Goal: Information Seeking & Learning: Check status

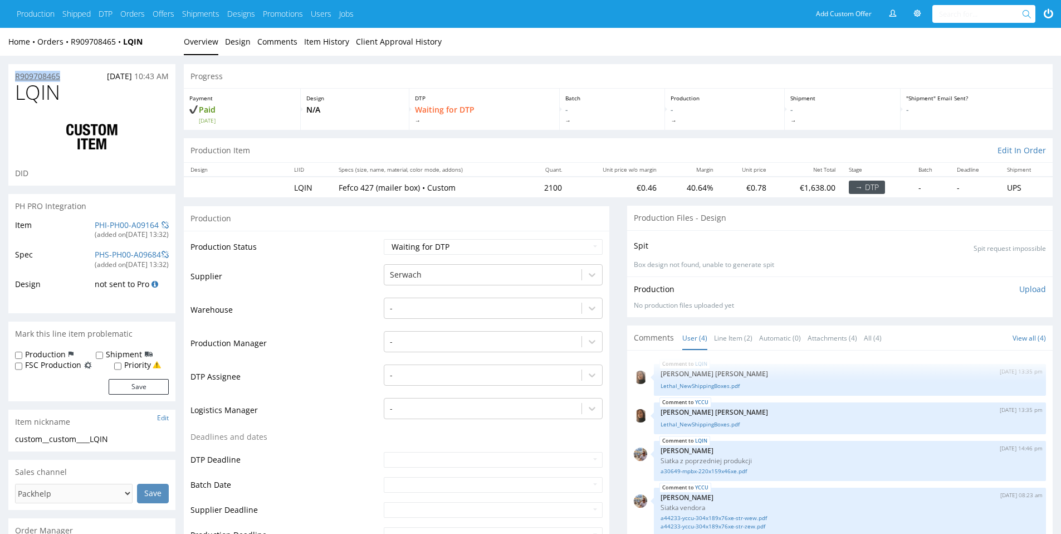
drag, startPoint x: 66, startPoint y: 75, endPoint x: 16, endPoint y: 77, distance: 50.7
click at [16, 77] on div "R909708465 [DATE] 10:43 AM" at bounding box center [91, 73] width 167 height 18
copy p "R909708465"
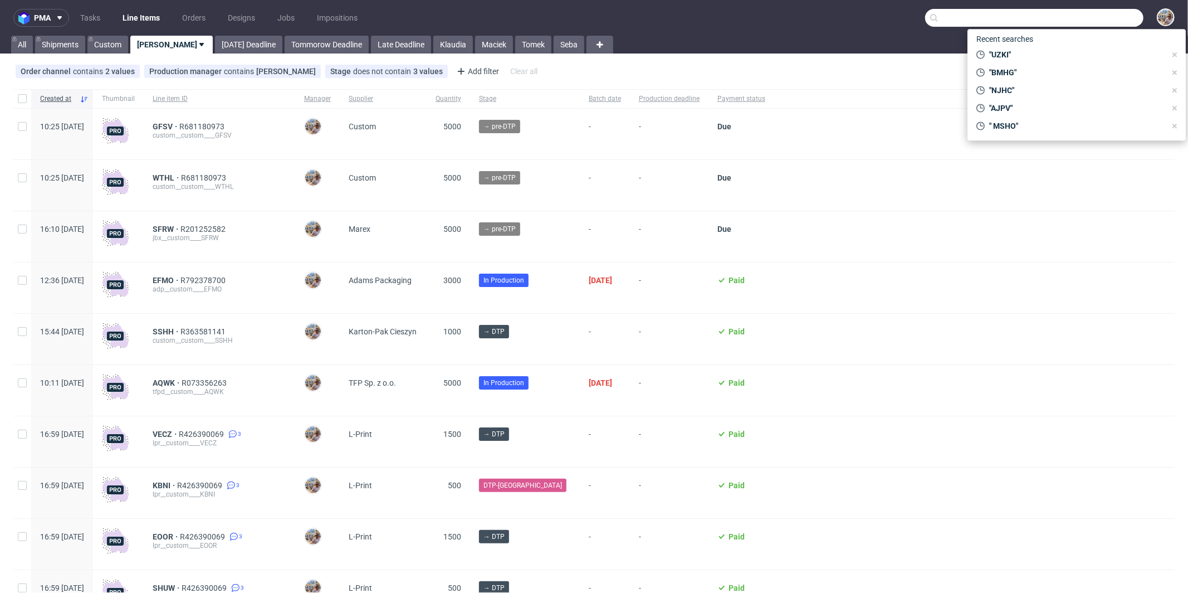
click at [1091, 13] on input "text" at bounding box center [1034, 18] width 218 height 18
paste input "TPPN"
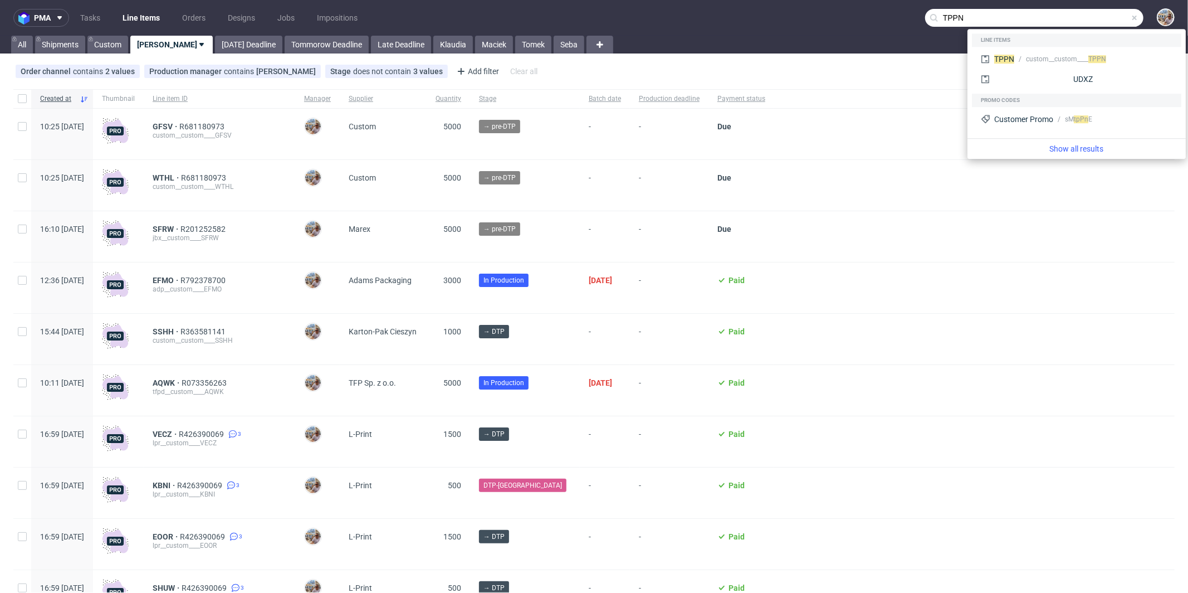
type input "TPPN"
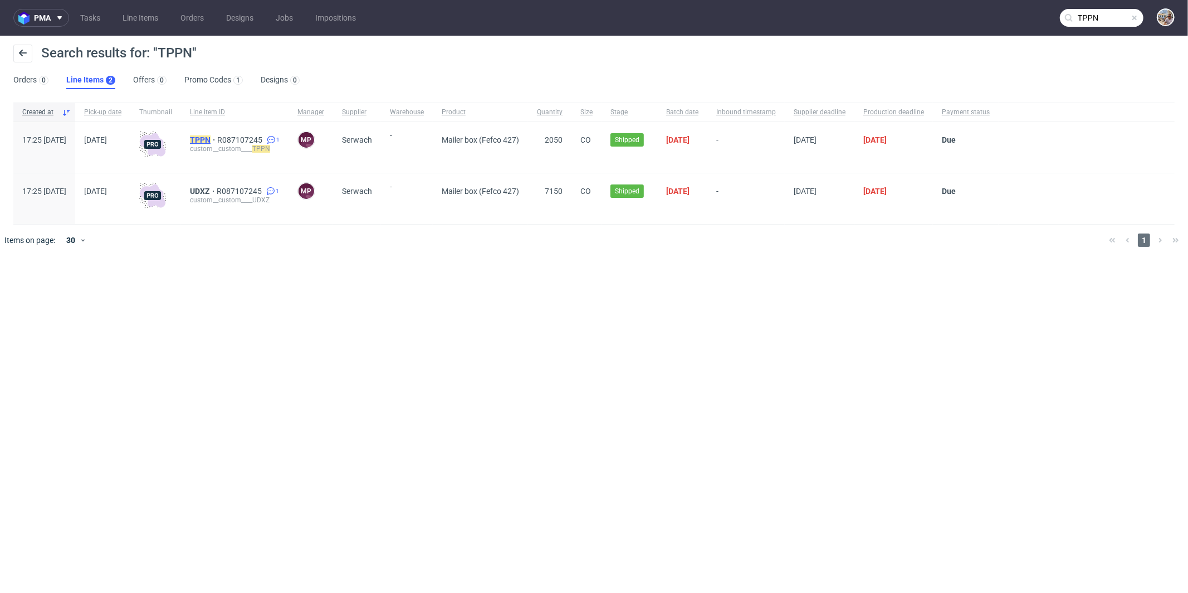
click at [211, 139] on mark "TPPN" at bounding box center [200, 139] width 21 height 9
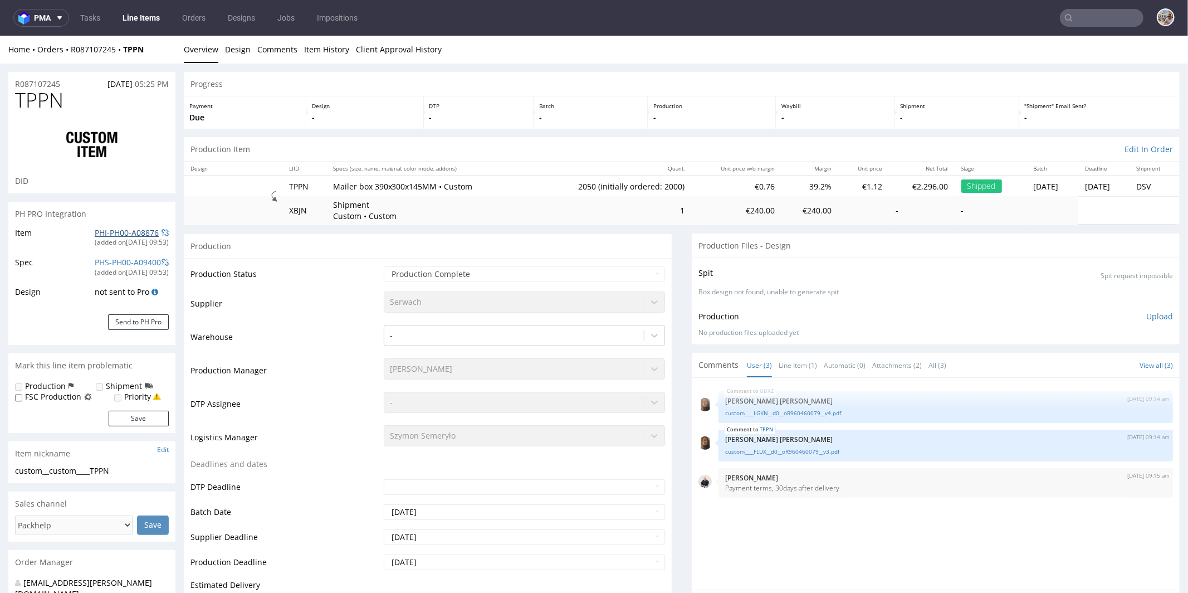
click at [126, 232] on link "PHI-PH00-A08876" at bounding box center [127, 232] width 64 height 11
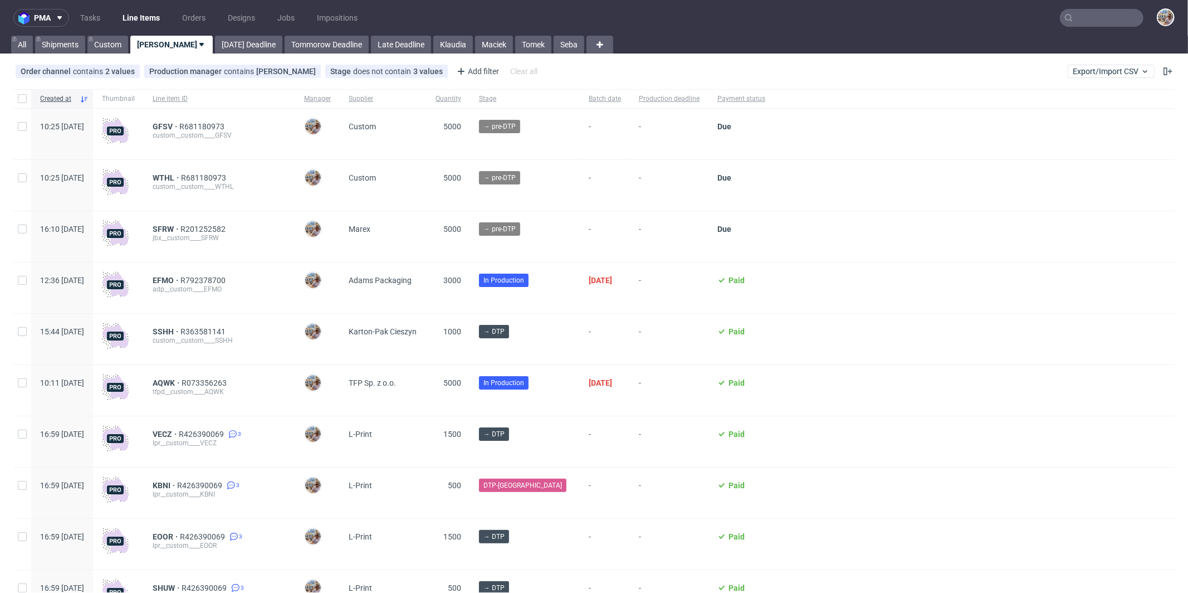
click at [1086, 25] on input "text" at bounding box center [1102, 18] width 84 height 18
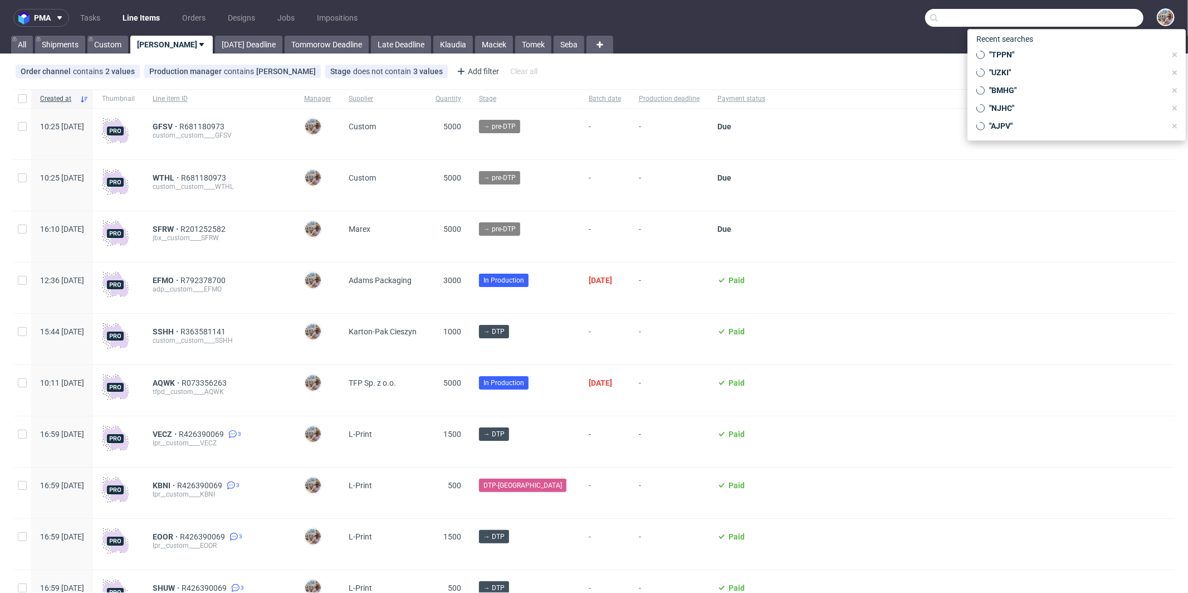
click at [1087, 25] on input "text" at bounding box center [1034, 18] width 218 height 18
paste input "TPPN"
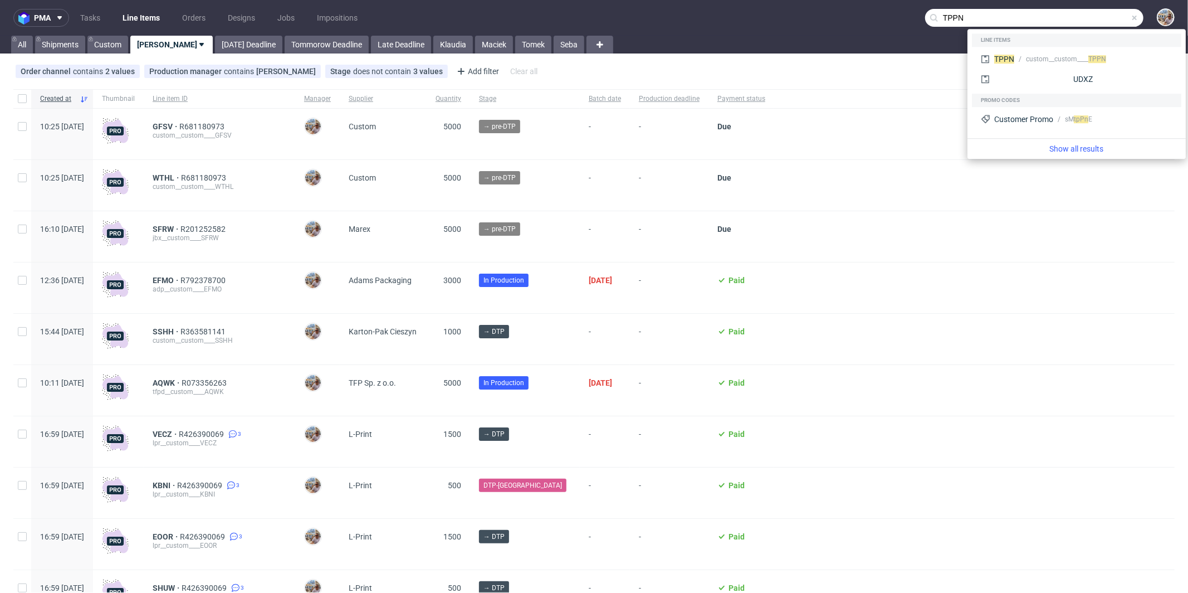
type input "TPPN"
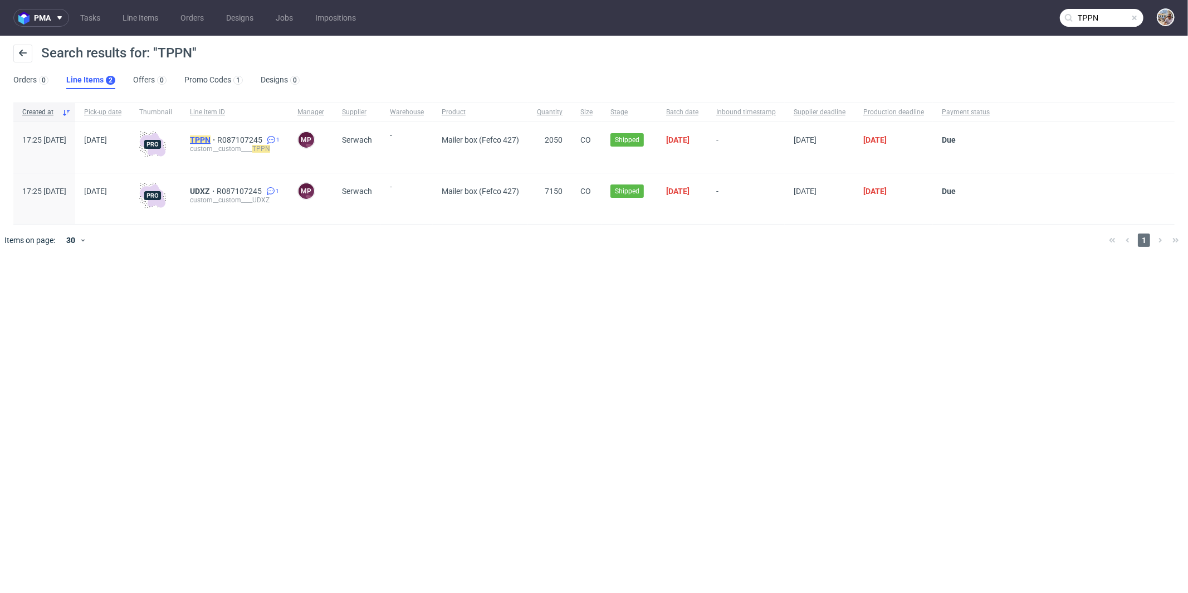
click at [211, 143] on mark "TPPN" at bounding box center [200, 139] width 21 height 9
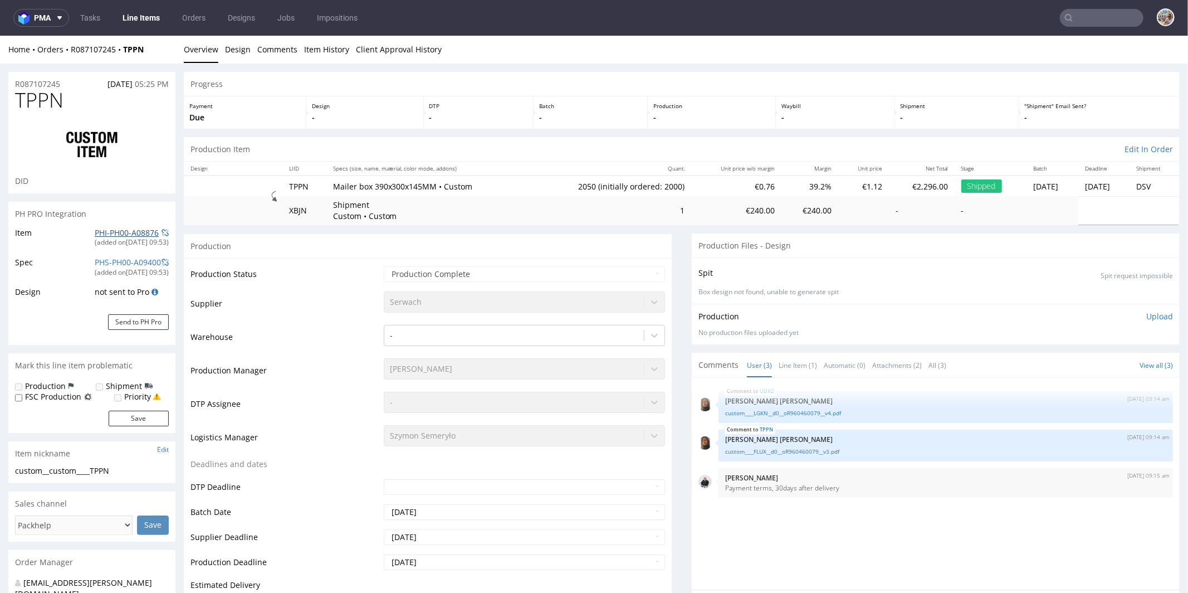
click at [139, 231] on link "PHI-PH00-A08876" at bounding box center [127, 232] width 64 height 11
click at [96, 1] on nav "pma Tasks Line Items Orders Designs Jobs Impositions" at bounding box center [594, 18] width 1188 height 36
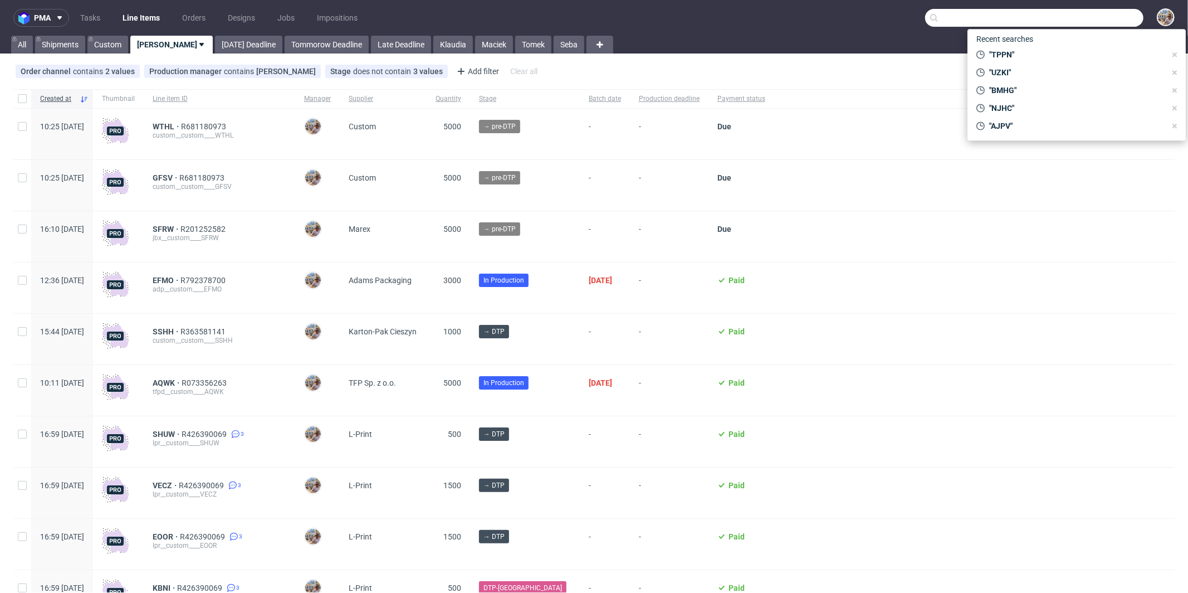
click at [1109, 23] on input "text" at bounding box center [1034, 18] width 218 height 18
paste input "R909708465"
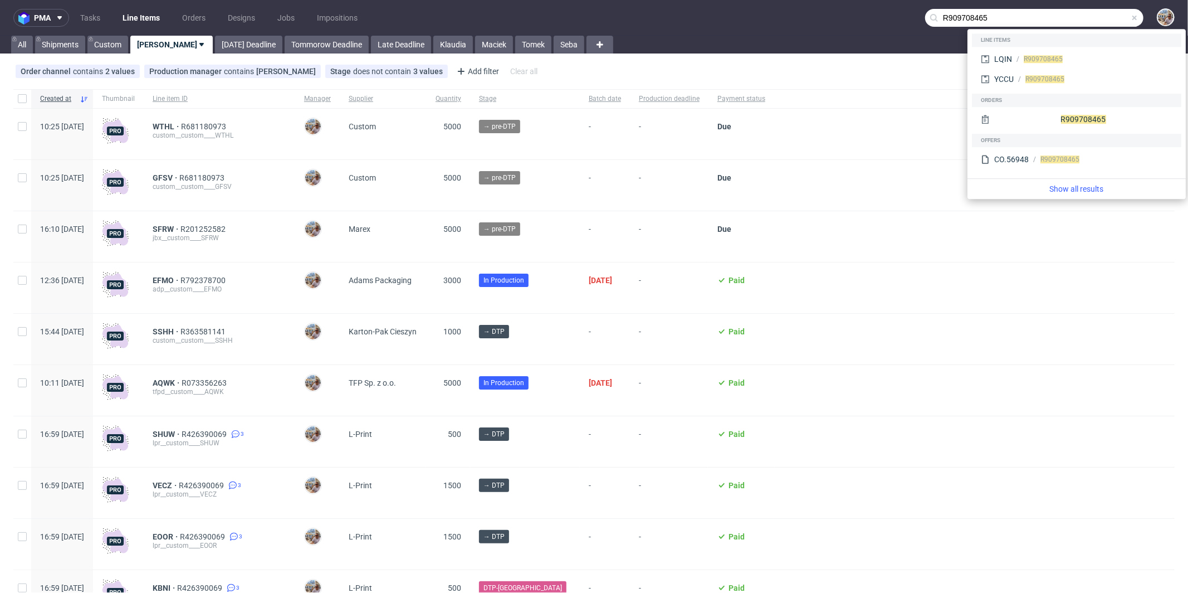
type input "R909708465"
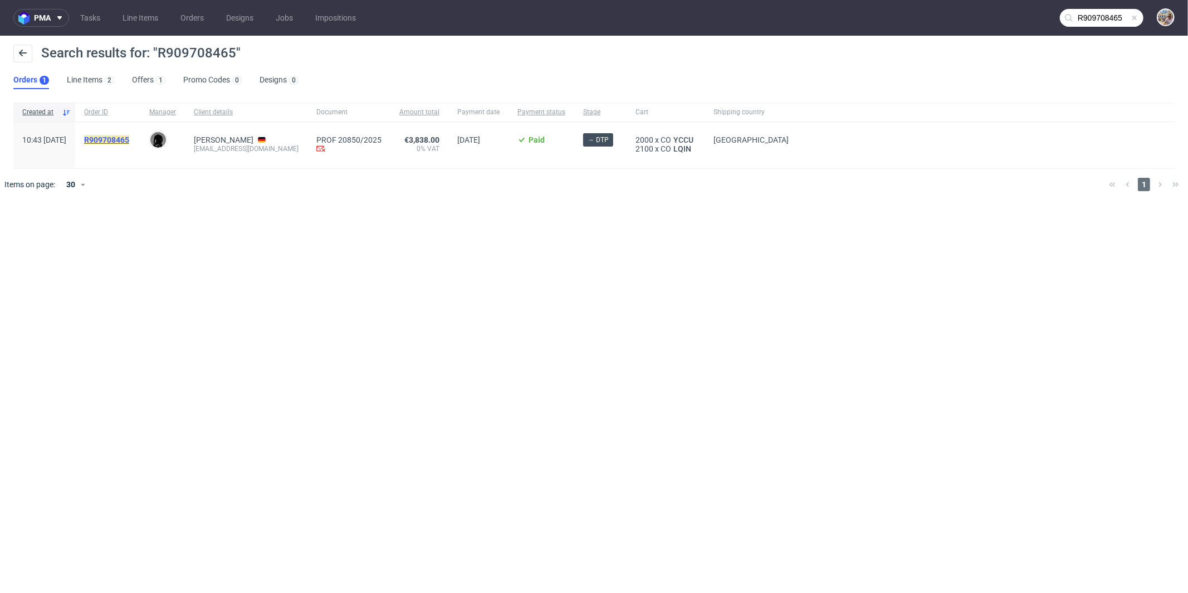
click at [129, 138] on mark "R909708465" at bounding box center [106, 139] width 45 height 9
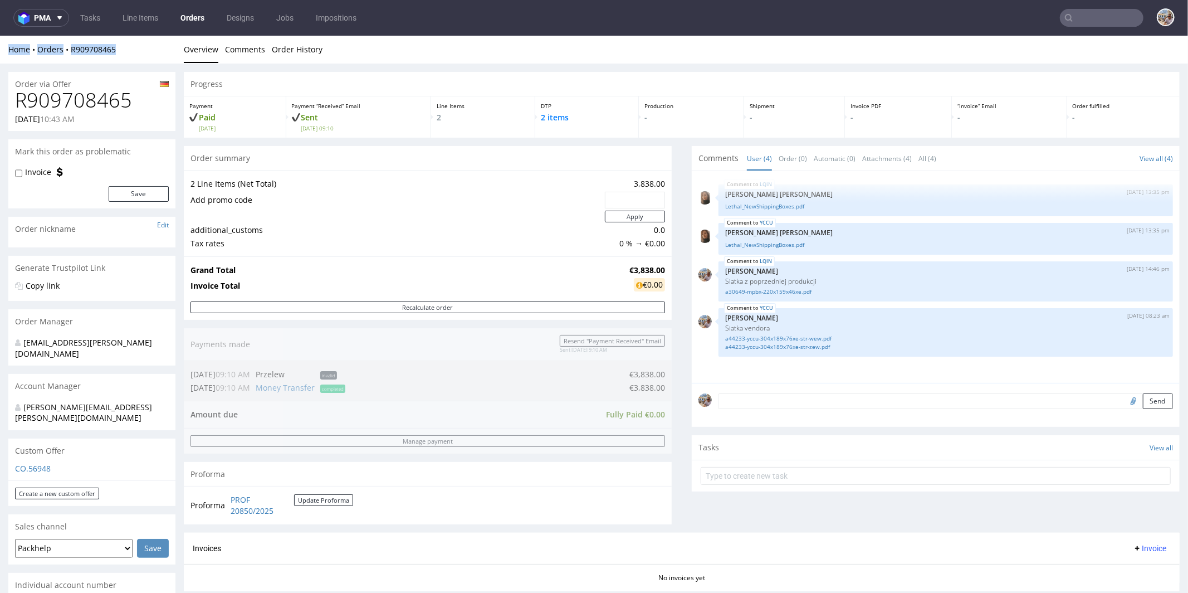
click at [126, 44] on div "Home Orders R909708465 Overview Comments Order History" at bounding box center [594, 49] width 1188 height 28
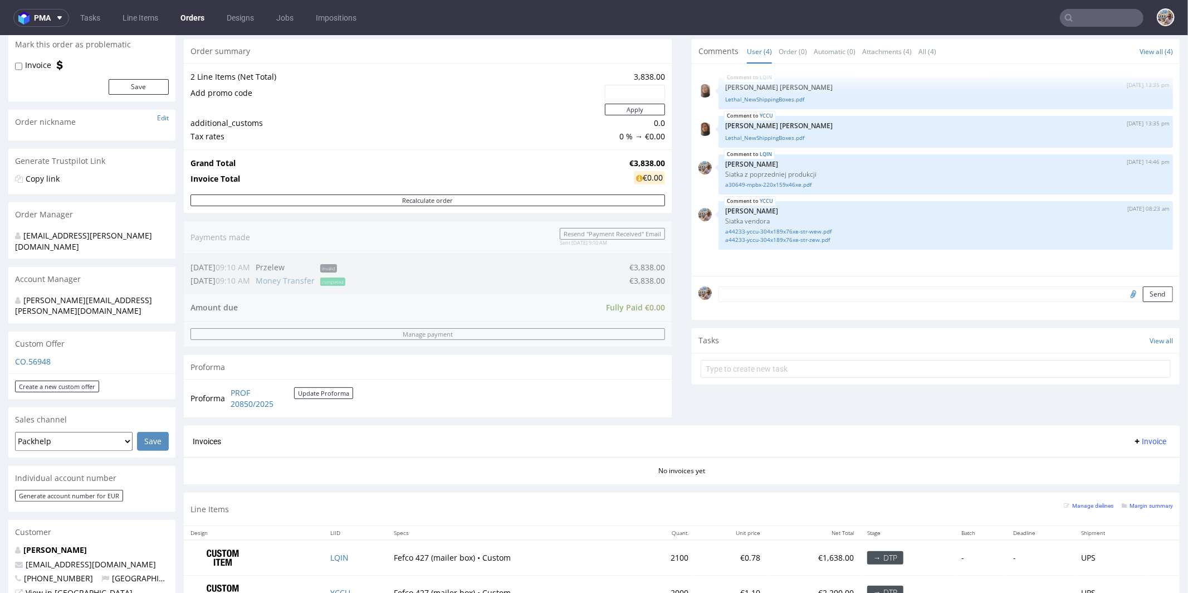
scroll to position [262, 0]
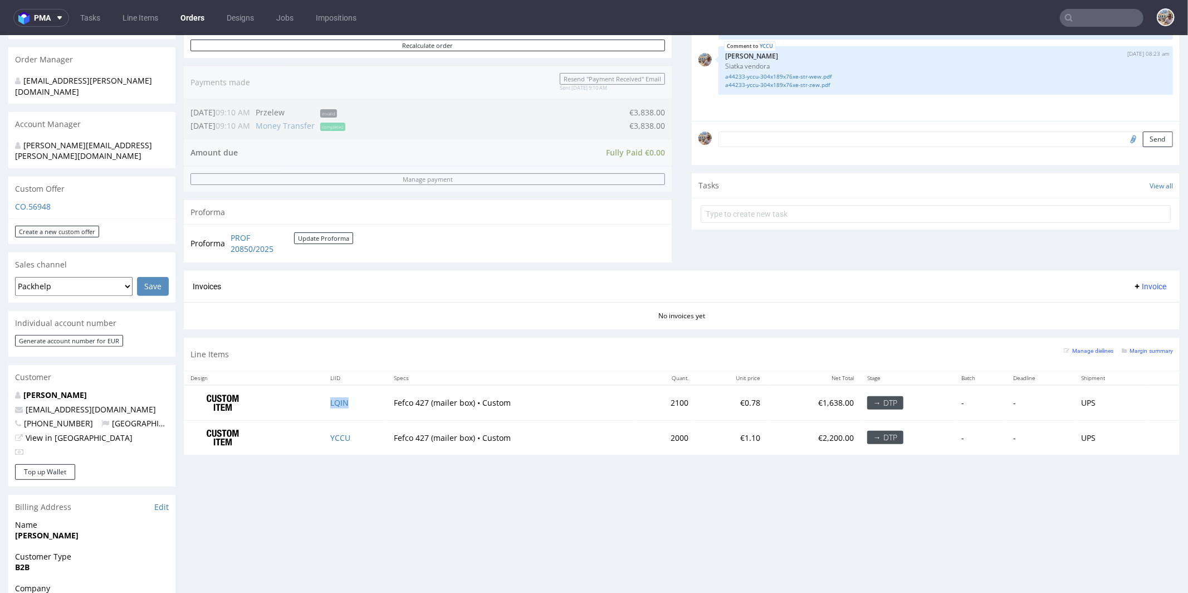
click at [348, 400] on td "LQIN" at bounding box center [355, 401] width 63 height 35
click at [356, 432] on td "YCCU" at bounding box center [355, 436] width 63 height 35
click at [414, 405] on td "Fefco 427 (mailer box) • Custom" at bounding box center [512, 401] width 248 height 35
drag, startPoint x: 389, startPoint y: 398, endPoint x: 427, endPoint y: 397, distance: 37.3
click at [427, 397] on td "Fefco 427 (mailer box) • Custom" at bounding box center [512, 401] width 248 height 35
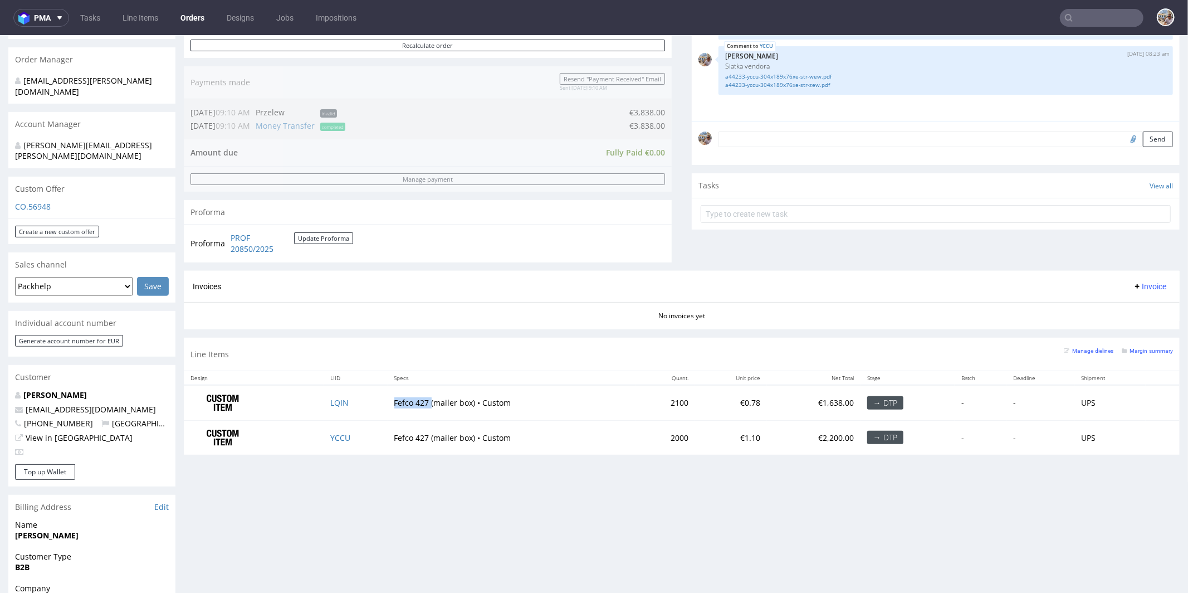
copy td "Fefco 427"
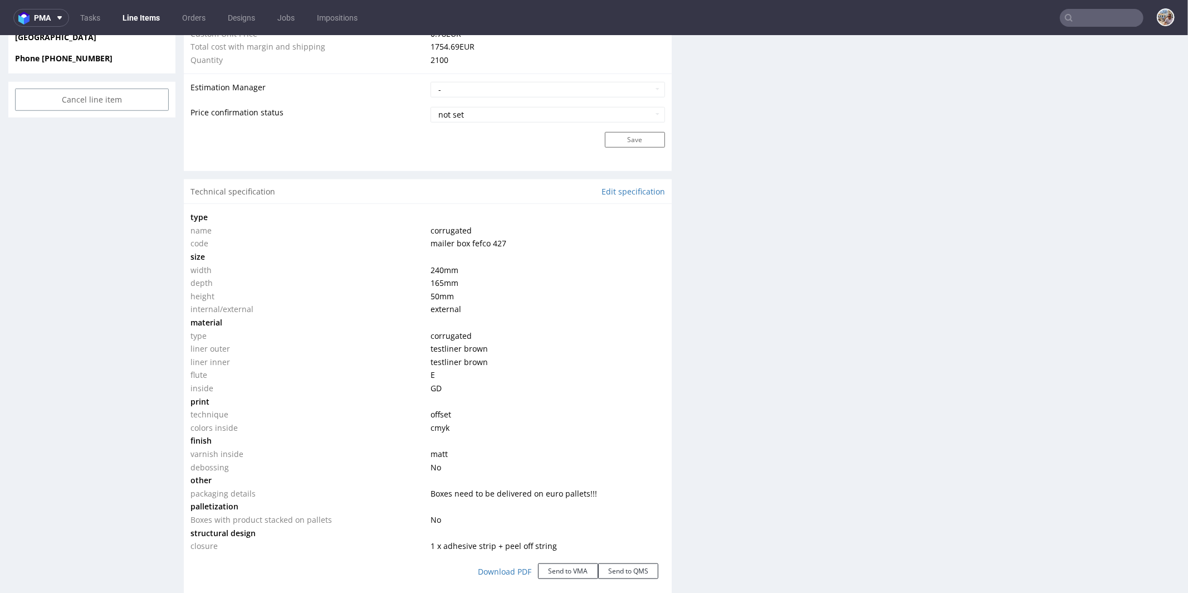
scroll to position [931, 0]
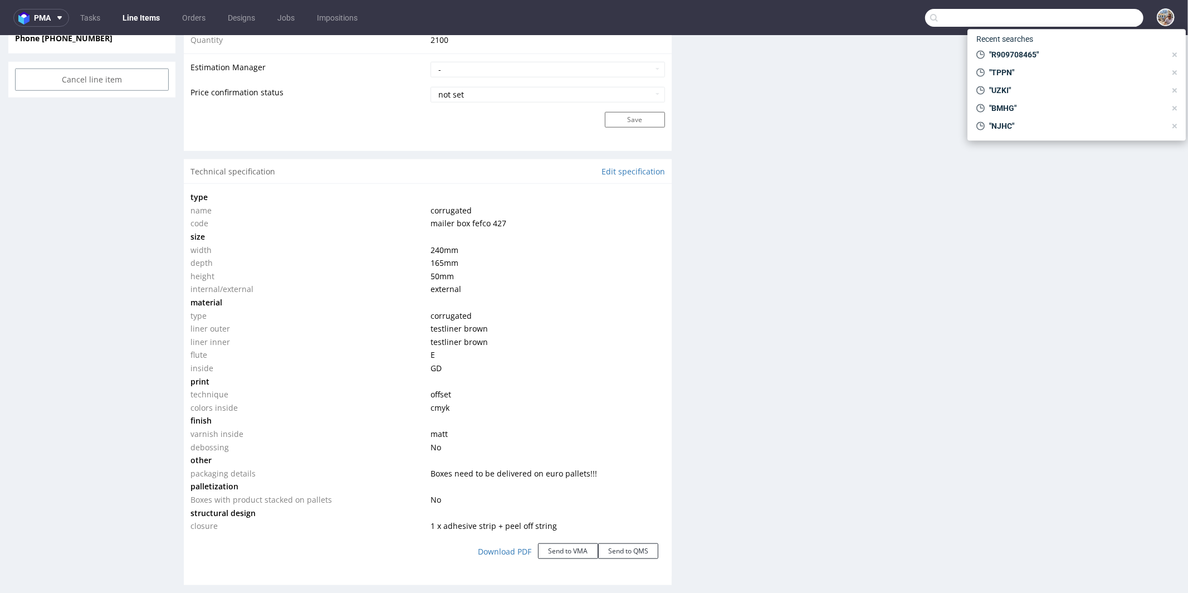
click at [1081, 21] on input "text" at bounding box center [1034, 18] width 218 height 18
paste input "R792900793"
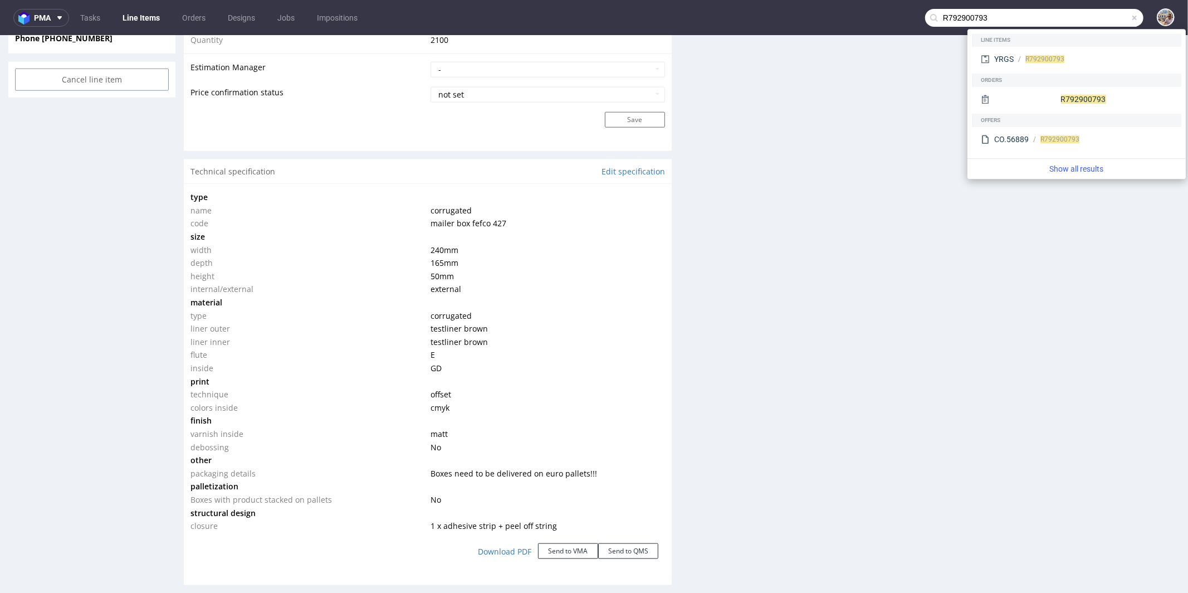
type input "R792900793"
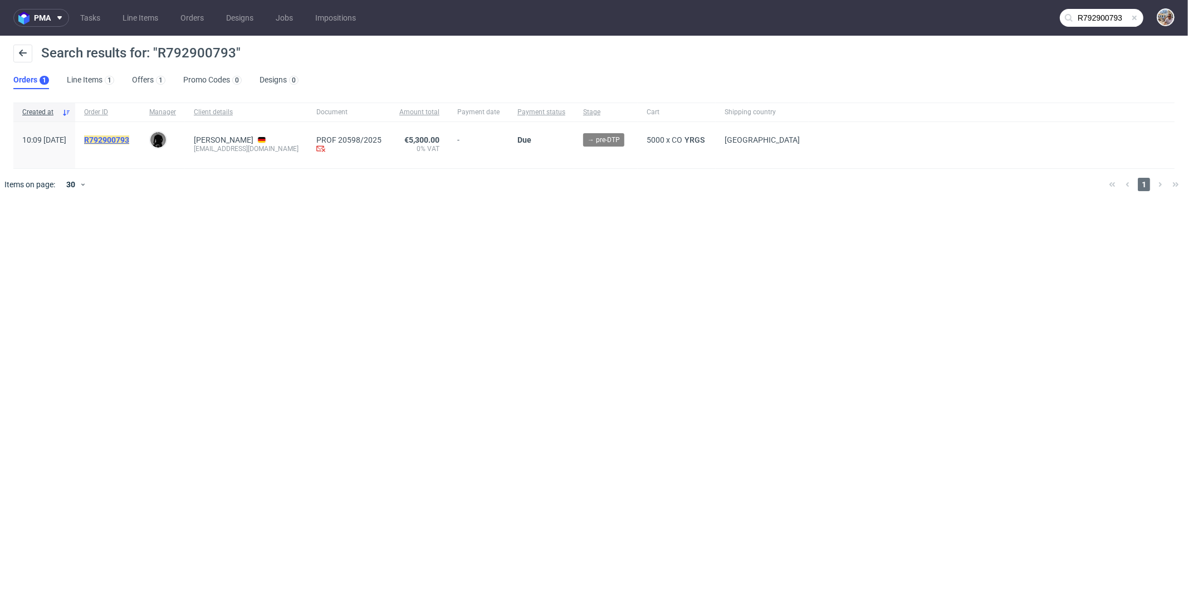
click at [129, 138] on mark "R792900793" at bounding box center [106, 139] width 45 height 9
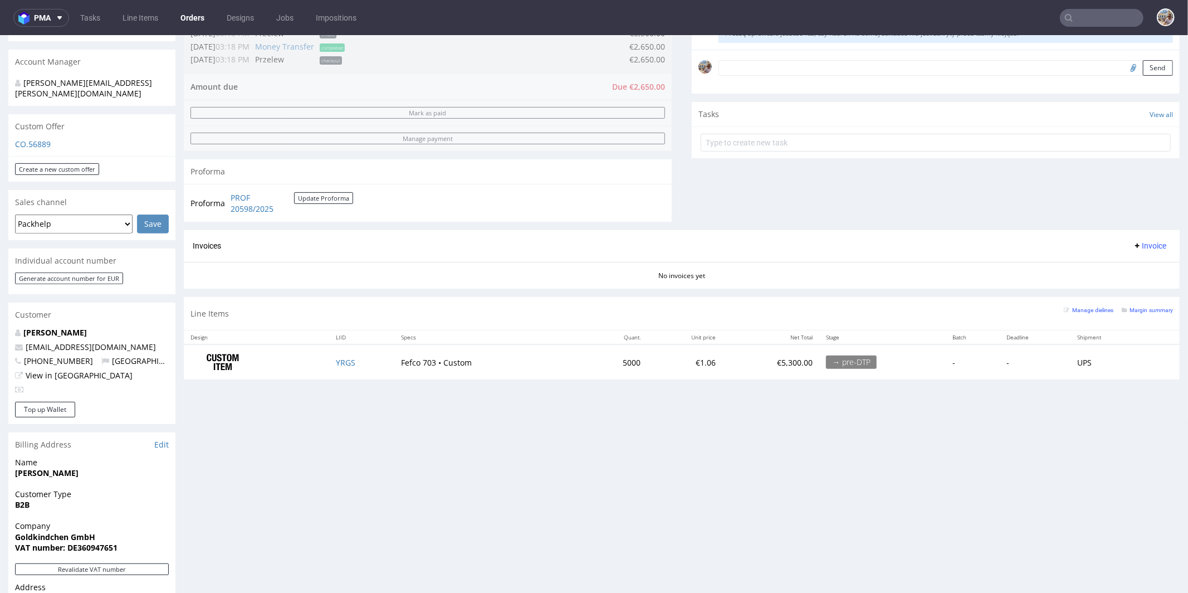
scroll to position [353, 0]
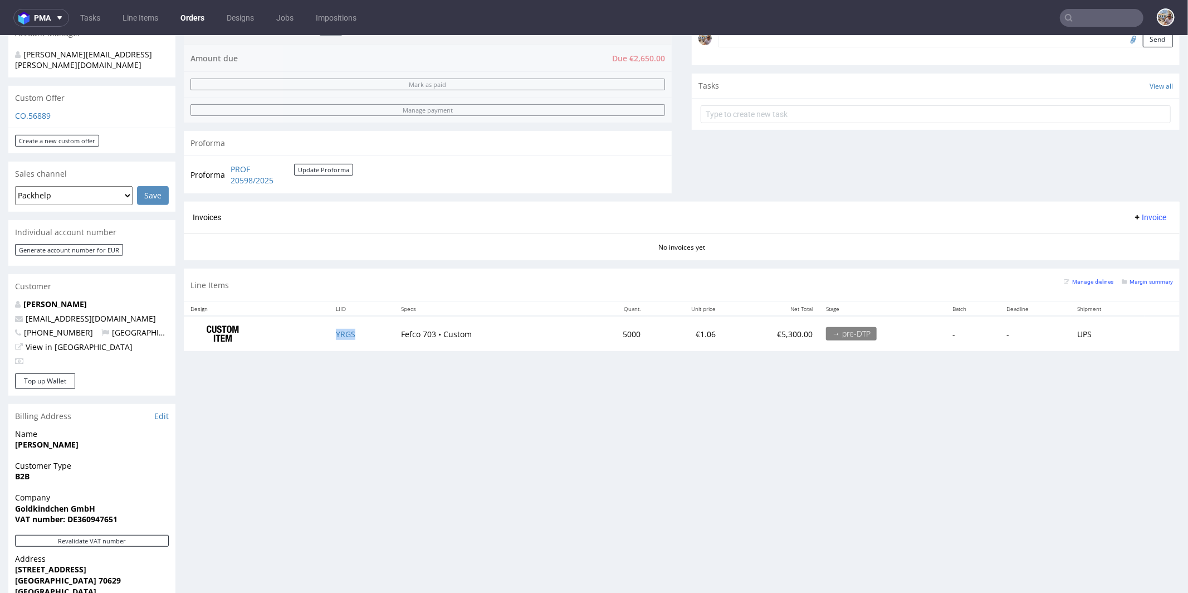
click at [362, 336] on td "YRGS" at bounding box center [361, 332] width 65 height 35
drag, startPoint x: 394, startPoint y: 332, endPoint x: 429, endPoint y: 330, distance: 35.1
click at [429, 330] on td "Fefco 703 • Custom" at bounding box center [490, 332] width 192 height 35
copy td "Fefco 703"
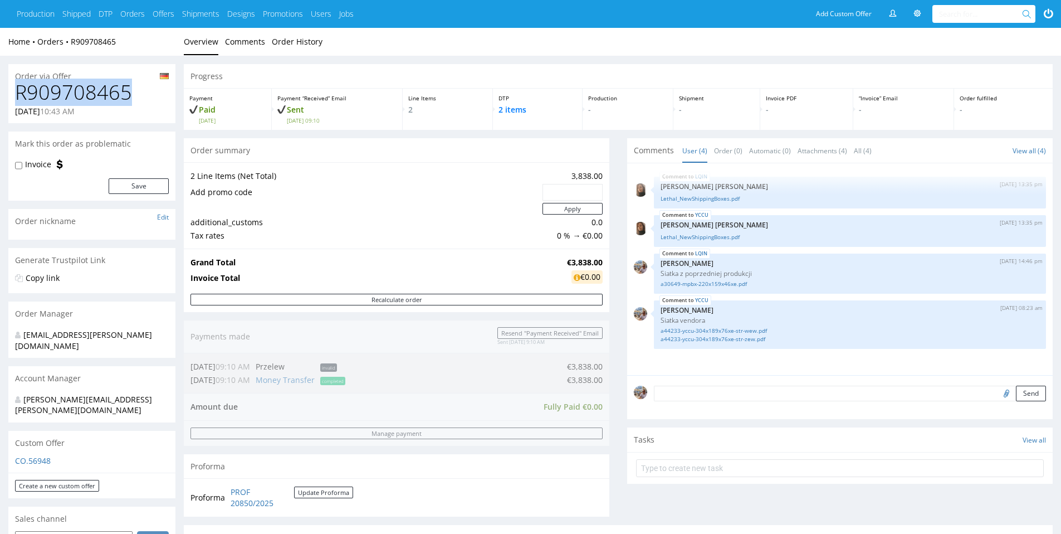
drag, startPoint x: 136, startPoint y: 95, endPoint x: 12, endPoint y: 99, distance: 124.8
click at [12, 99] on div "R909708465 [DATE] 10:43 AM" at bounding box center [91, 102] width 167 height 42
copy h1 "R909708465"
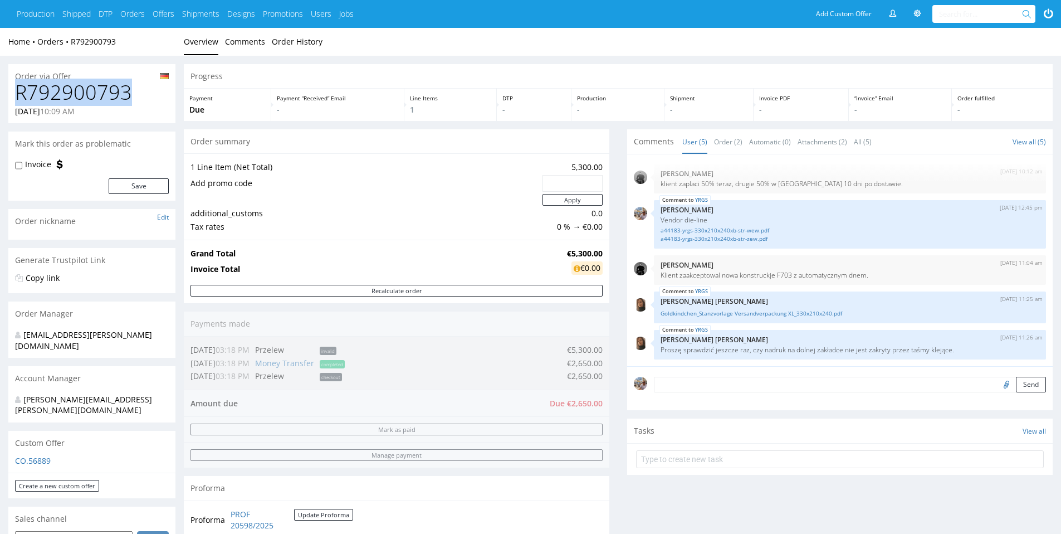
drag, startPoint x: 140, startPoint y: 96, endPoint x: 19, endPoint y: 91, distance: 121.0
click at [19, 91] on h1 "R792900793" at bounding box center [92, 92] width 154 height 22
copy h1 "R792900793"
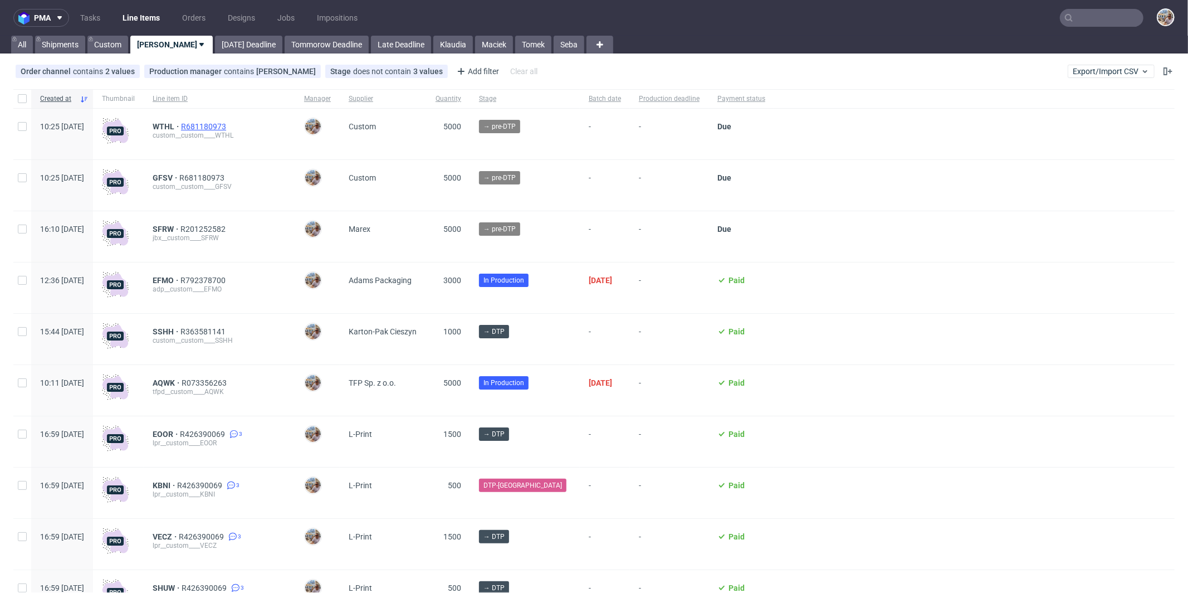
click at [228, 126] on span "R681180973" at bounding box center [204, 126] width 47 height 9
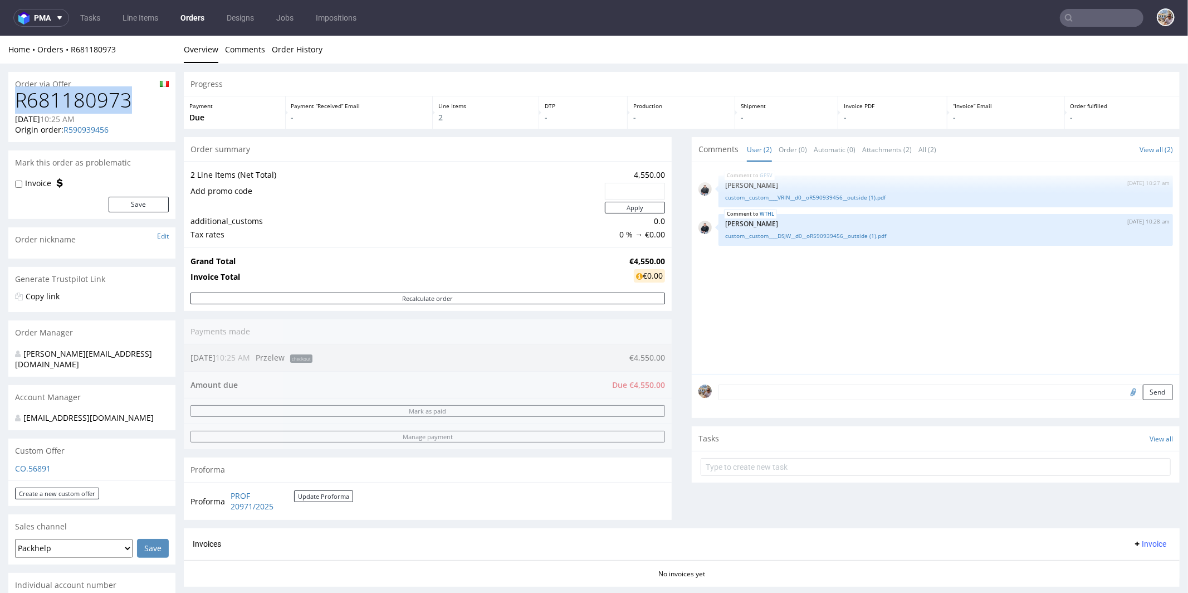
drag, startPoint x: 136, startPoint y: 108, endPoint x: 19, endPoint y: 100, distance: 117.2
click at [19, 100] on h1 "R681180973" at bounding box center [92, 100] width 154 height 22
copy h1 "R681180973"
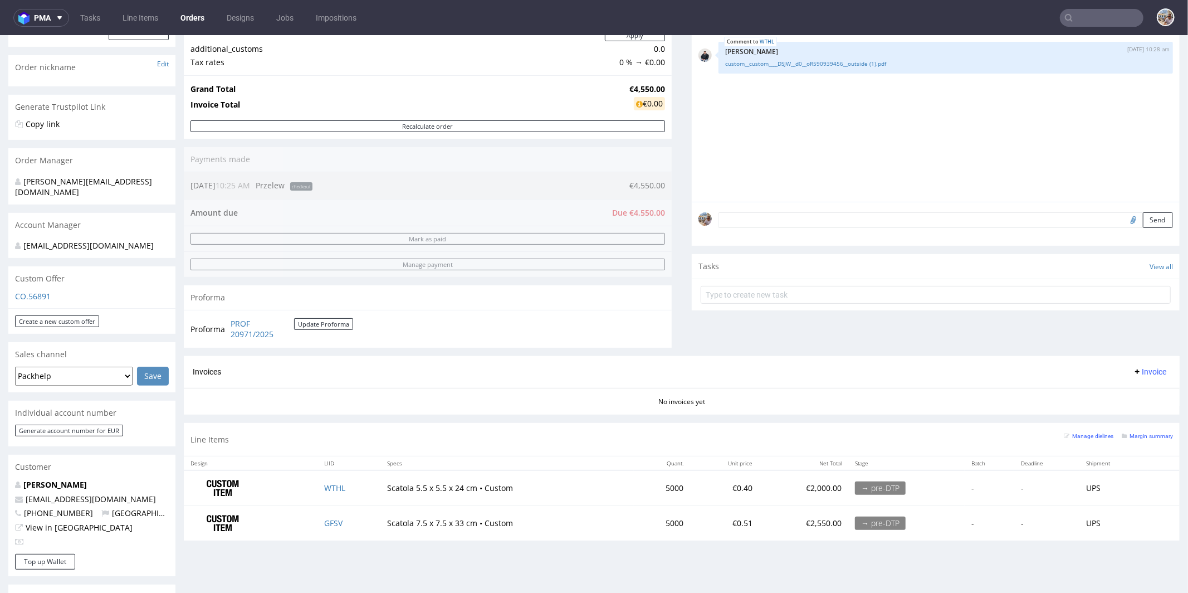
scroll to position [246, 0]
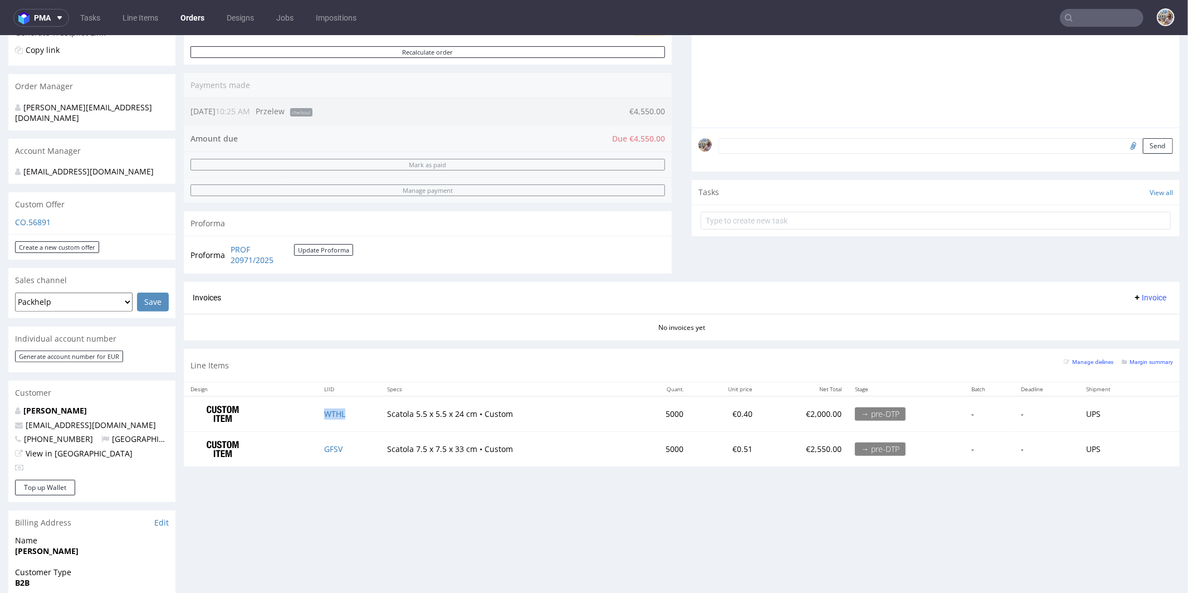
click at [354, 411] on td "WTHL" at bounding box center [348, 412] width 63 height 35
copy link "WTHL"
click at [341, 442] on td "GFSV" at bounding box center [348, 448] width 63 height 35
copy link "GFSV"
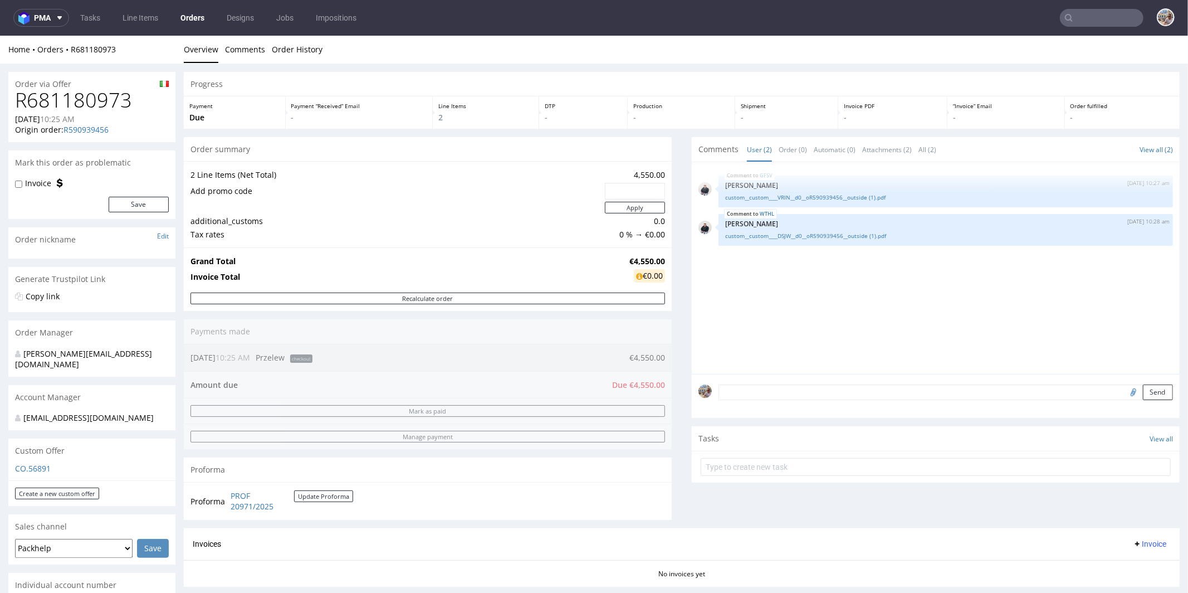
scroll to position [394, 0]
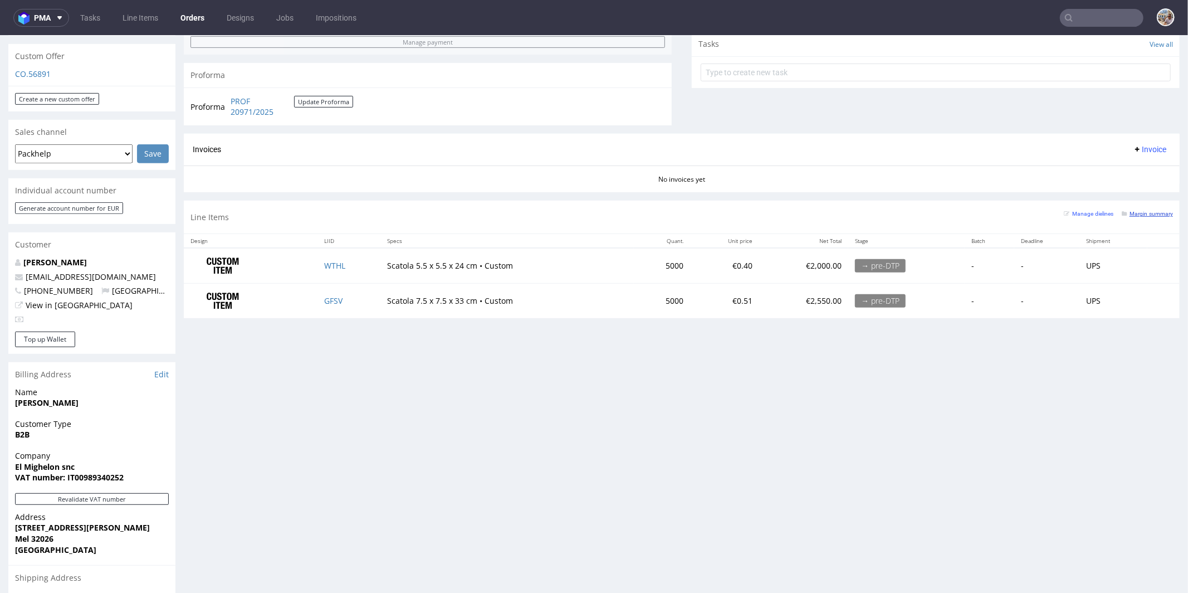
click at [1145, 211] on small "Margin summary" at bounding box center [1147, 213] width 51 height 6
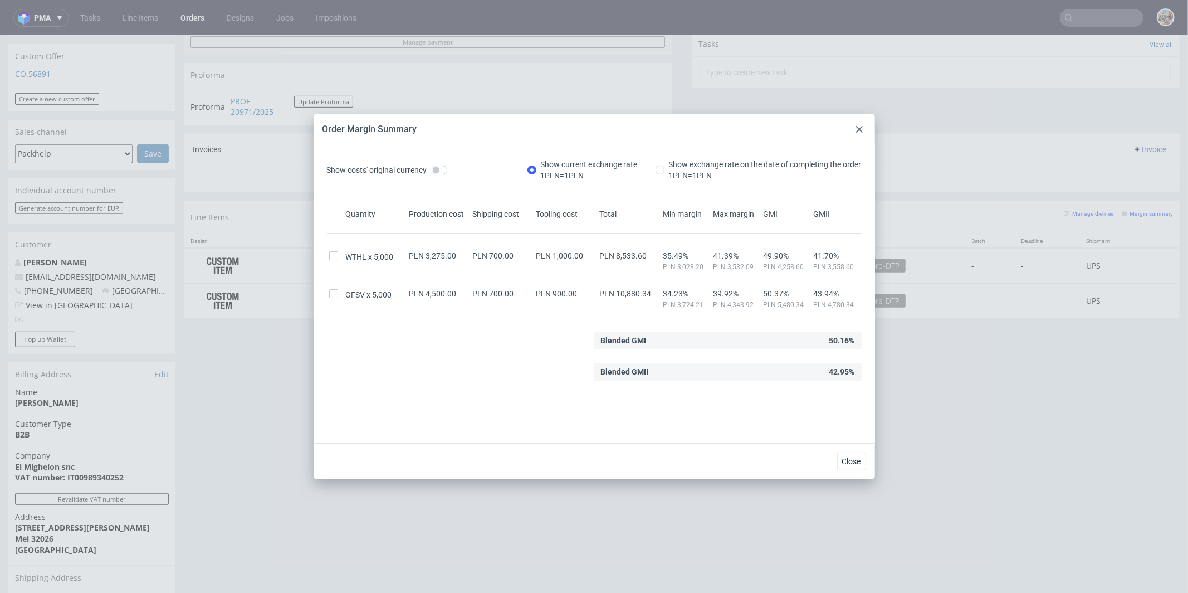
click at [861, 131] on use at bounding box center [859, 129] width 7 height 7
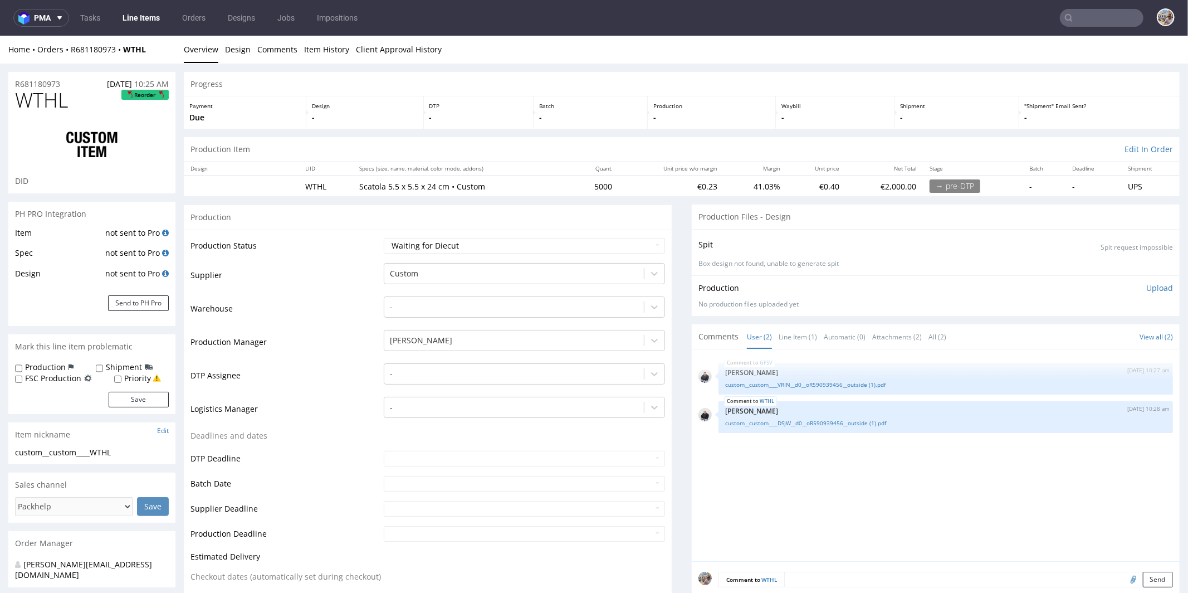
scroll to position [277, 0]
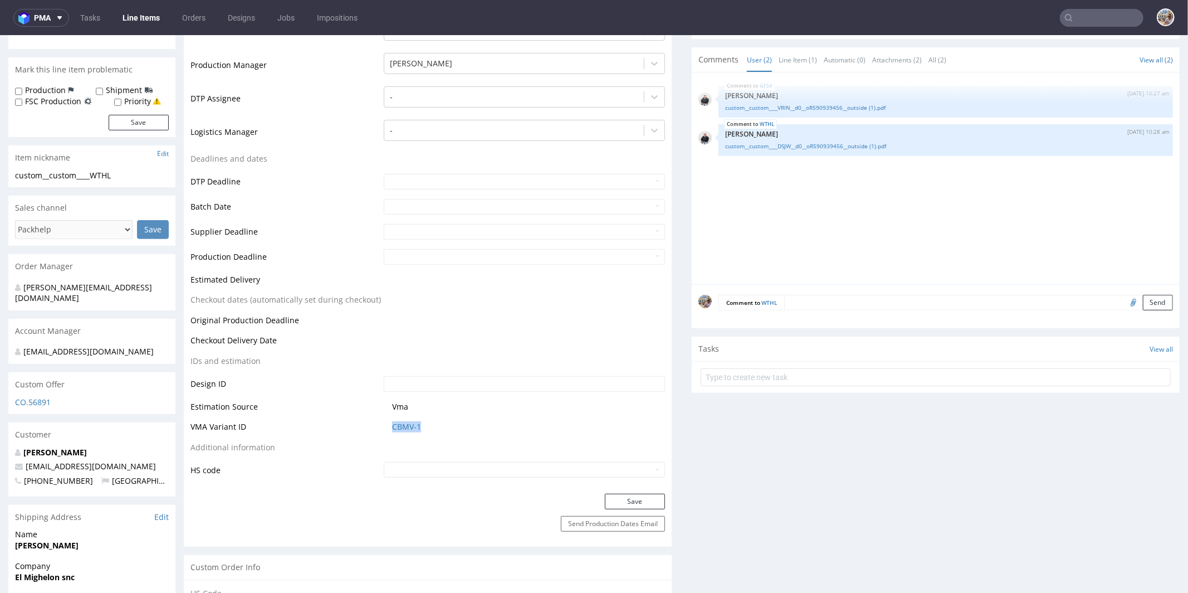
drag, startPoint x: 428, startPoint y: 421, endPoint x: 380, endPoint y: 425, distance: 48.1
click at [381, 425] on td "CBMV-1" at bounding box center [523, 429] width 284 height 21
copy link "CBMV-1"
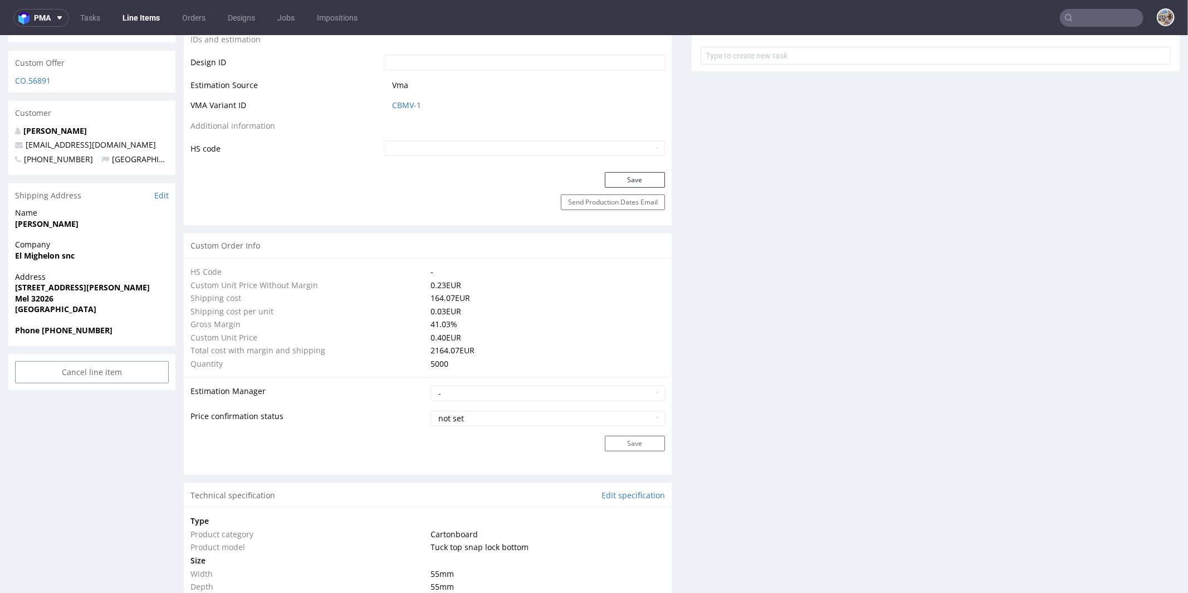
scroll to position [556, 0]
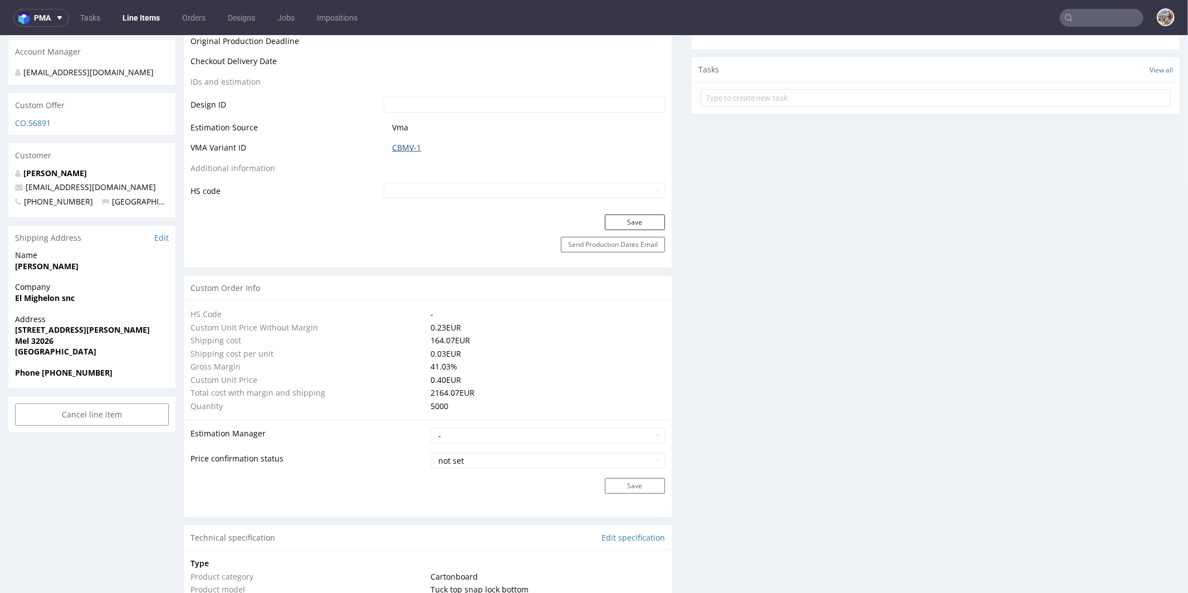
click at [400, 150] on link "CBMV-1" at bounding box center [406, 146] width 29 height 11
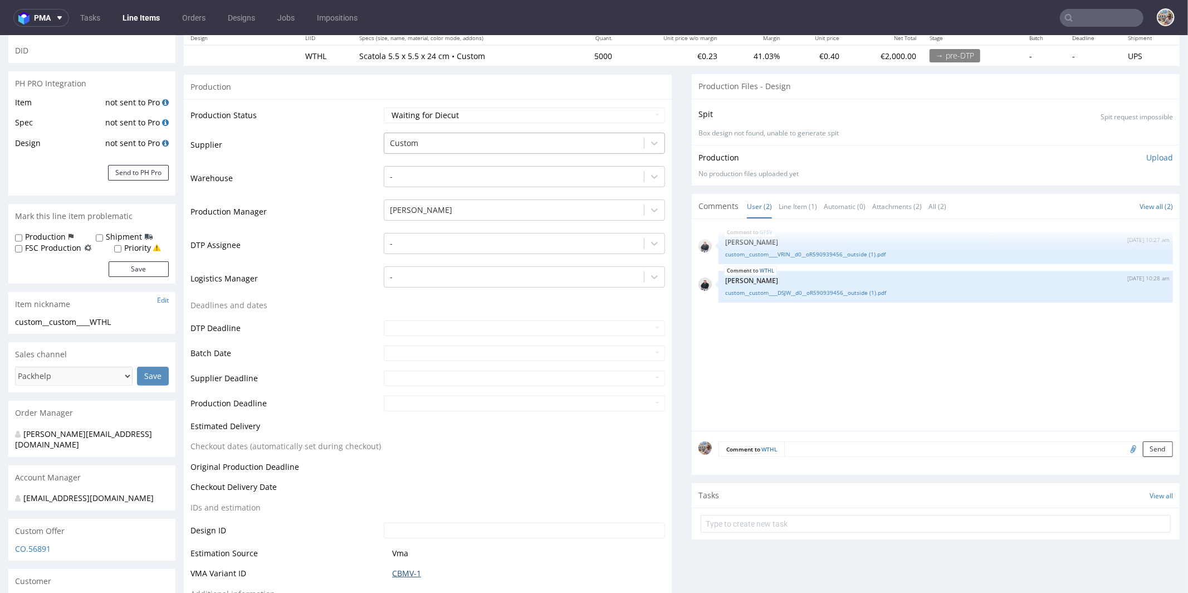
scroll to position [0, 0]
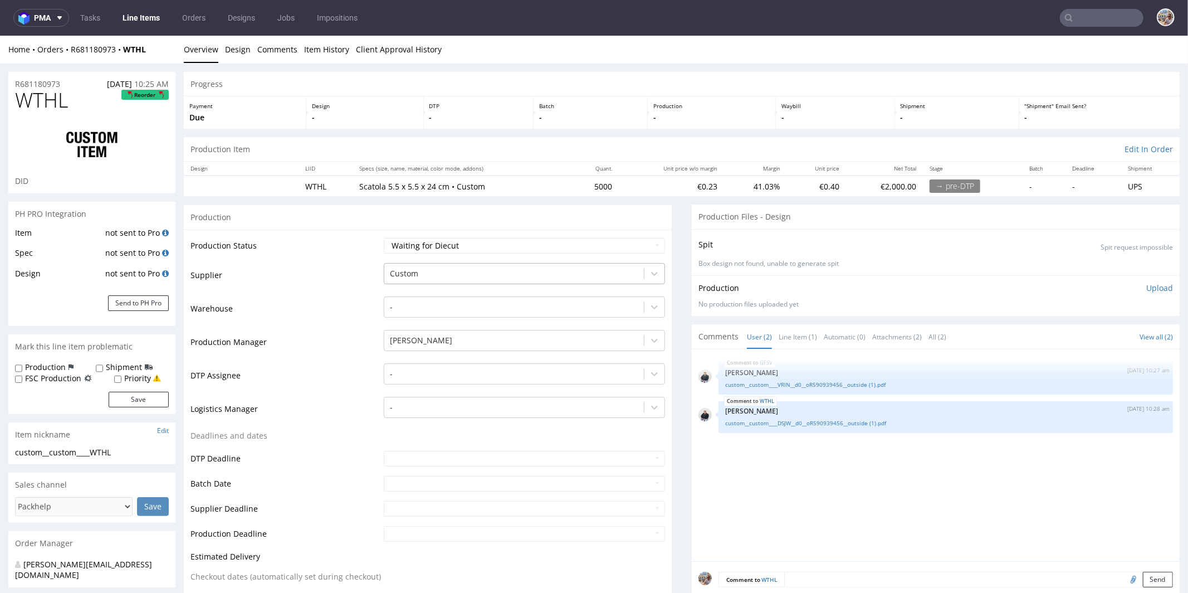
click at [439, 266] on div at bounding box center [514, 272] width 248 height 13
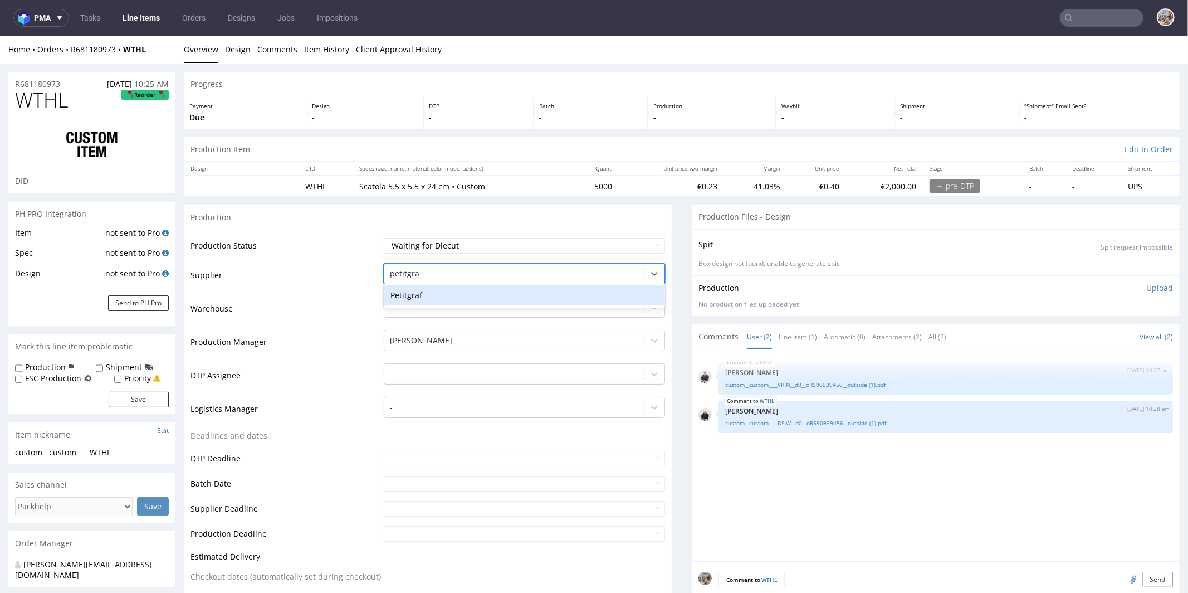
type input "petitgraf"
click at [423, 294] on div "Petitgraf" at bounding box center [524, 295] width 281 height 20
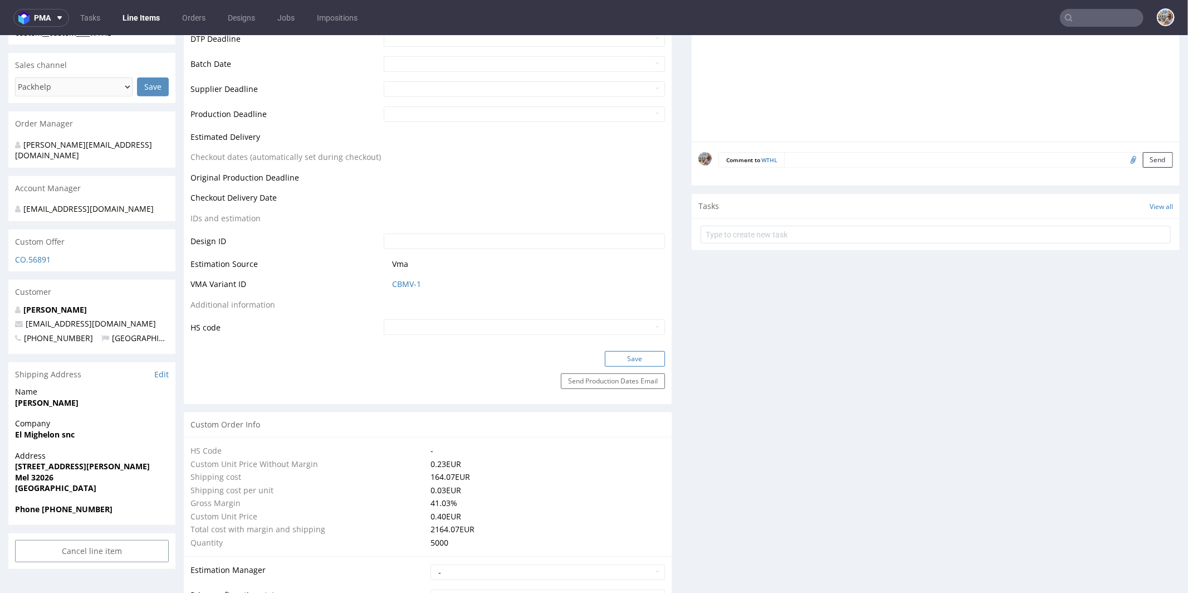
click at [643, 356] on button "Save" at bounding box center [635, 358] width 60 height 16
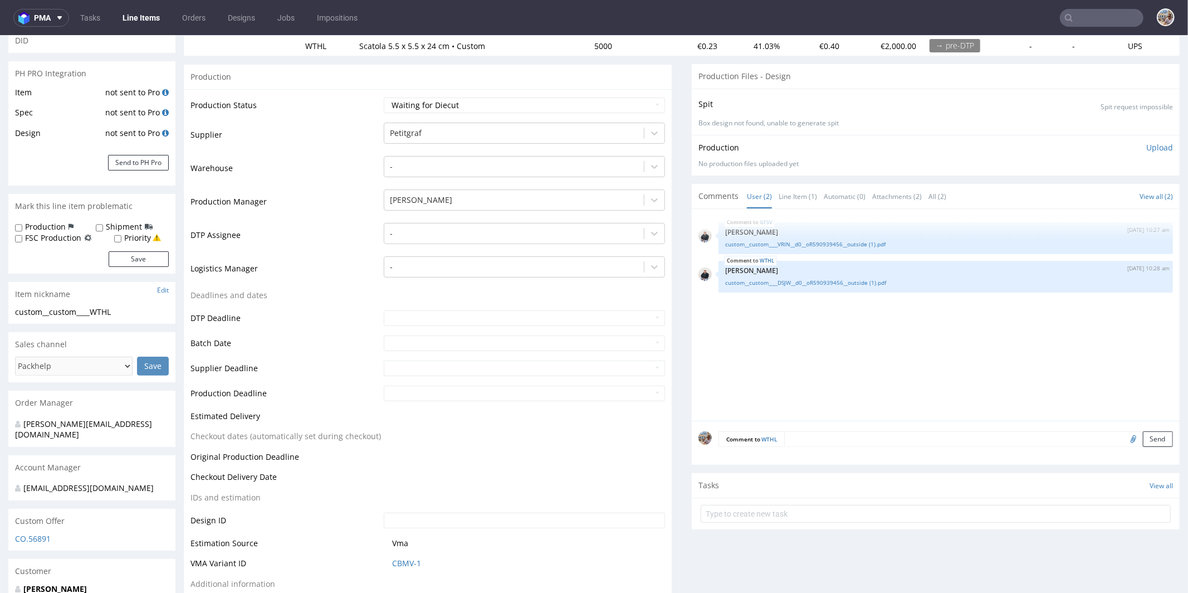
scroll to position [0, 0]
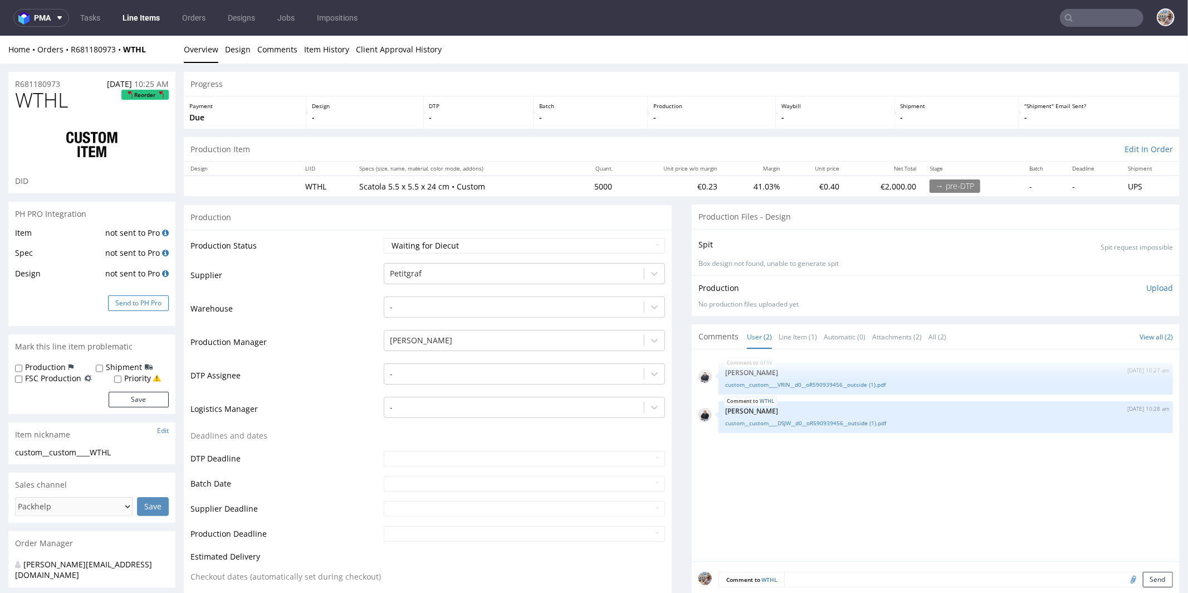
click at [147, 306] on button "Send to PH Pro" at bounding box center [138, 303] width 61 height 16
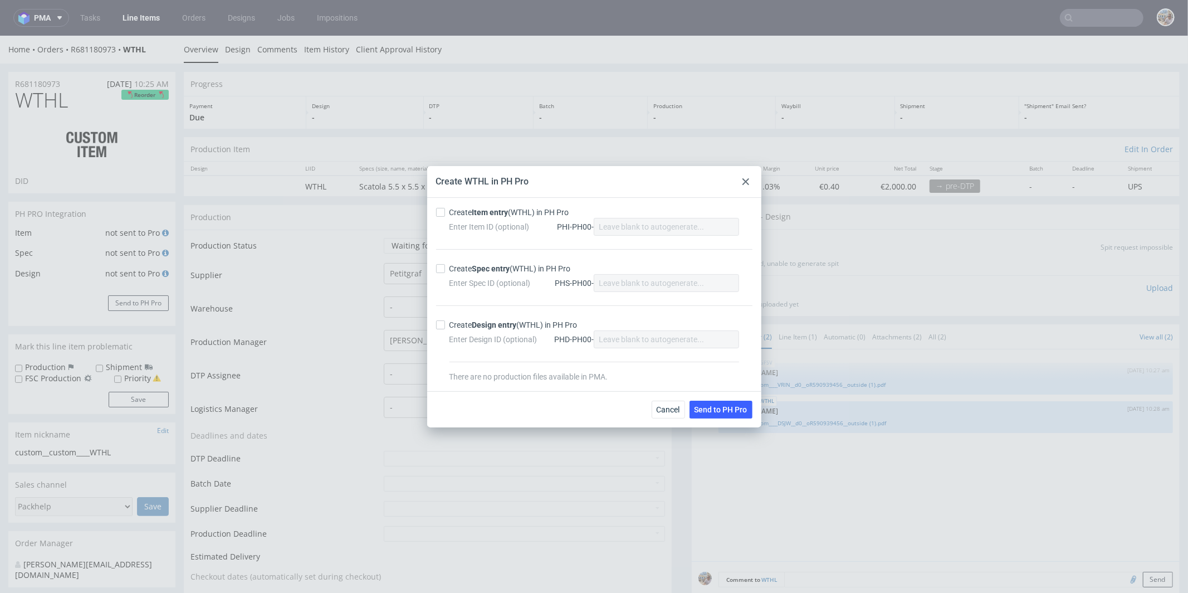
click at [451, 210] on div "Create Item entry (WTHL) in PH Pro" at bounding box center [509, 212] width 120 height 11
click at [445, 210] on input "Create Item entry (WTHL) in PH Pro" at bounding box center [440, 212] width 9 height 9
checkbox input "true"
click at [476, 264] on strong "Spec entry" at bounding box center [491, 268] width 38 height 9
click at [445, 264] on input "Create Spec entry (WTHL) in PH Pro" at bounding box center [440, 268] width 9 height 9
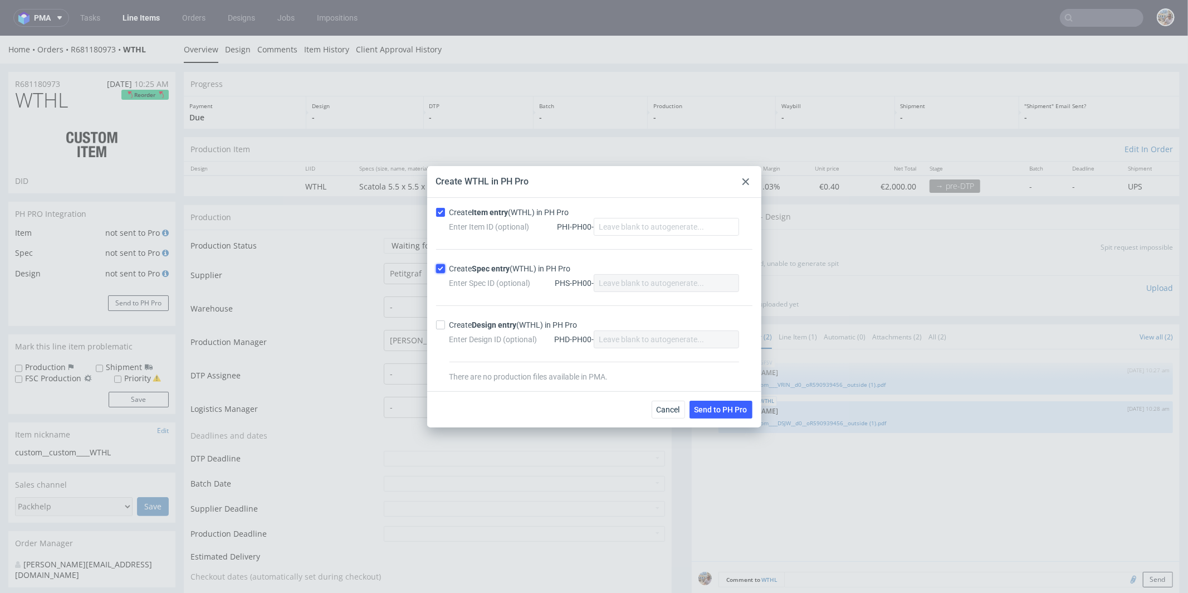
checkbox input "true"
click at [724, 411] on span "Send to PH Pro" at bounding box center [721, 409] width 53 height 8
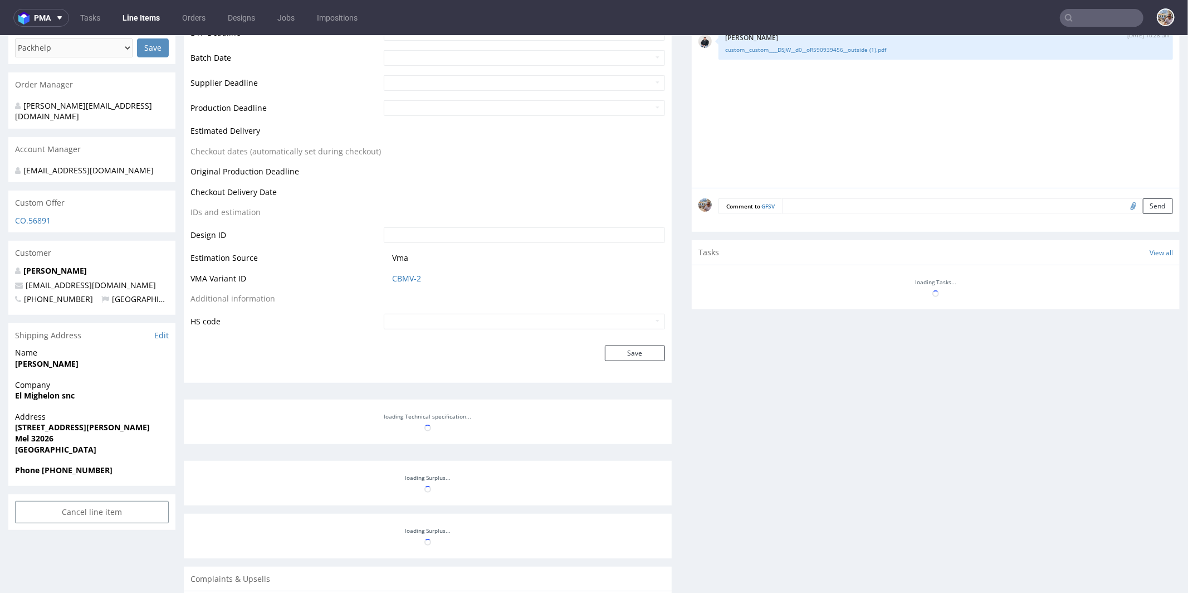
scroll to position [458, 0]
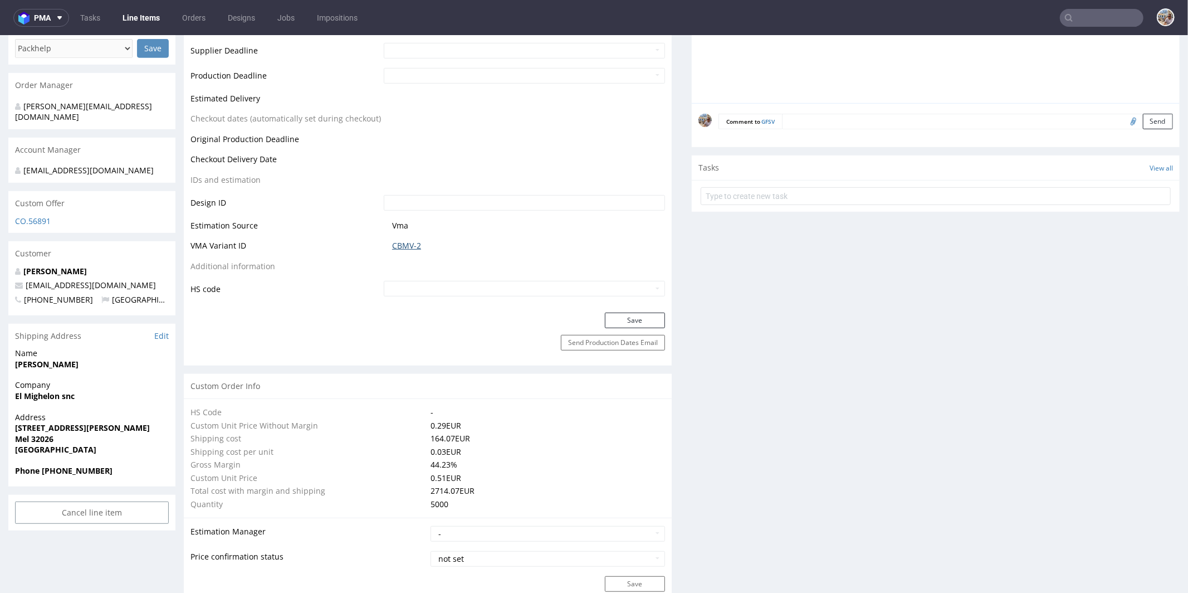
click at [412, 245] on link "CBMV-2" at bounding box center [406, 244] width 29 height 11
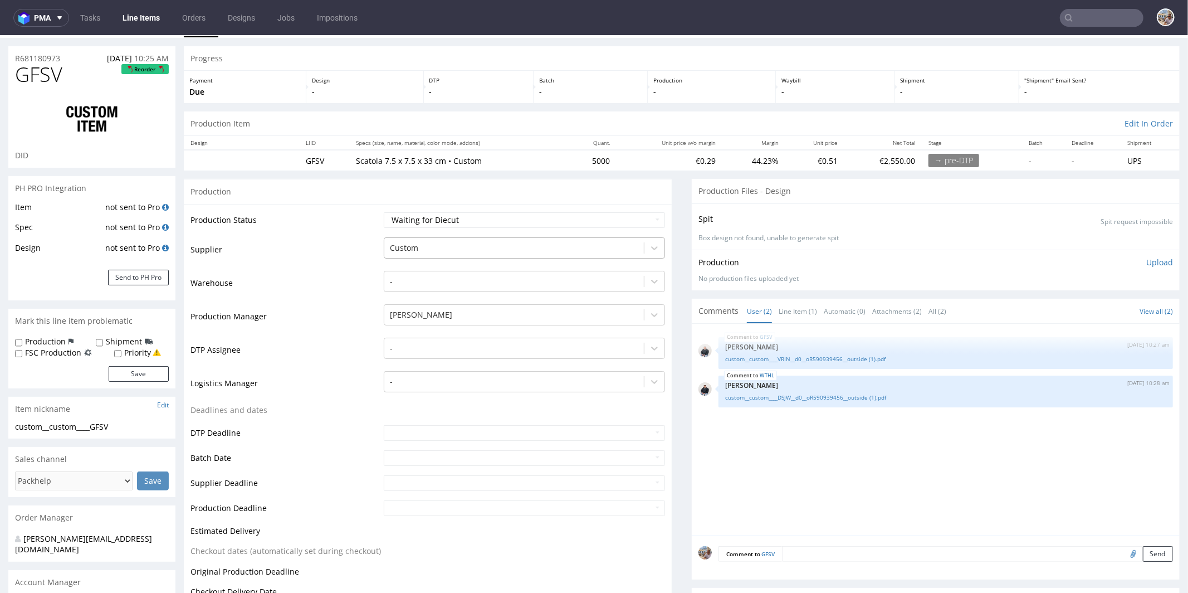
scroll to position [0, 0]
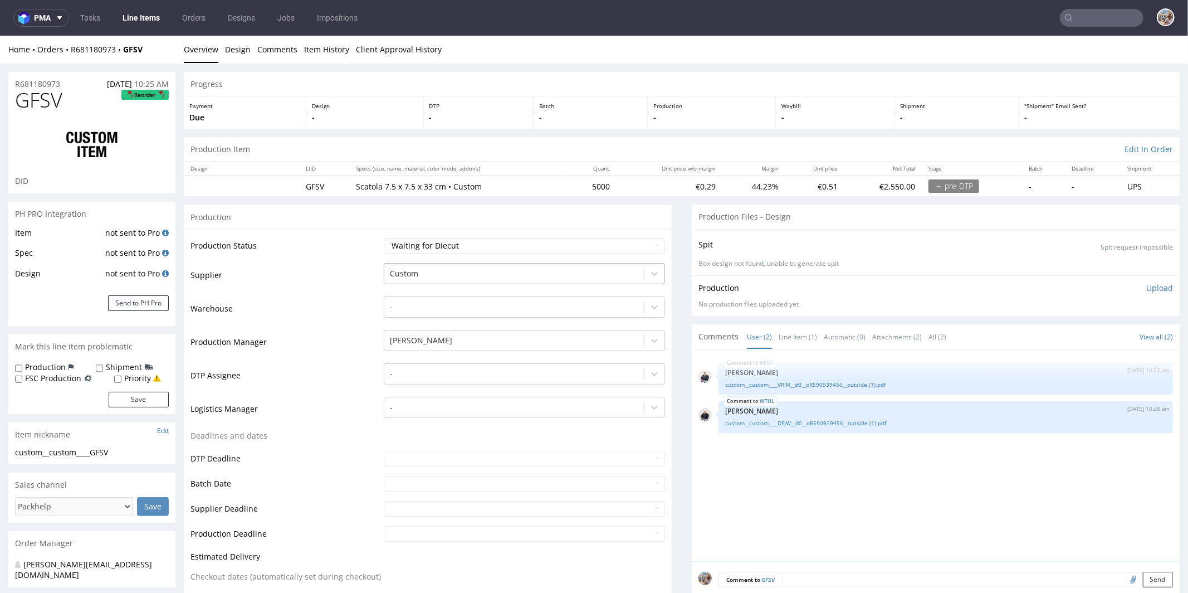
click at [472, 272] on div at bounding box center [514, 272] width 248 height 13
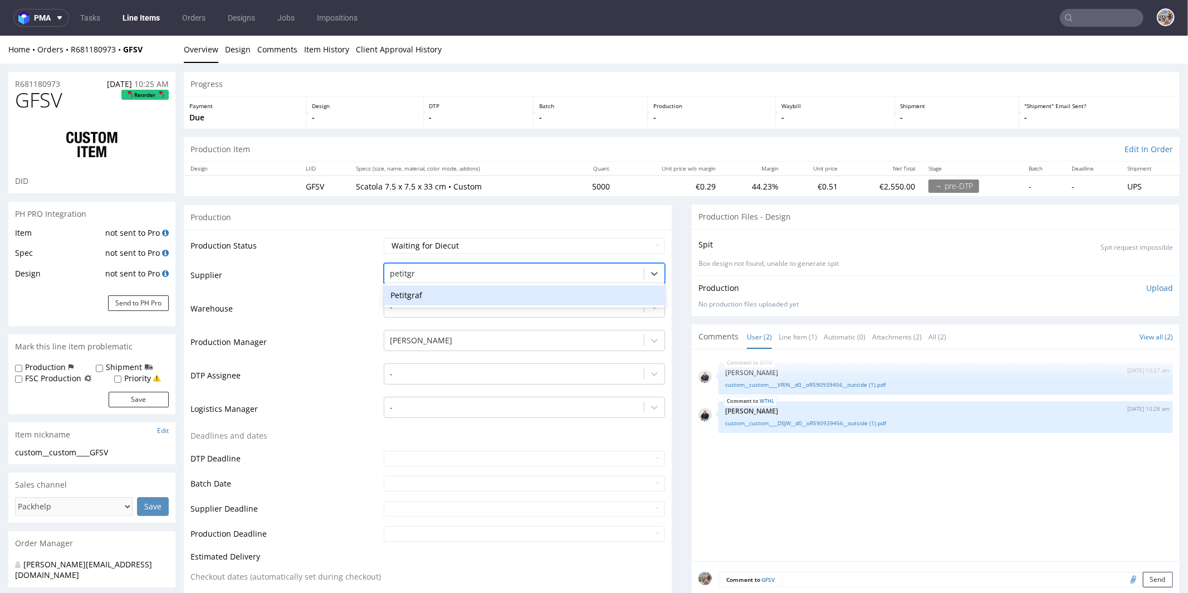
type input "petitgra"
click at [473, 287] on div "Petitgraf" at bounding box center [524, 295] width 281 height 20
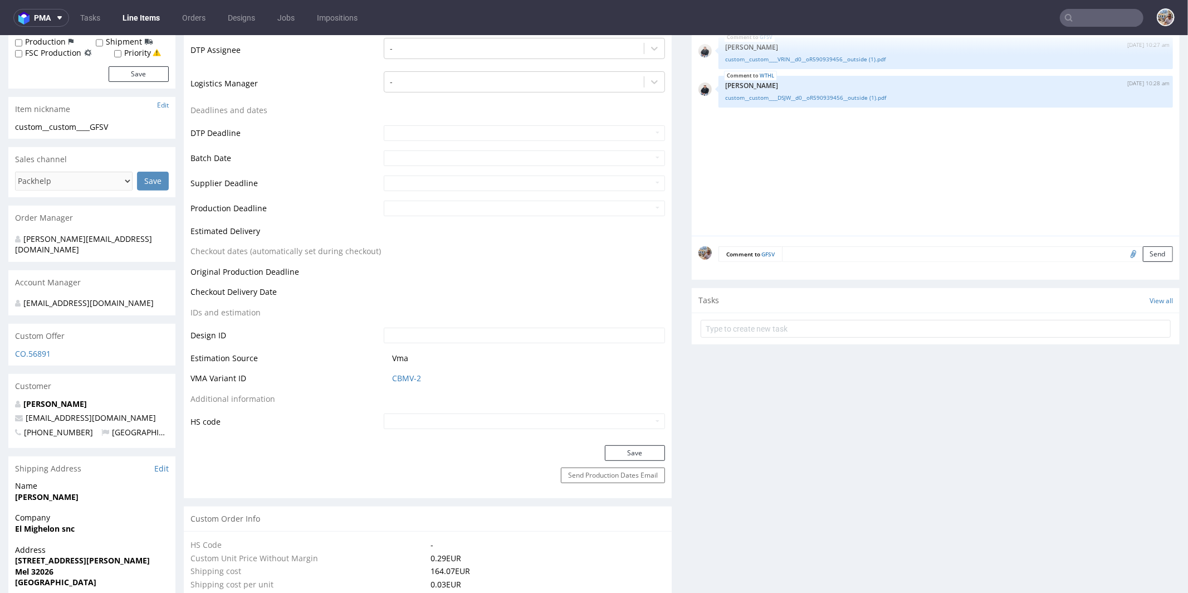
scroll to position [451, 0]
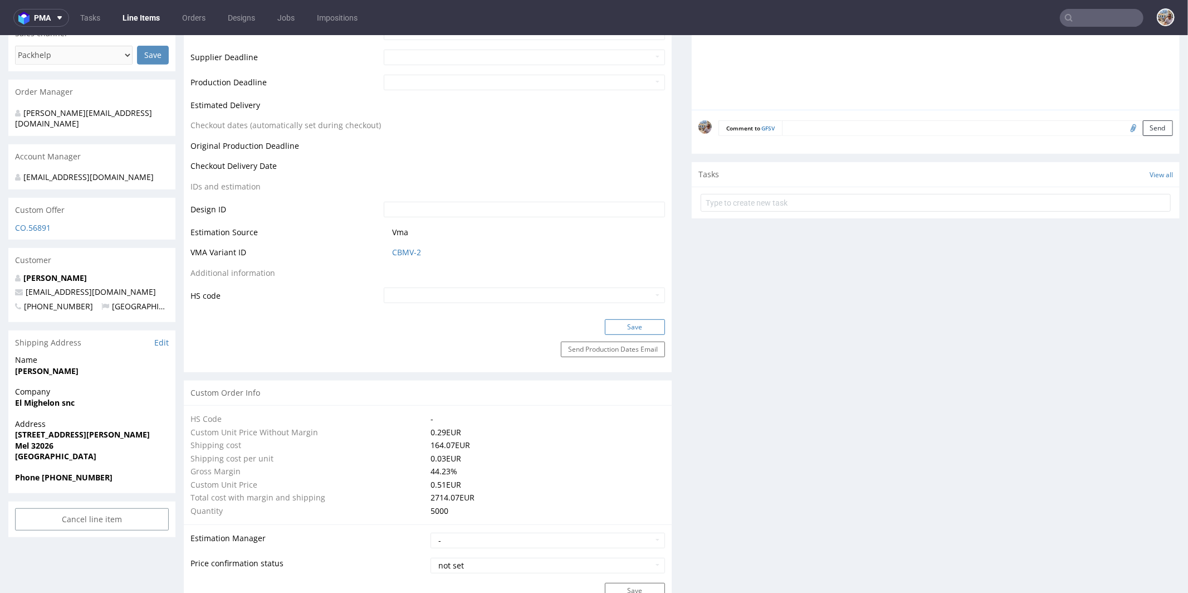
click at [643, 324] on button "Save" at bounding box center [635, 327] width 60 height 16
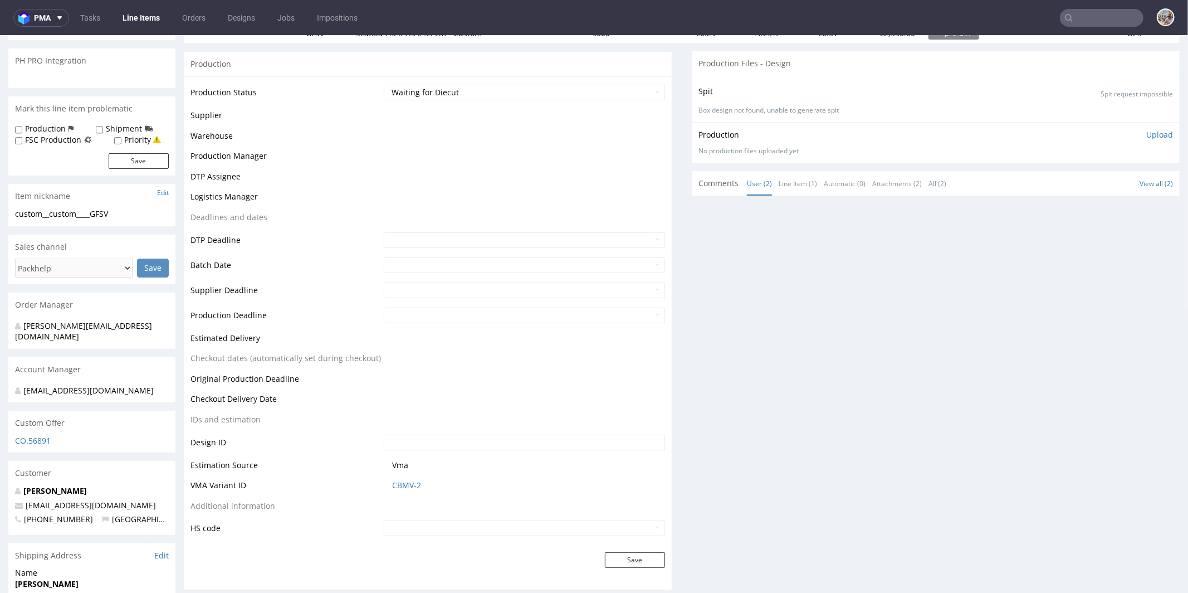
scroll to position [0, 0]
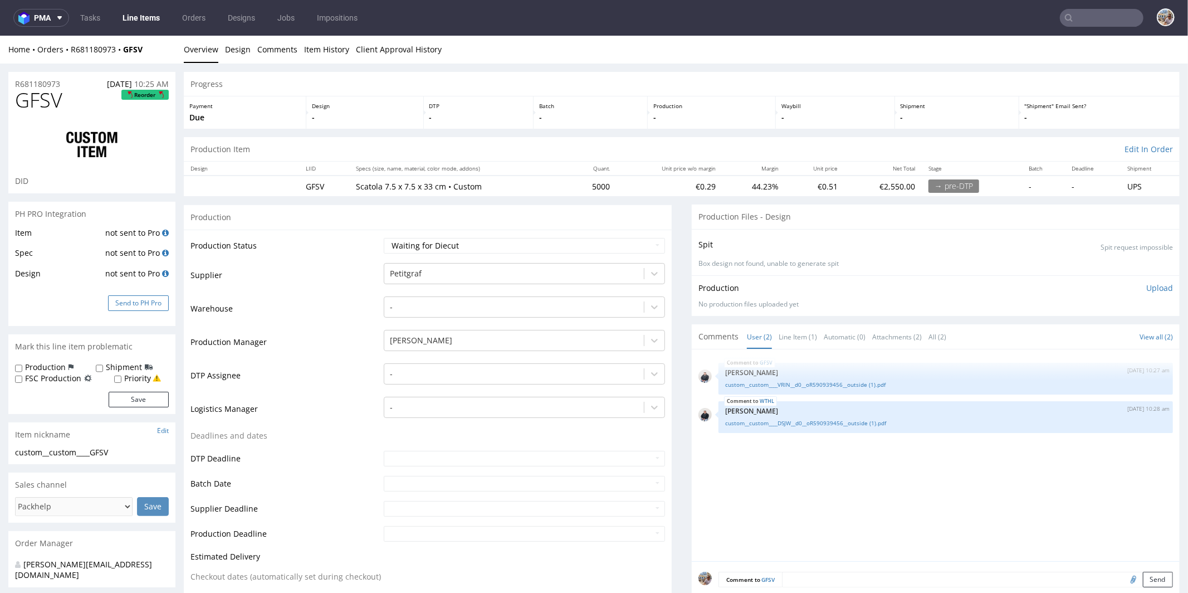
click at [133, 305] on button "Send to PH Pro" at bounding box center [138, 303] width 61 height 16
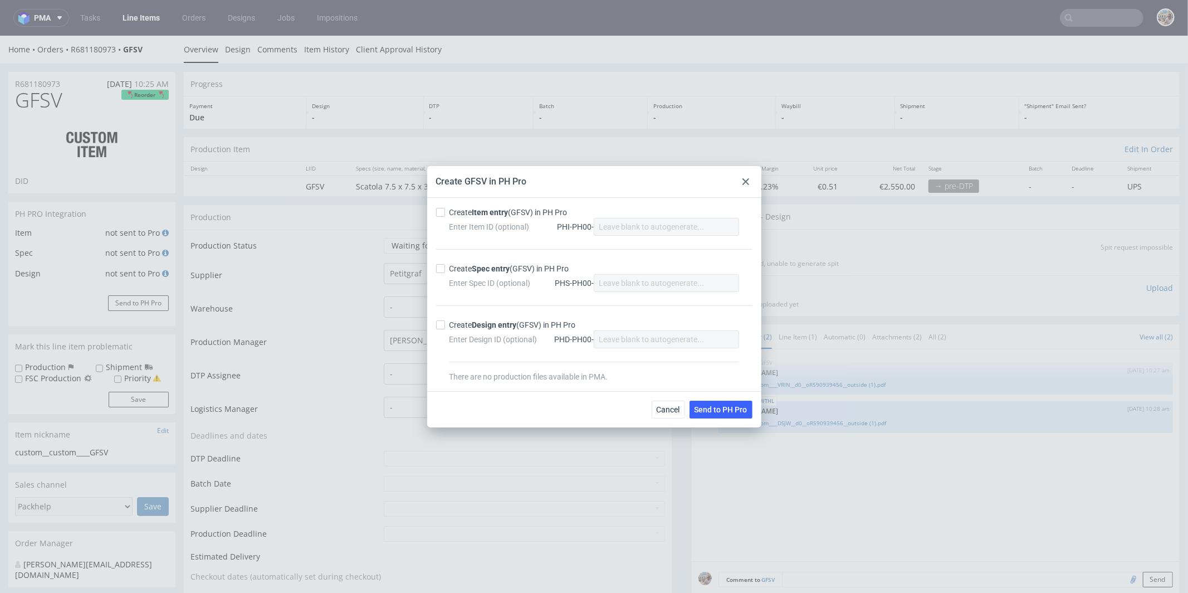
click at [480, 212] on strong "Item entry" at bounding box center [490, 212] width 36 height 9
click at [445, 212] on input "Create Item entry (GFSV) in PH Pro" at bounding box center [440, 212] width 9 height 9
checkbox input "true"
click at [490, 268] on strong "Spec entry" at bounding box center [491, 268] width 38 height 9
click at [445, 268] on input "Create Spec entry (GFSV) in PH Pro" at bounding box center [440, 268] width 9 height 9
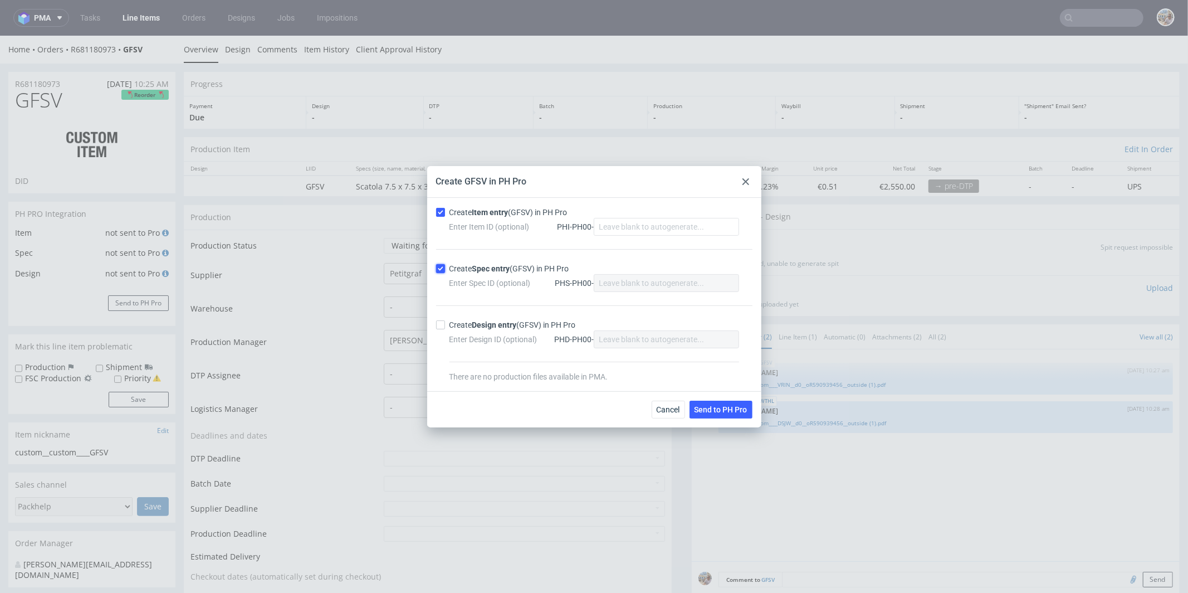
checkbox input "true"
click at [731, 408] on span "Send to PH Pro" at bounding box center [721, 409] width 53 height 8
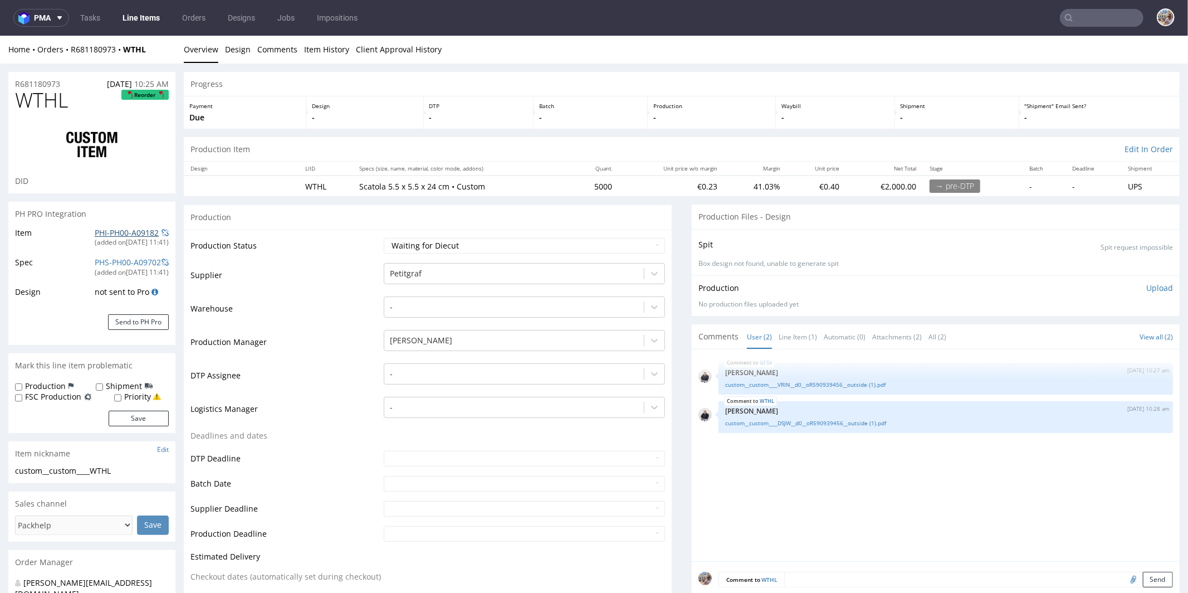
click at [138, 233] on link "PHI-PH00-A09182" at bounding box center [127, 232] width 64 height 11
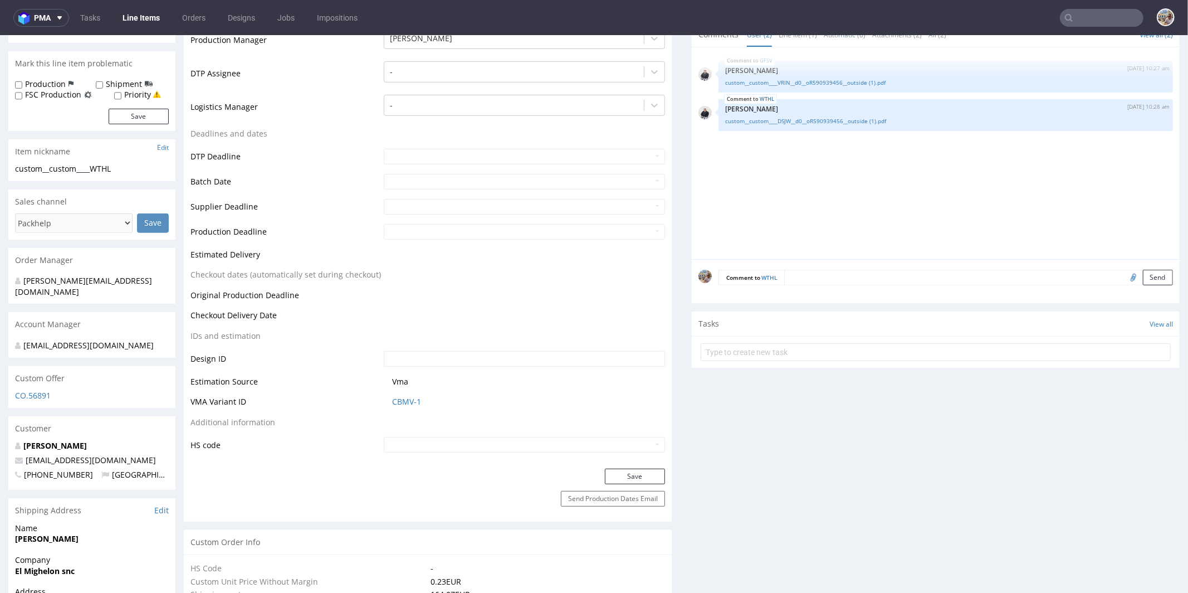
scroll to position [401, 0]
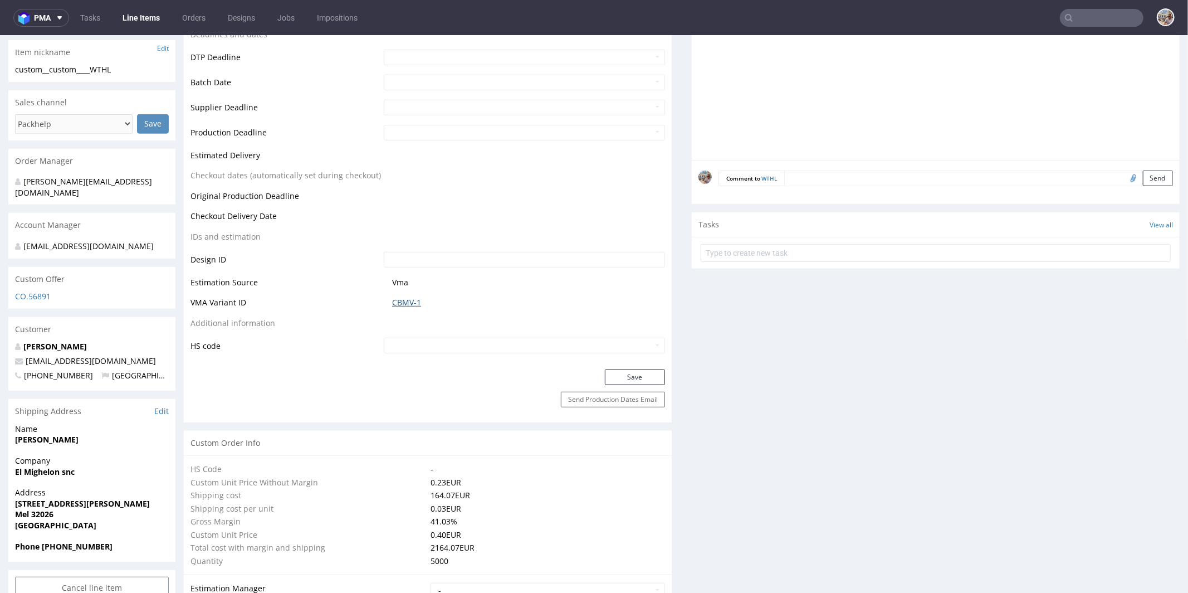
click at [408, 302] on link "CBMV-1" at bounding box center [406, 301] width 29 height 11
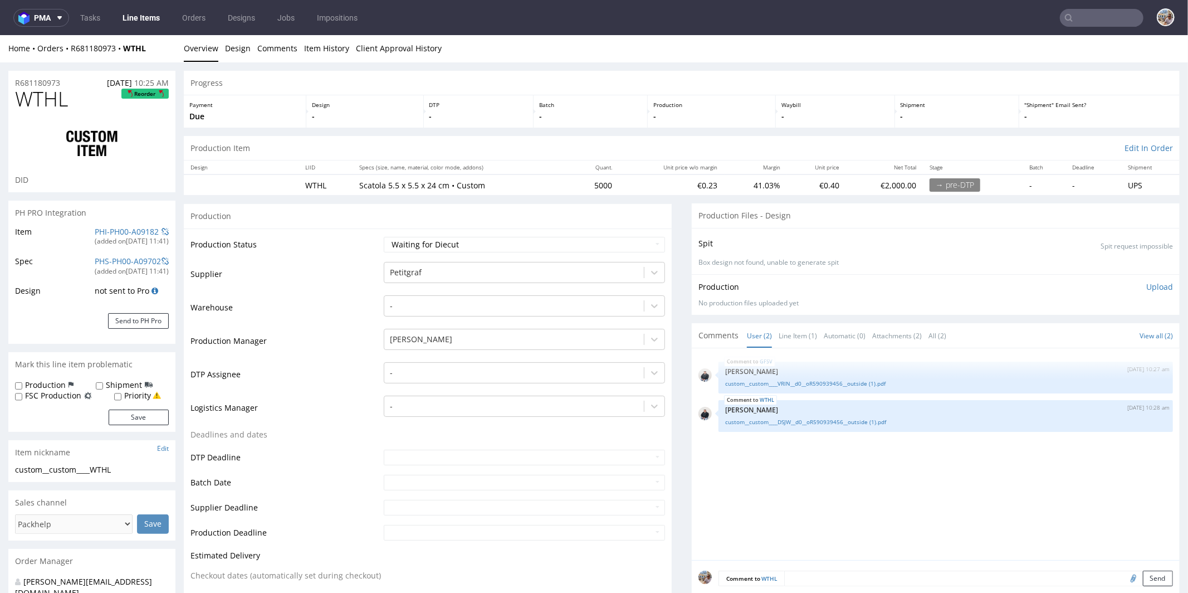
scroll to position [0, 0]
click at [126, 227] on link "PHI-PH00-A09183" at bounding box center [127, 232] width 64 height 11
click at [791, 335] on link "Line Item (1)" at bounding box center [798, 336] width 38 height 24
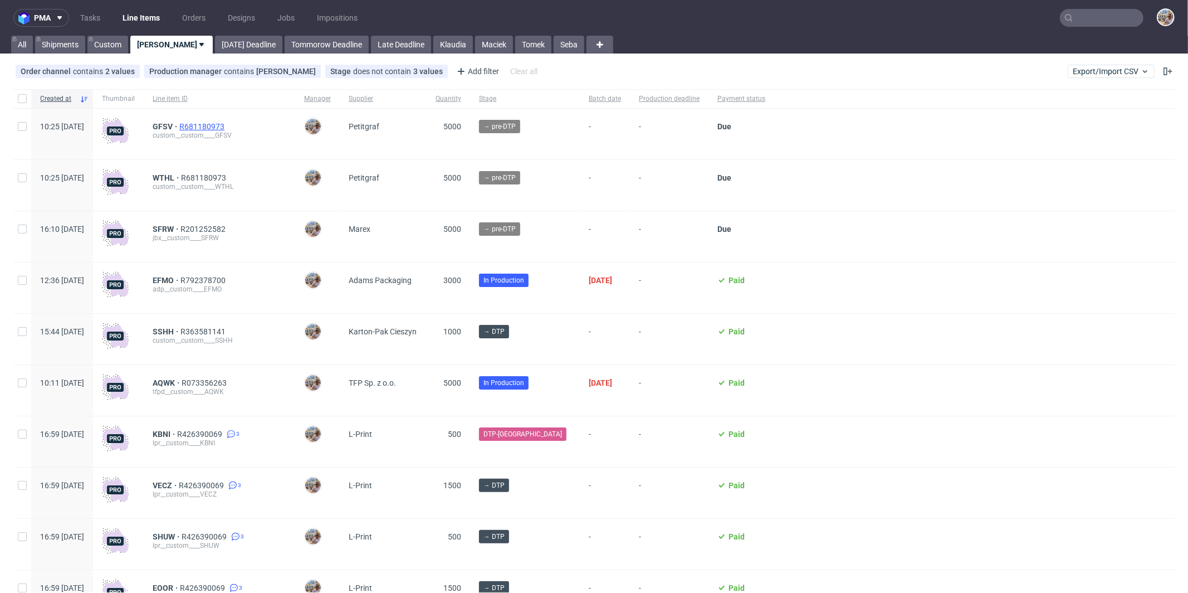
click at [227, 128] on span "R681180973" at bounding box center [202, 126] width 47 height 9
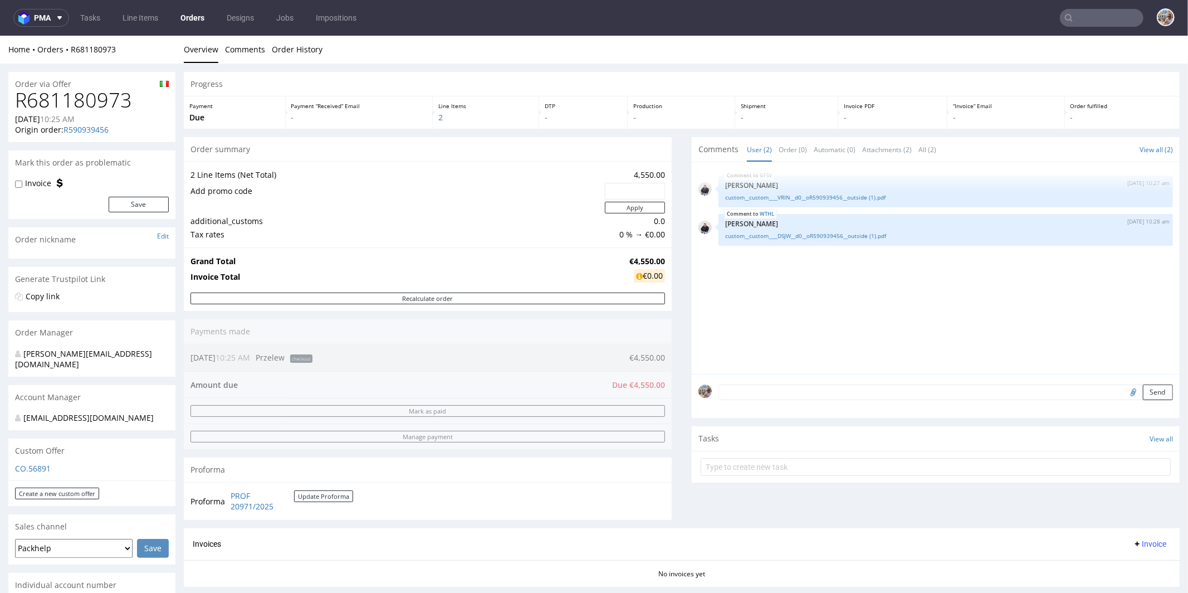
click at [731, 393] on textarea at bounding box center [945, 392] width 454 height 16
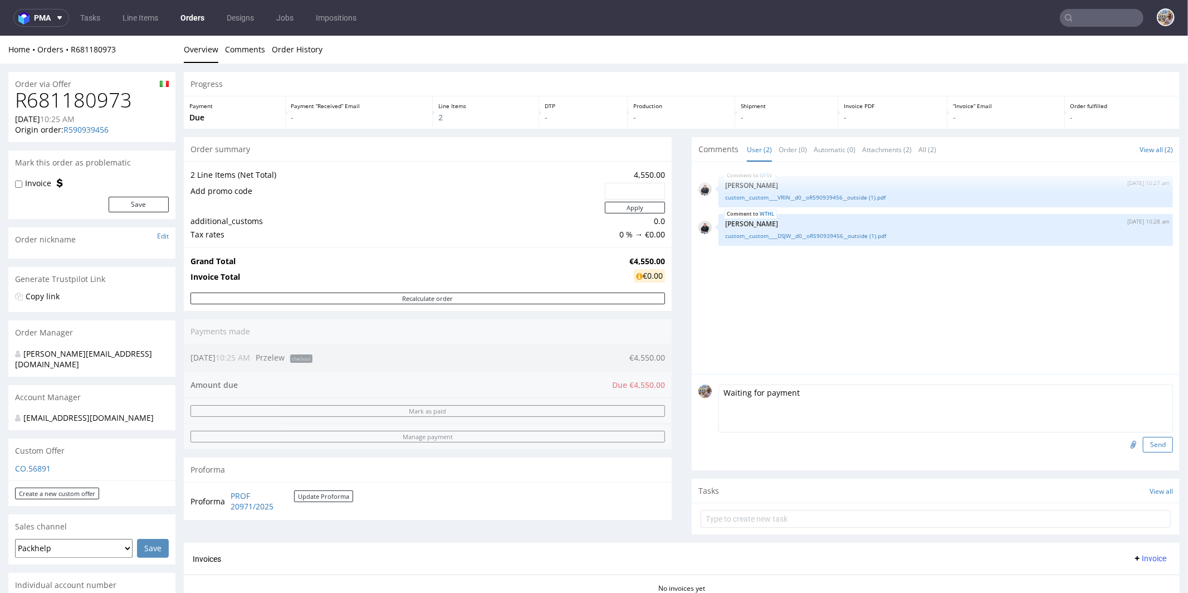
type textarea "Waiting for payment"
click at [1145, 446] on button "Send" at bounding box center [1158, 444] width 30 height 16
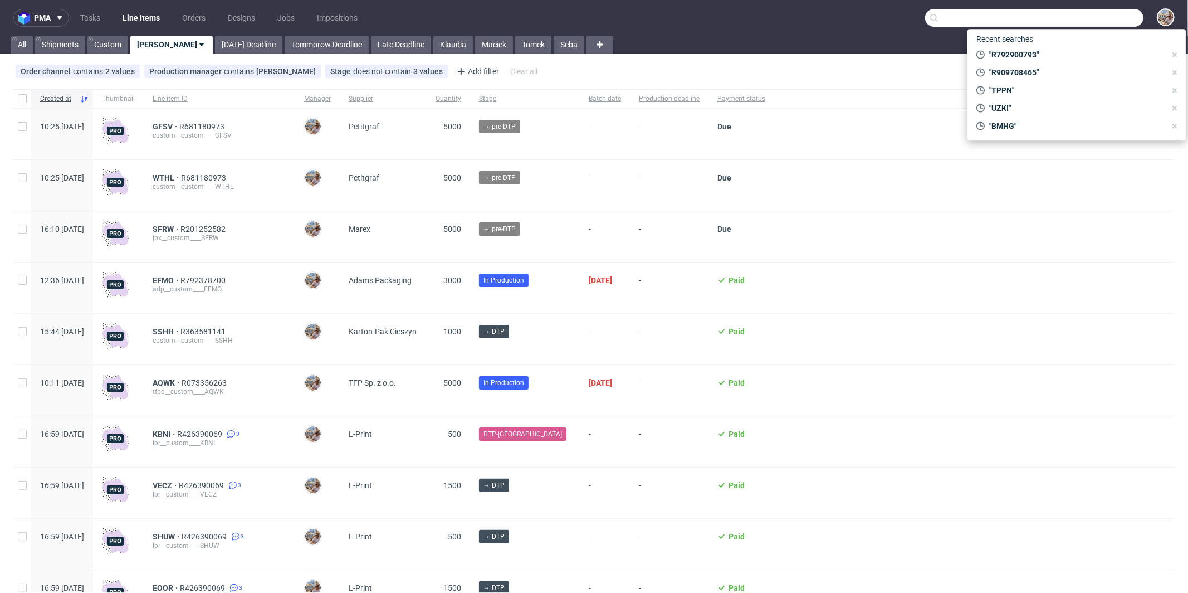
click at [1094, 15] on input "text" at bounding box center [1034, 18] width 218 height 18
paste input "ZYQO"
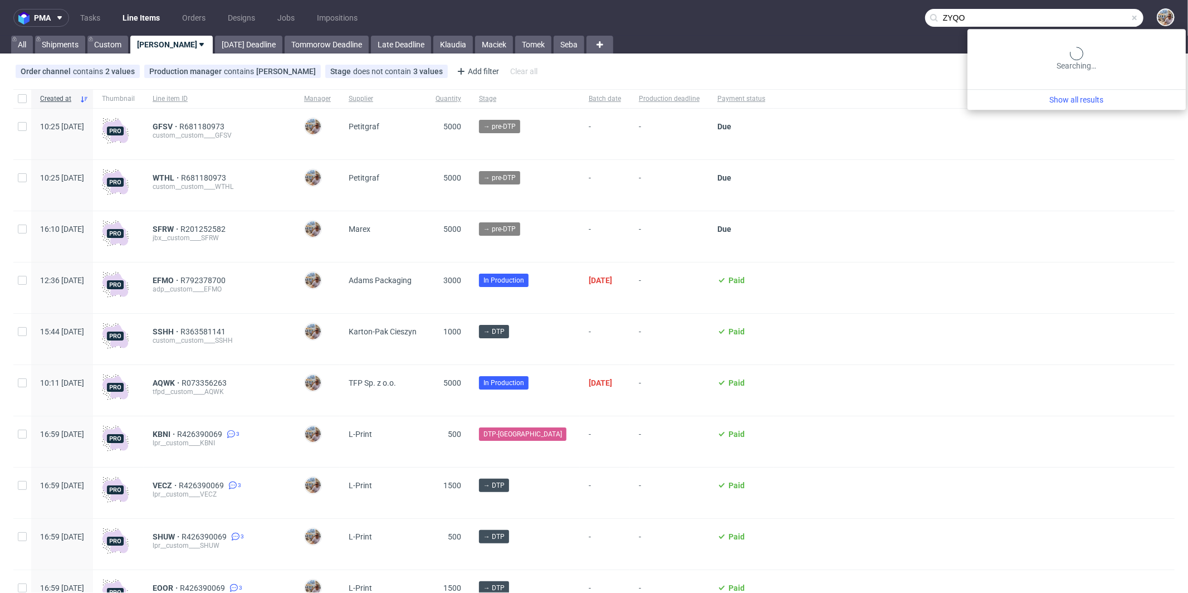
type input "ZYQO"
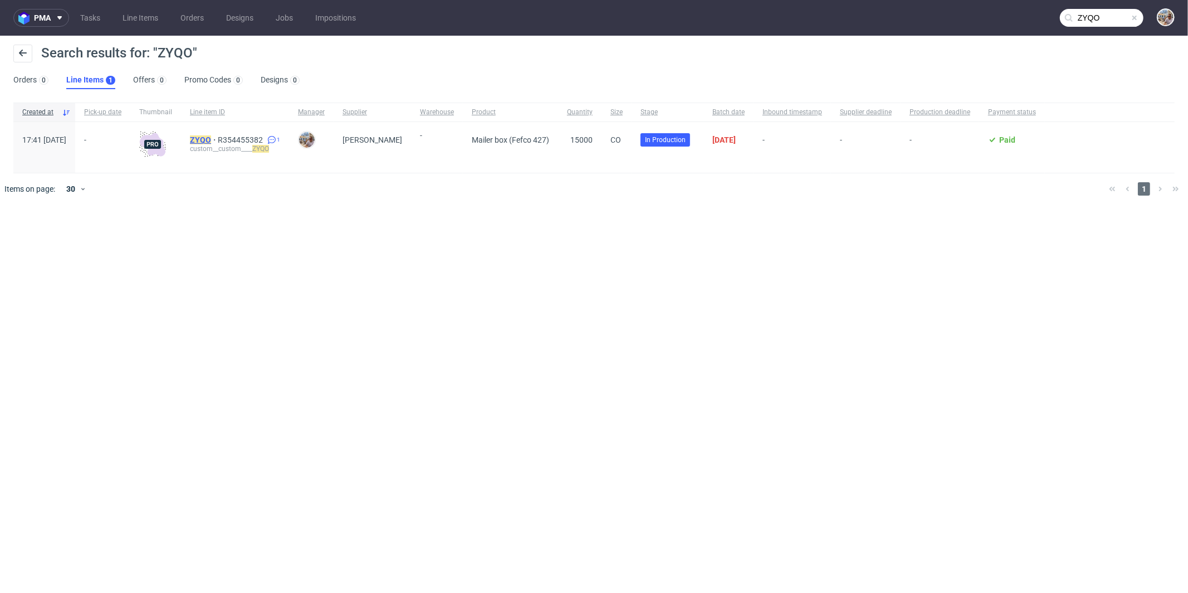
click at [211, 136] on mark "ZYQO" at bounding box center [200, 139] width 21 height 9
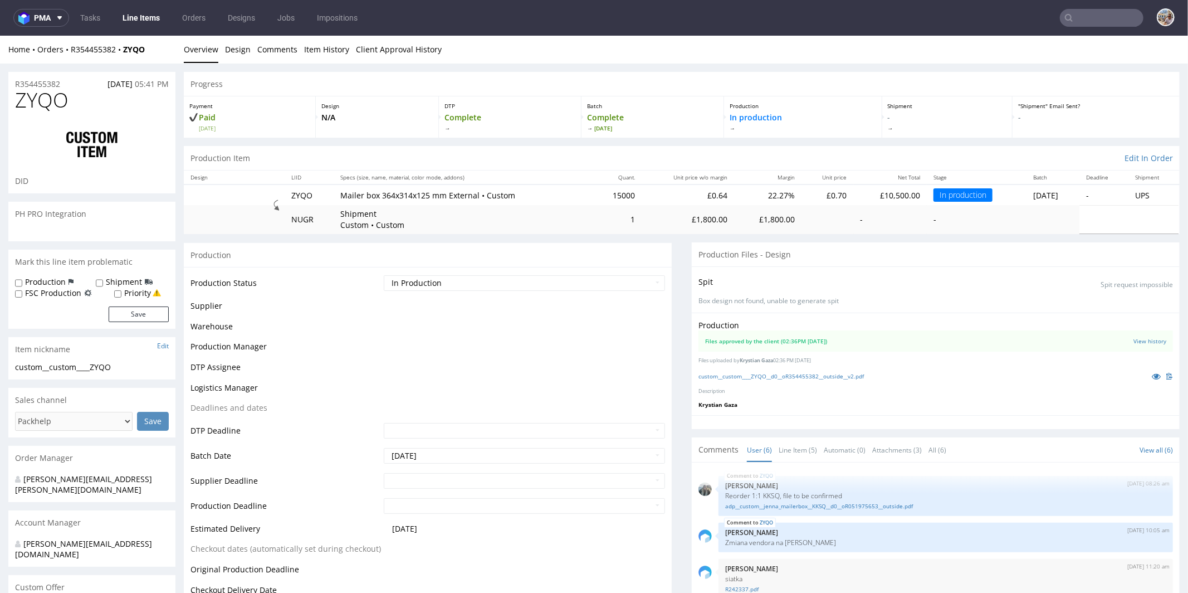
scroll to position [51, 0]
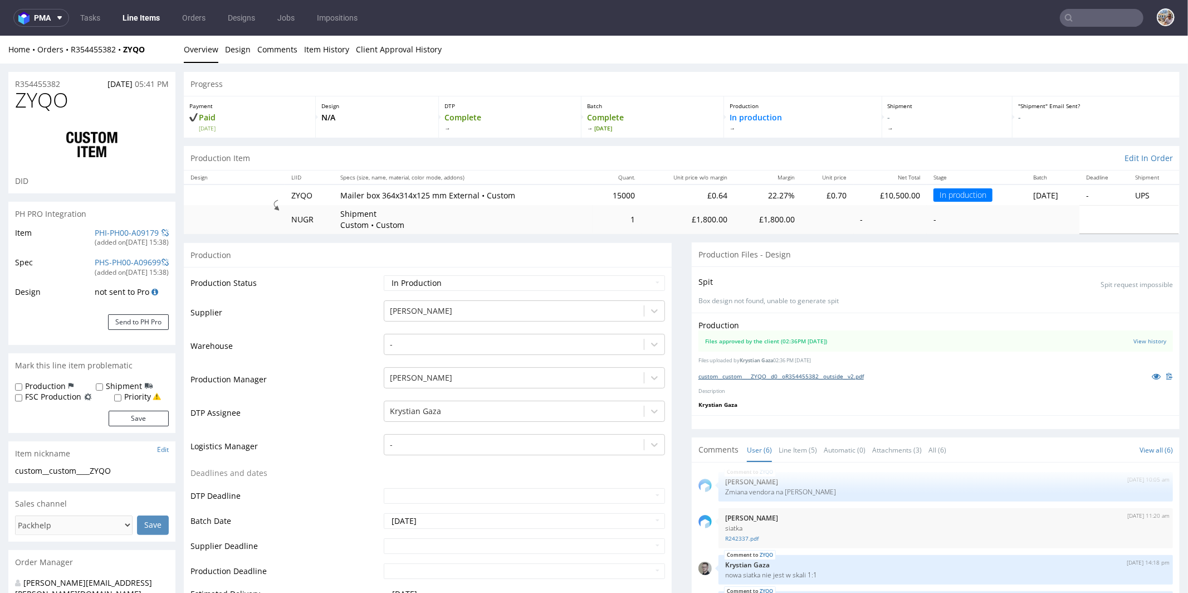
click at [765, 373] on link "custom__custom____ZYQO__d0__oR354455382__outside__v2.pdf" at bounding box center [780, 376] width 165 height 8
click at [107, 229] on link "PHI-PH00-A09179" at bounding box center [127, 232] width 64 height 11
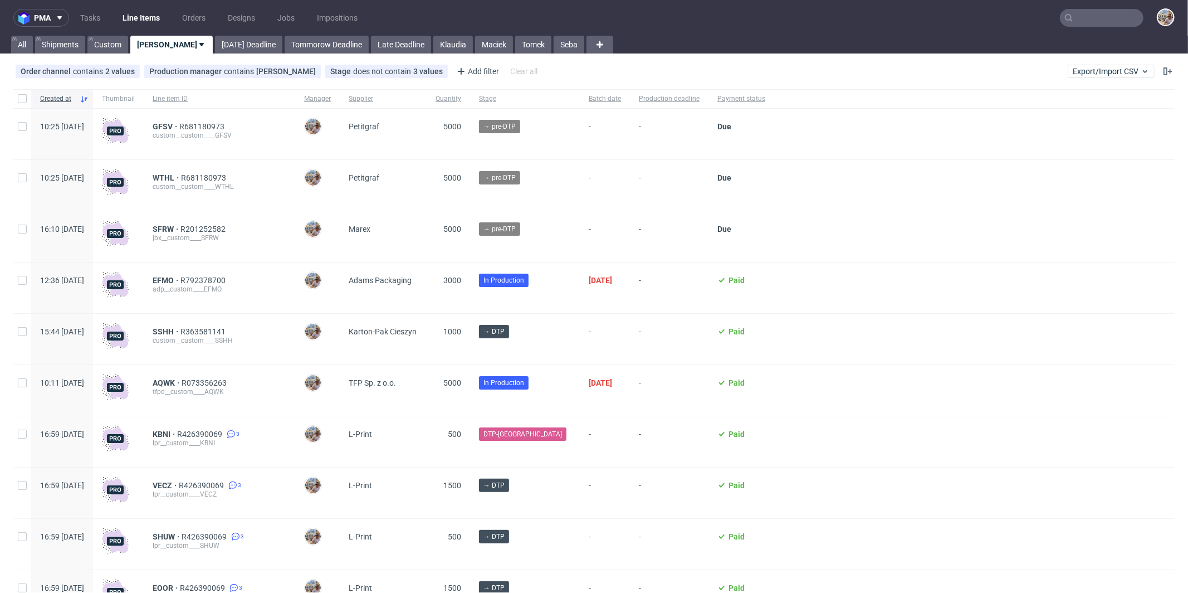
click at [1104, 17] on input "text" at bounding box center [1102, 18] width 84 height 18
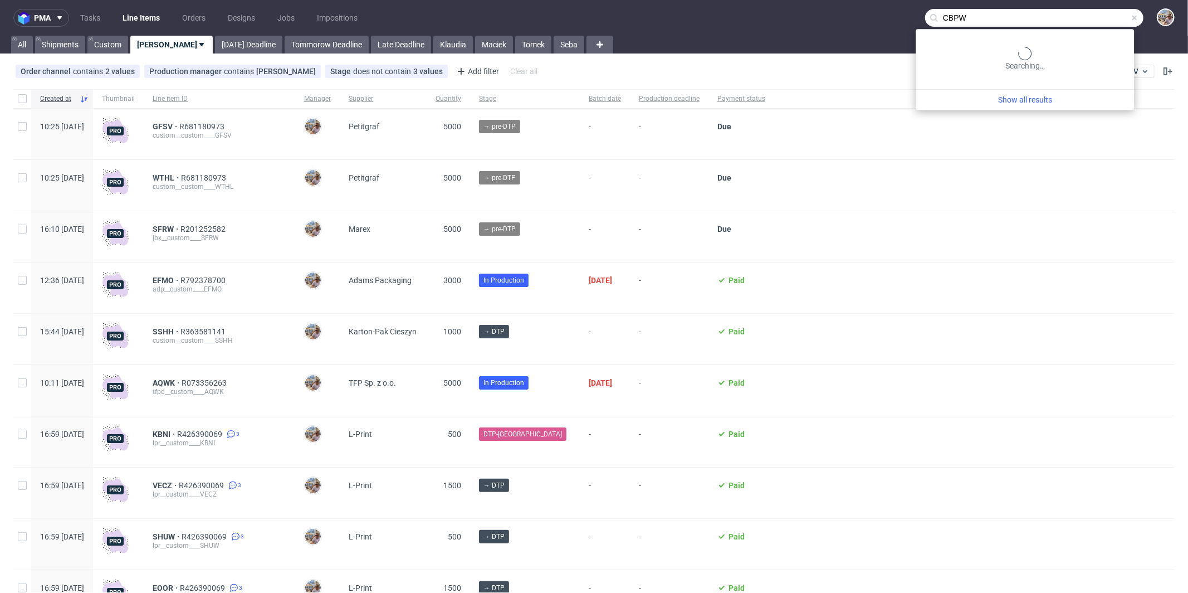
type input "CBPW"
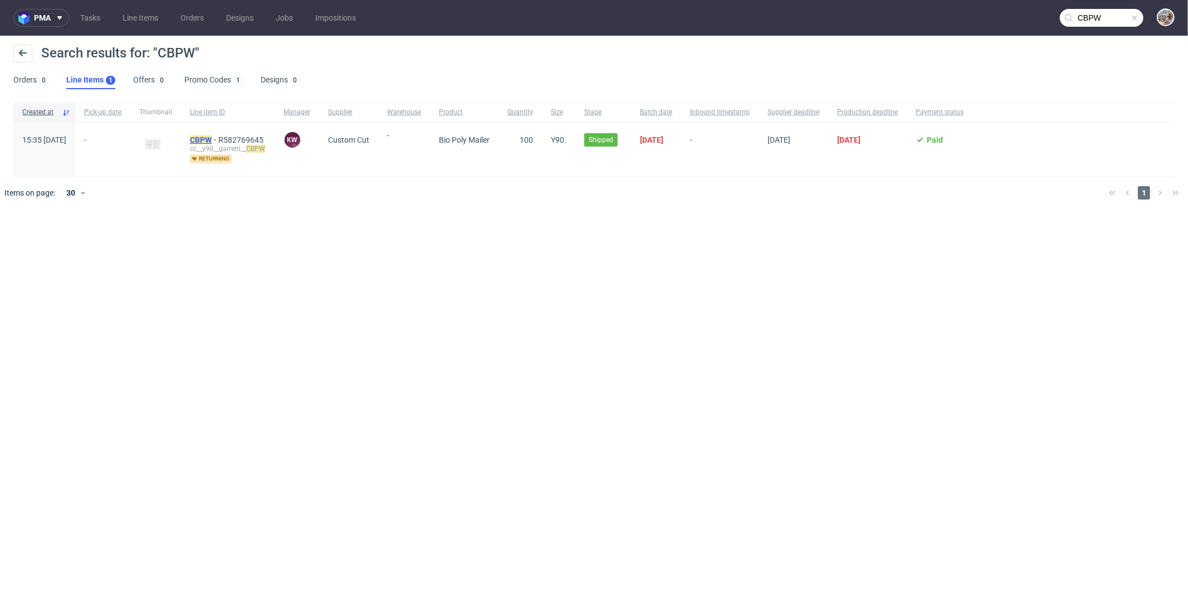
click at [212, 140] on mark "CBPW" at bounding box center [201, 139] width 22 height 9
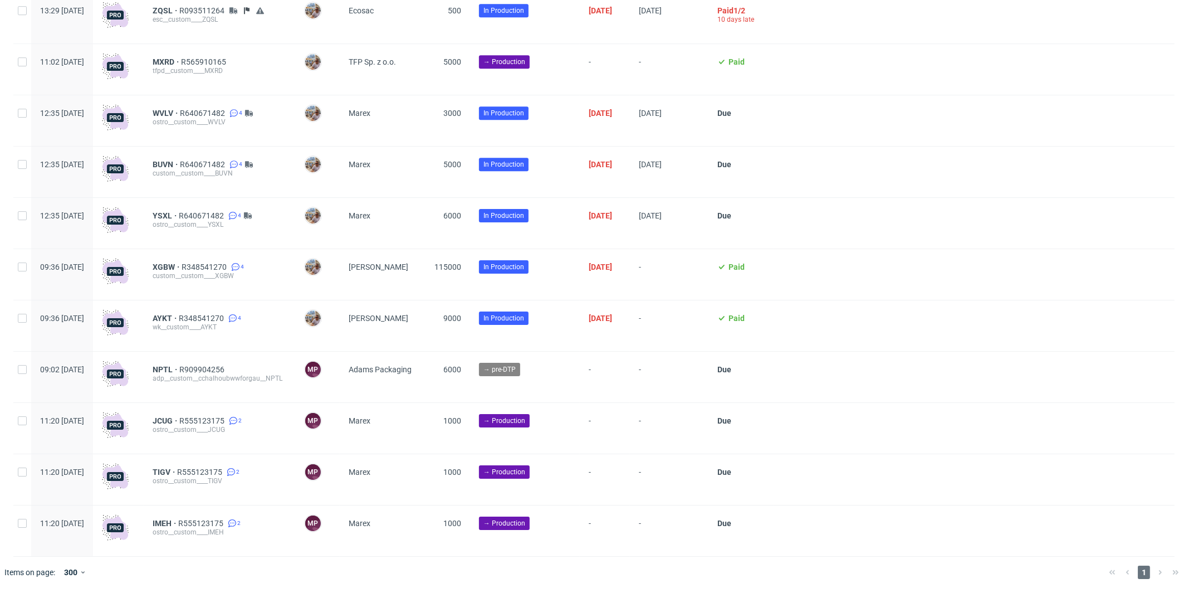
scroll to position [2942, 0]
click at [229, 269] on span "R348541270" at bounding box center [205, 266] width 47 height 9
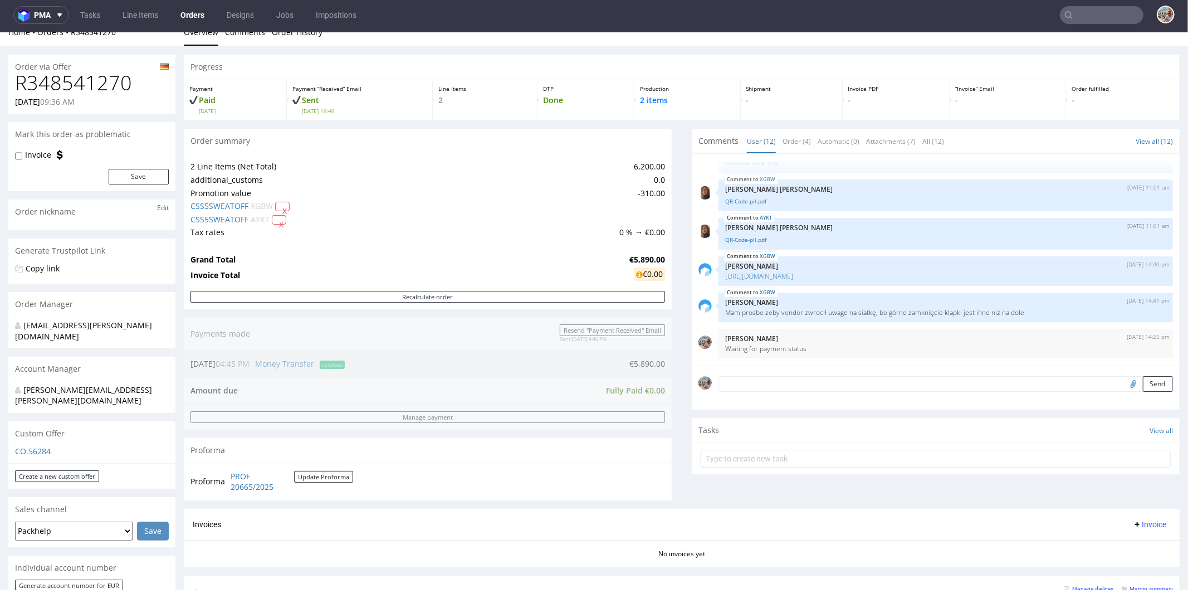
scroll to position [174, 0]
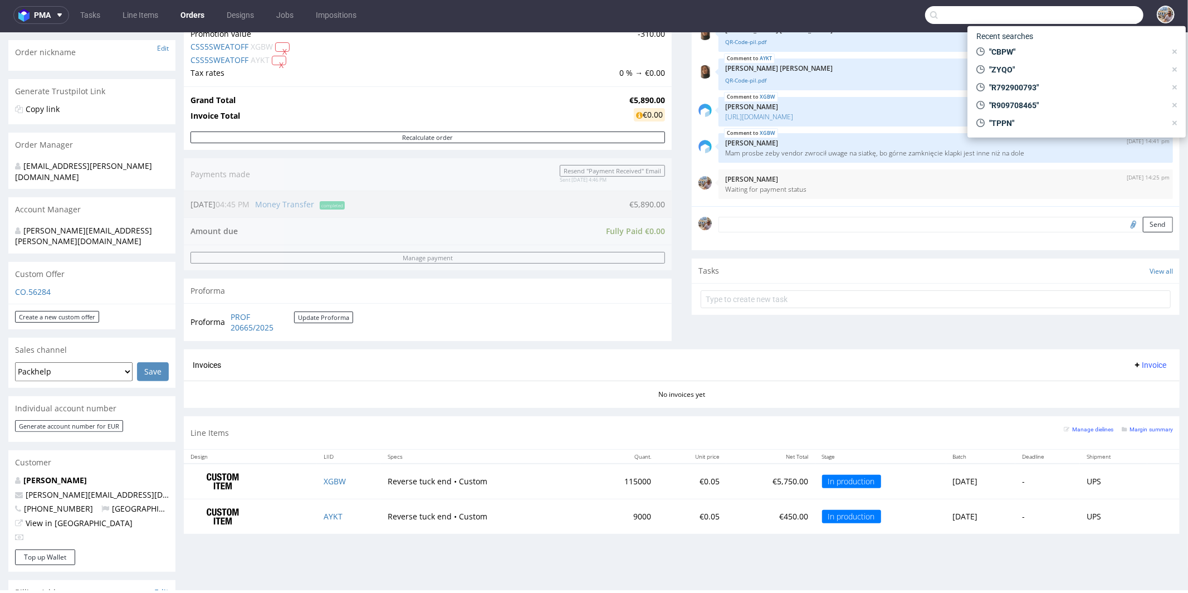
click at [1094, 16] on input "text" at bounding box center [1034, 15] width 218 height 18
paste input "XGBW"
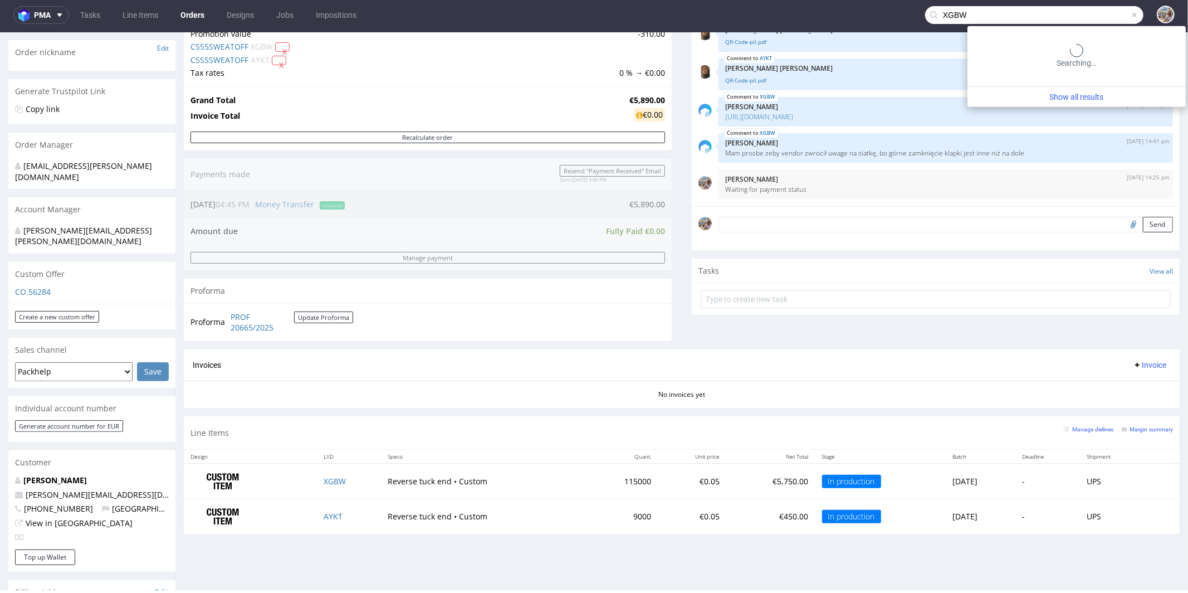
type input "XGBW"
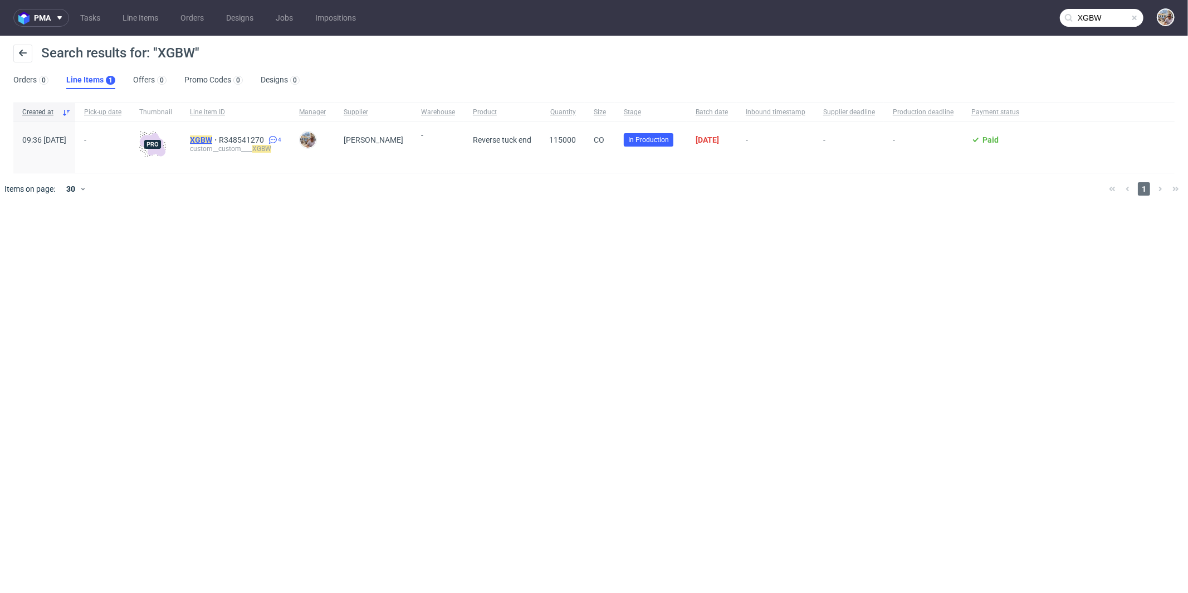
click at [212, 136] on mark "XGBW" at bounding box center [201, 139] width 22 height 9
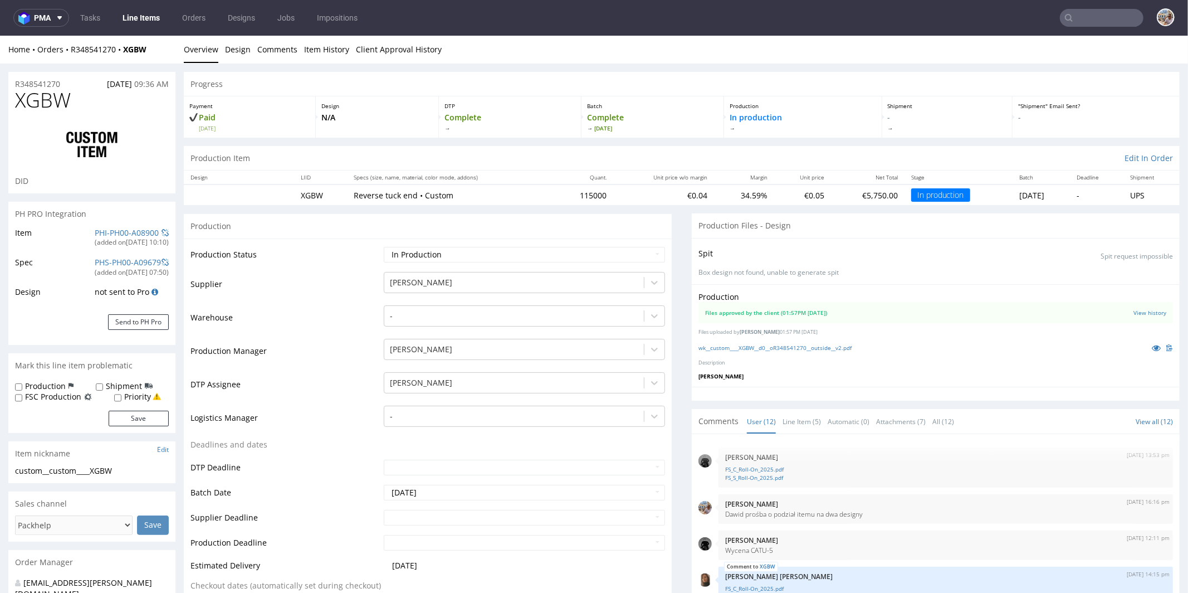
select select "in_progress"
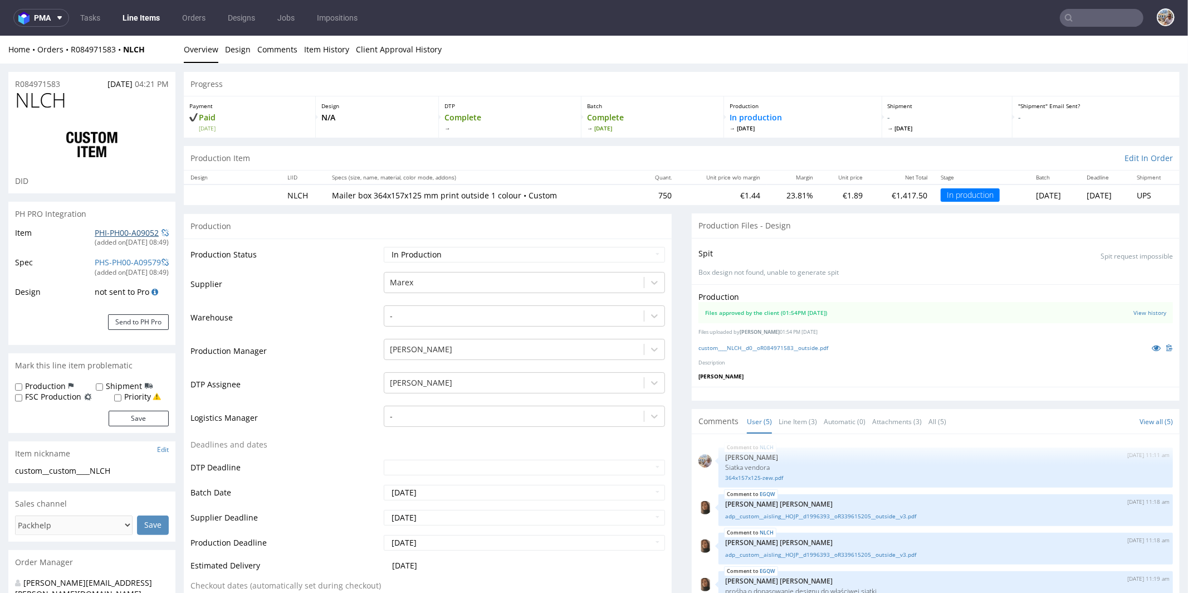
click at [107, 230] on link "PHI-PH00-A09052" at bounding box center [127, 232] width 64 height 11
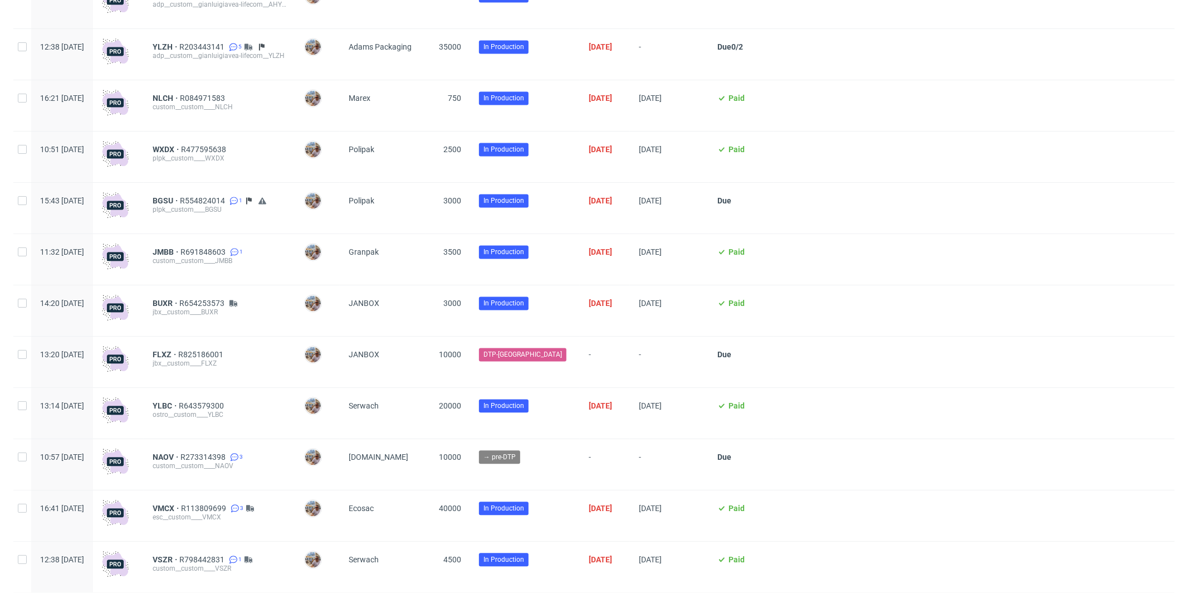
scroll to position [2945, 0]
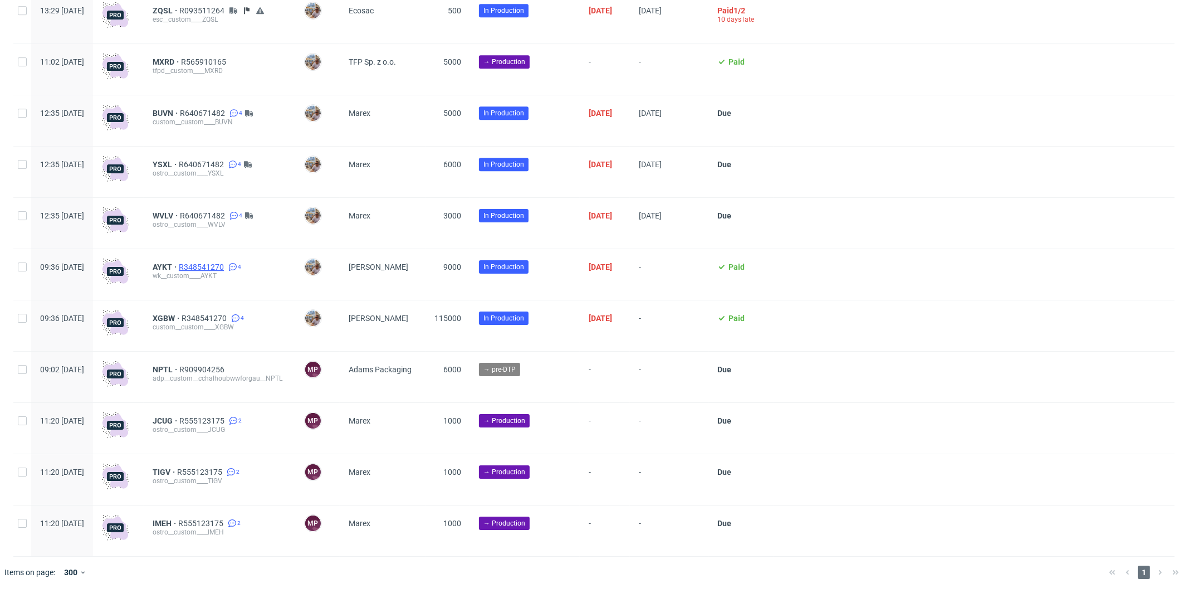
click at [226, 263] on span "R348541270" at bounding box center [202, 266] width 47 height 9
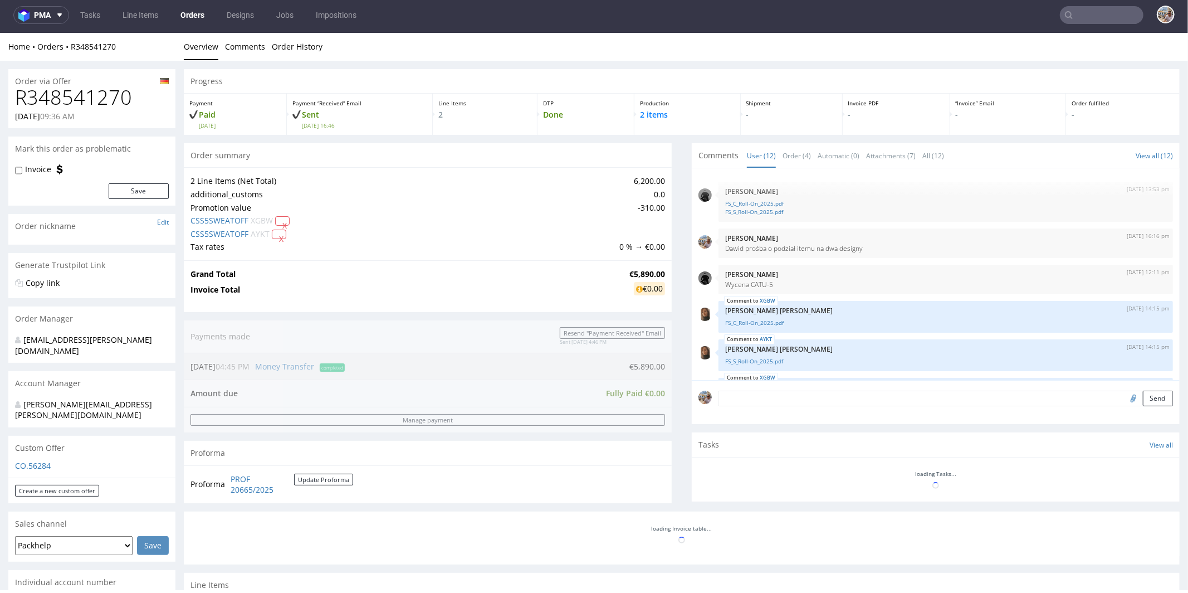
scroll to position [326, 0]
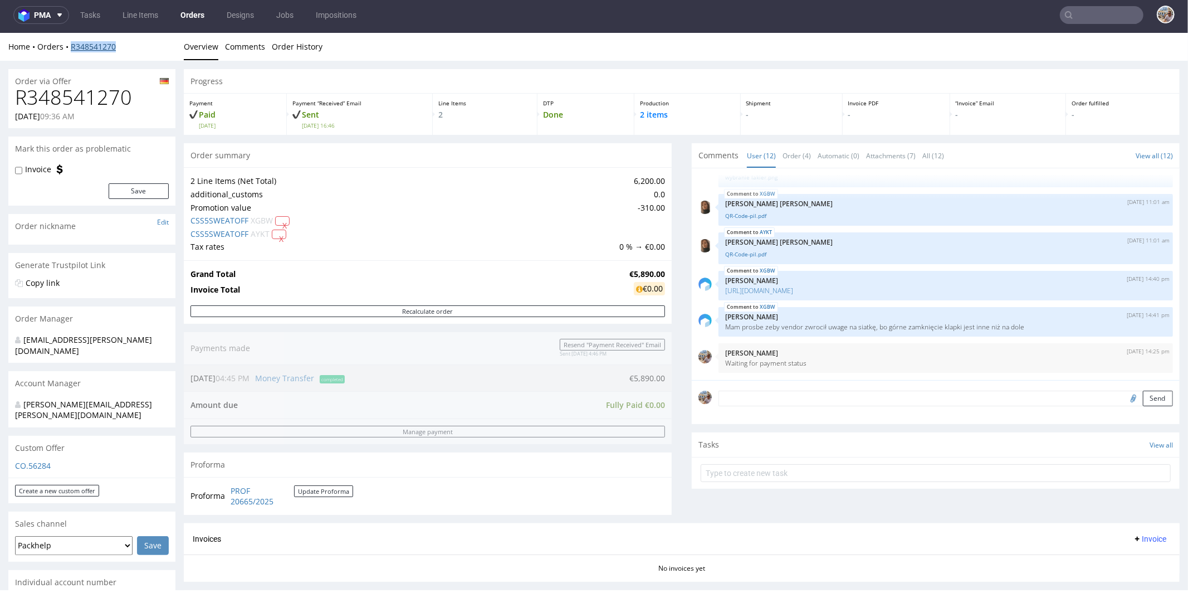
drag, startPoint x: 121, startPoint y: 48, endPoint x: 71, endPoint y: 46, distance: 50.2
click at [71, 46] on div "Home Orders R348541270" at bounding box center [91, 46] width 167 height 11
copy link "R348541270"
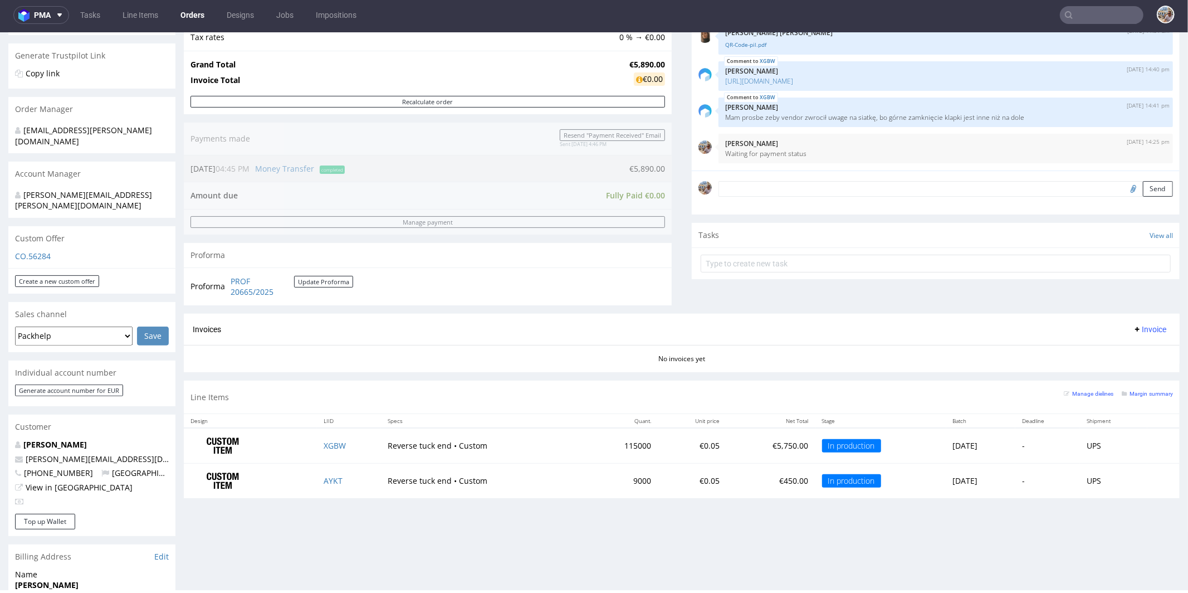
scroll to position [258, 0]
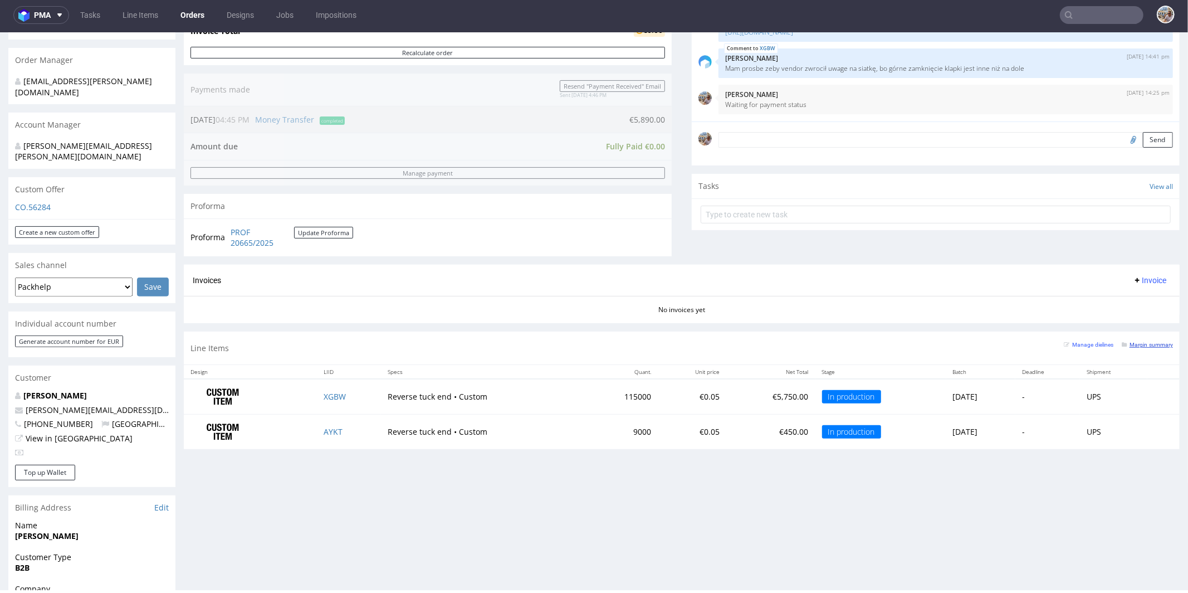
click at [1133, 340] on link "Margin summary" at bounding box center [1147, 344] width 51 height 8
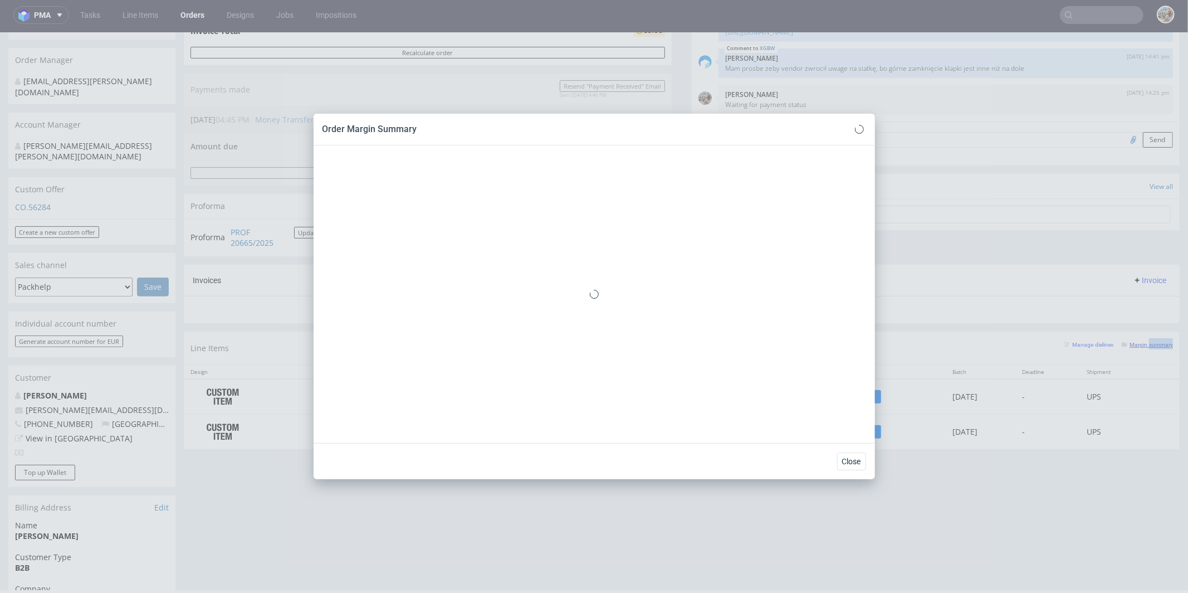
click at [1133, 340] on link "Margin summary" at bounding box center [1147, 344] width 51 height 8
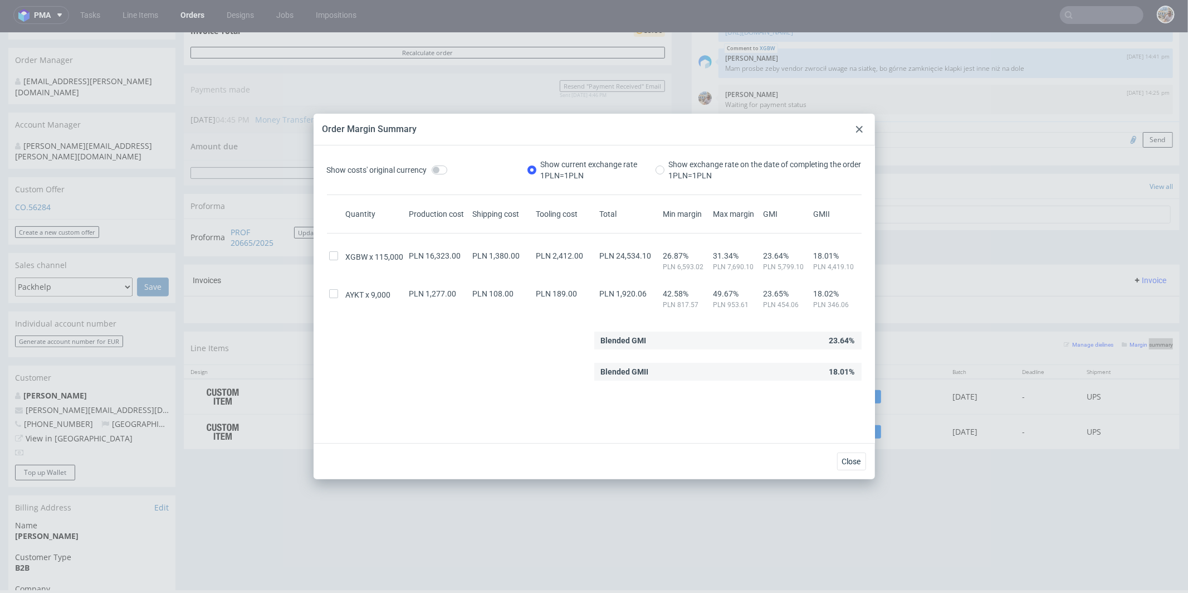
click at [859, 129] on use at bounding box center [859, 129] width 7 height 7
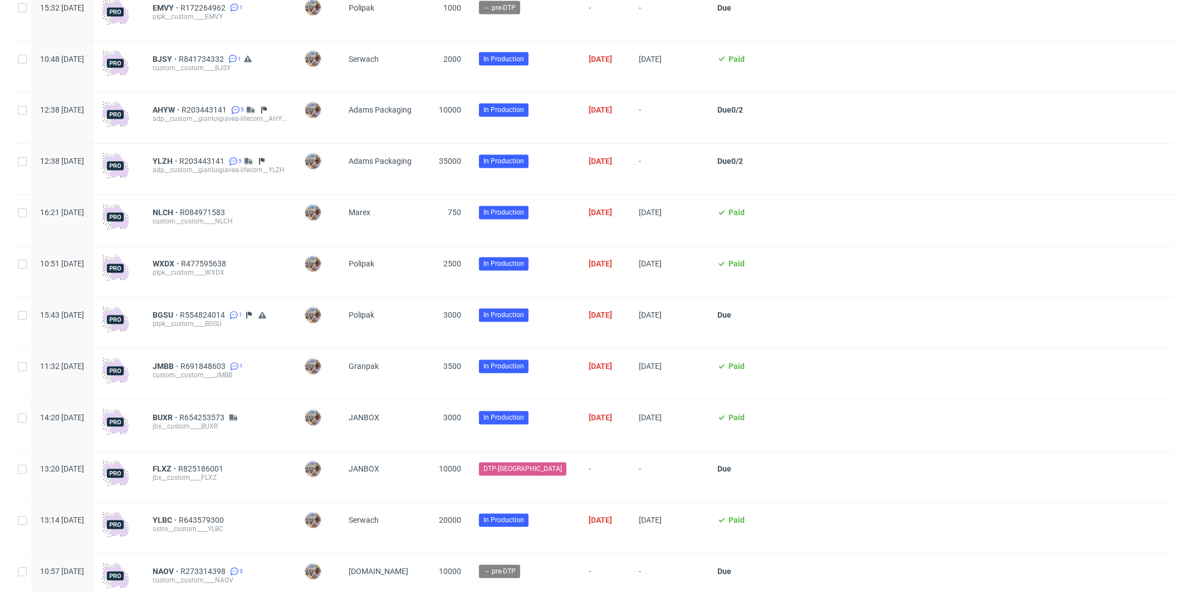
scroll to position [2945, 0]
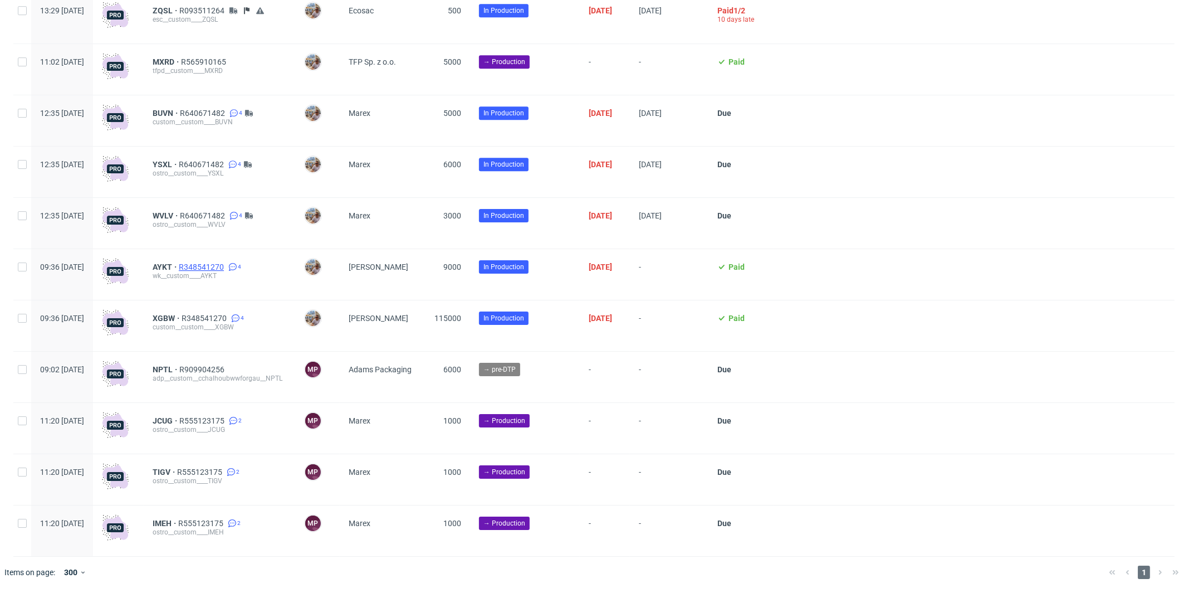
click at [226, 265] on span "R348541270" at bounding box center [202, 266] width 47 height 9
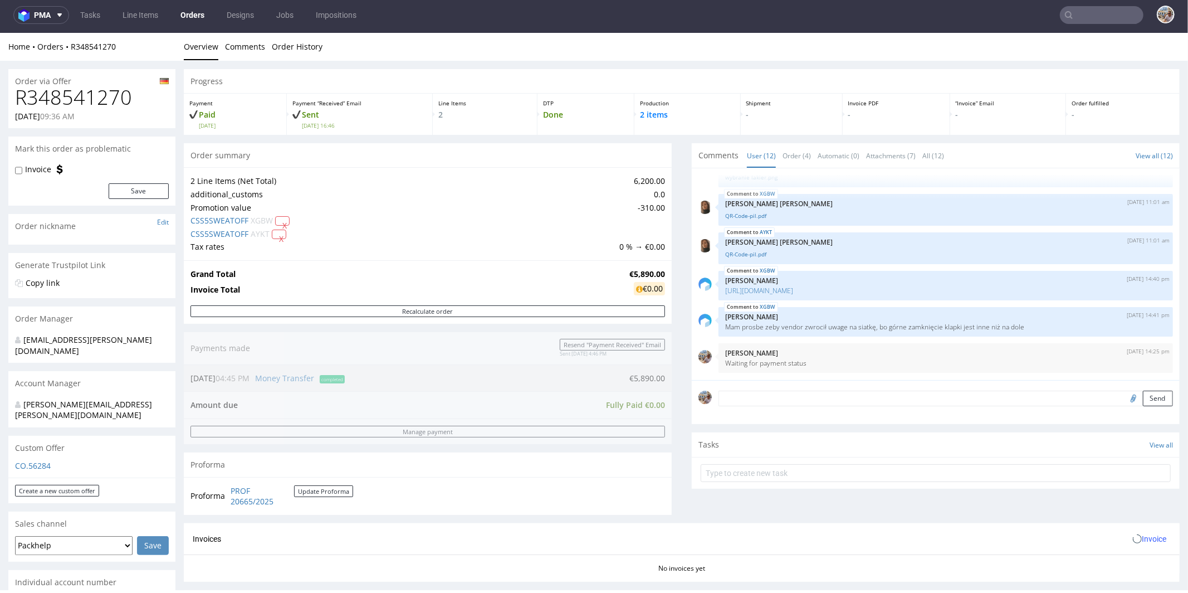
scroll to position [532, 0]
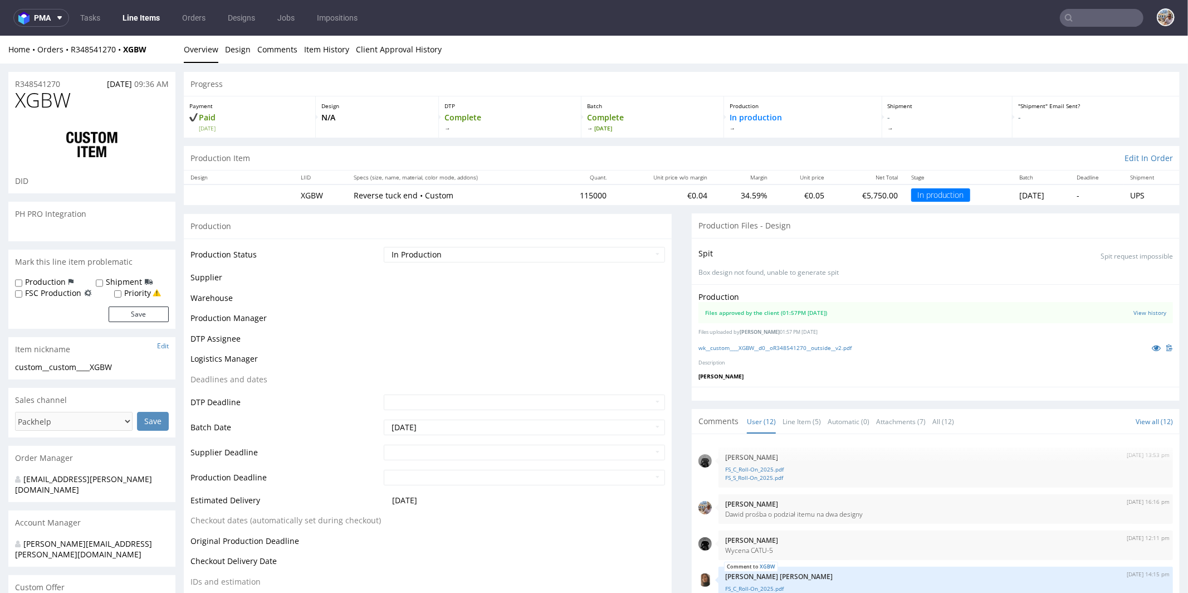
scroll to position [326, 0]
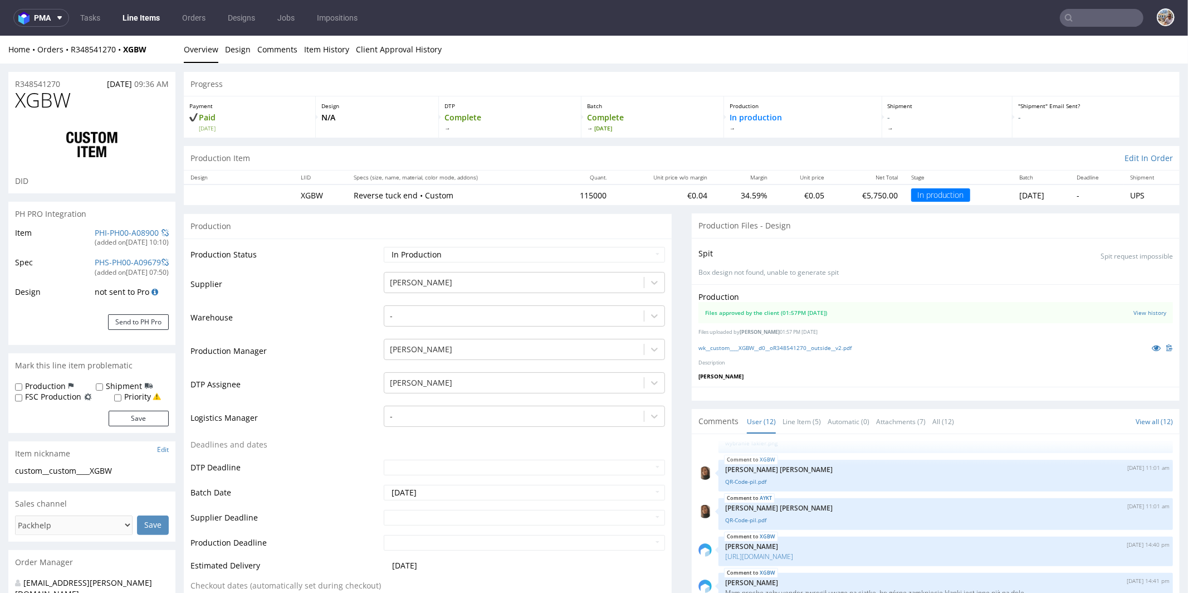
select select "in_progress"
click at [130, 231] on link "PHI-PH00-A08900" at bounding box center [127, 232] width 64 height 11
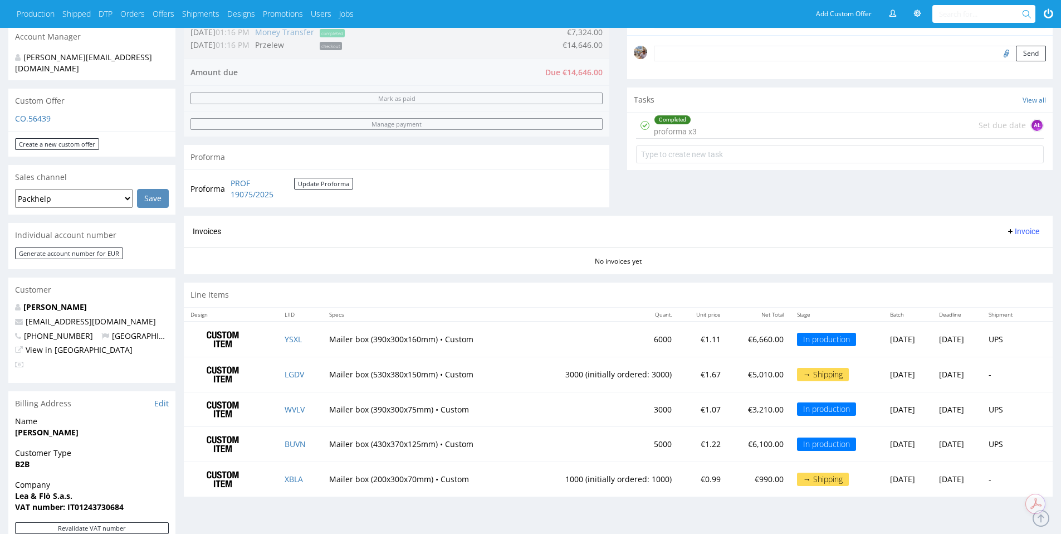
scroll to position [541, 0]
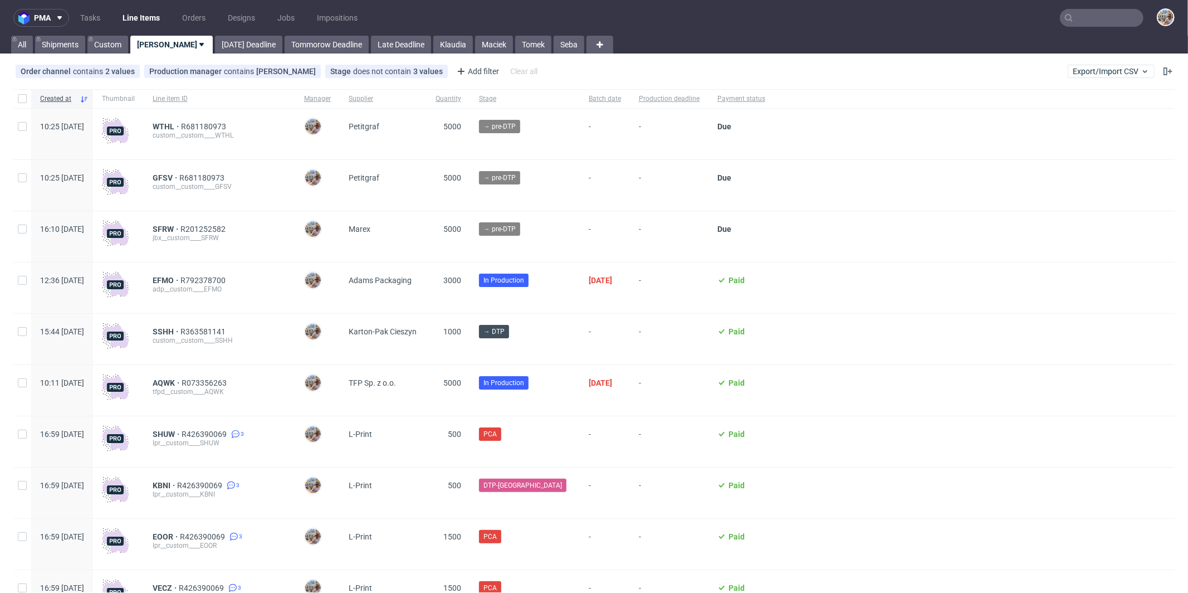
click at [1101, 22] on input "text" at bounding box center [1102, 18] width 84 height 18
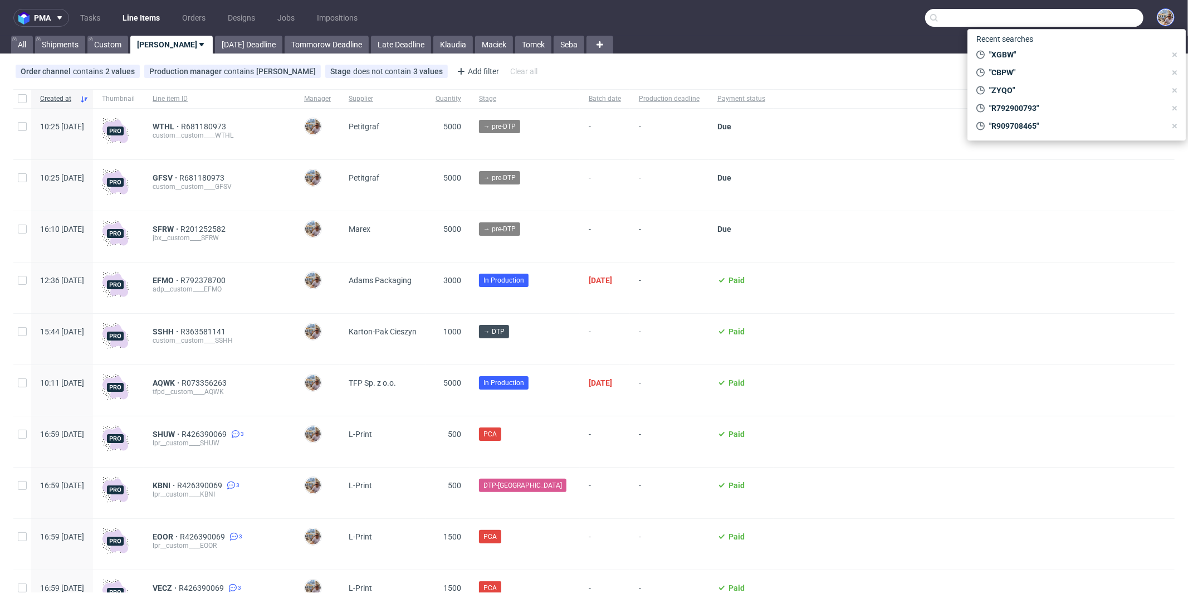
click at [1108, 23] on input "text" at bounding box center [1034, 18] width 218 height 18
paste input "Frank Fruits"
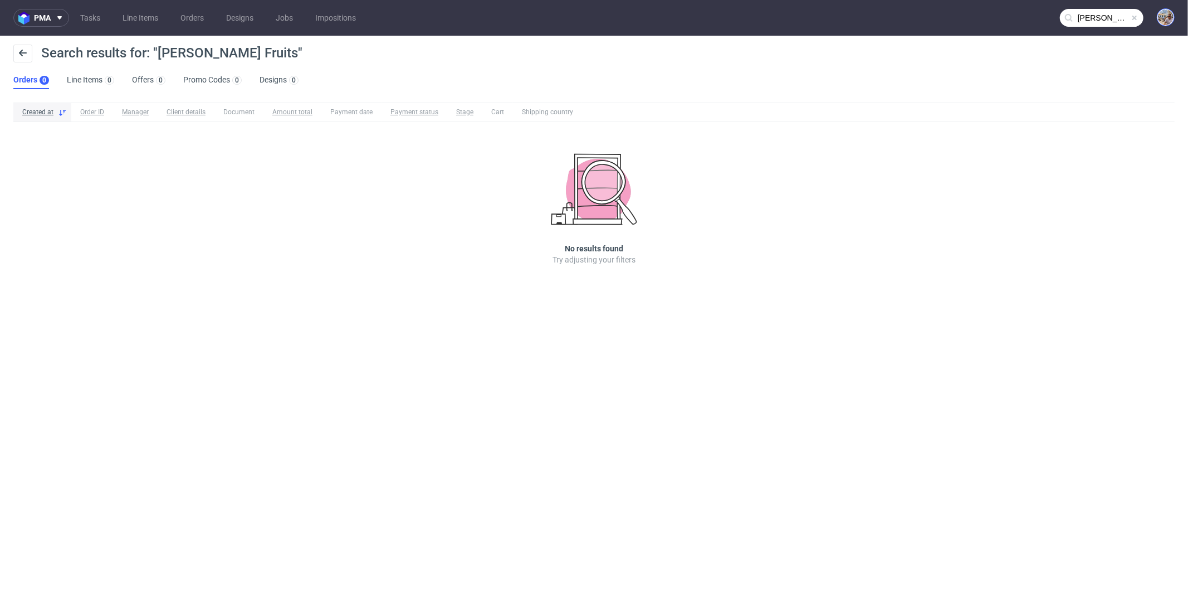
click at [1101, 14] on input "Frank Fruits" at bounding box center [1102, 18] width 84 height 18
click at [1098, 16] on input "FrankFruits" at bounding box center [1102, 18] width 84 height 18
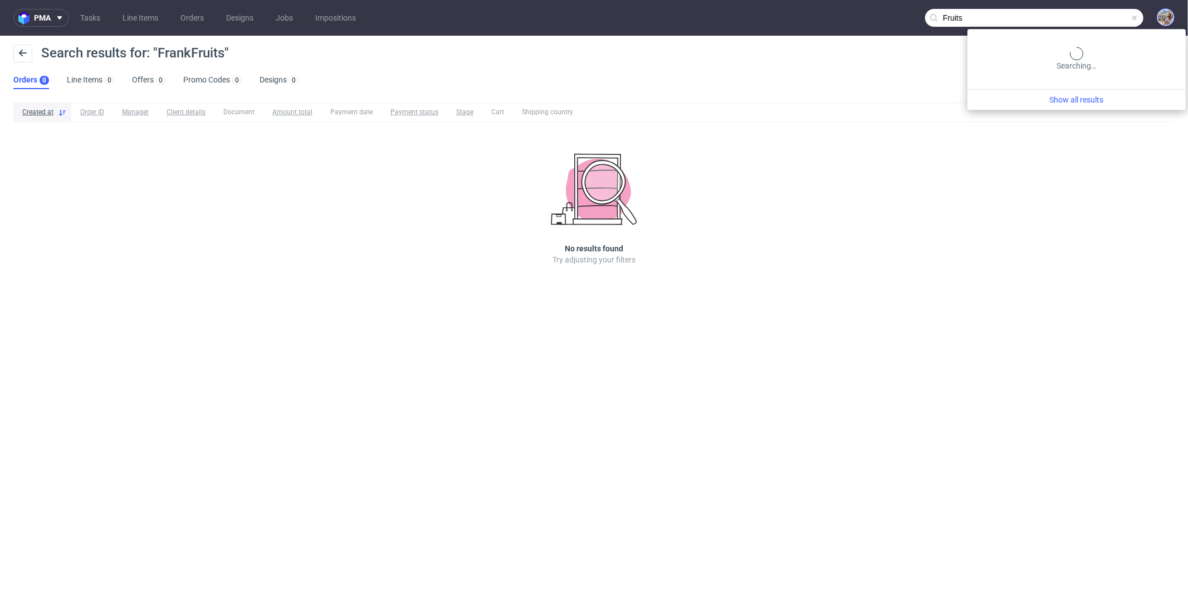
type input "Fruits"
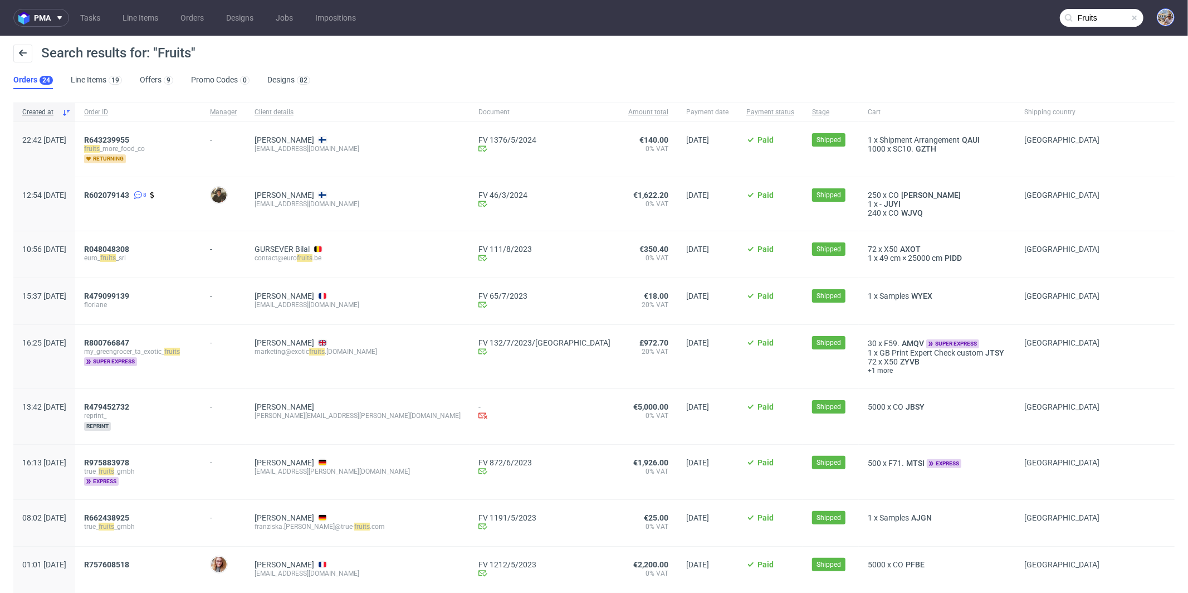
click at [1130, 18] on span at bounding box center [1134, 17] width 9 height 9
click at [1086, 20] on input "text" at bounding box center [1102, 18] width 84 height 18
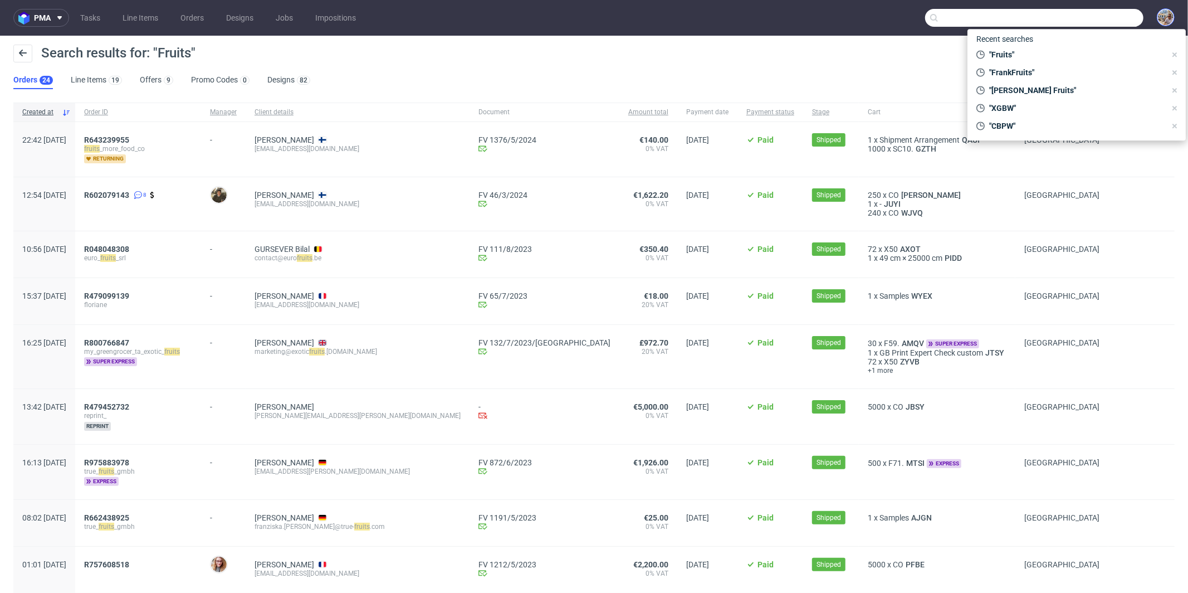
paste input "Marius Juskys"
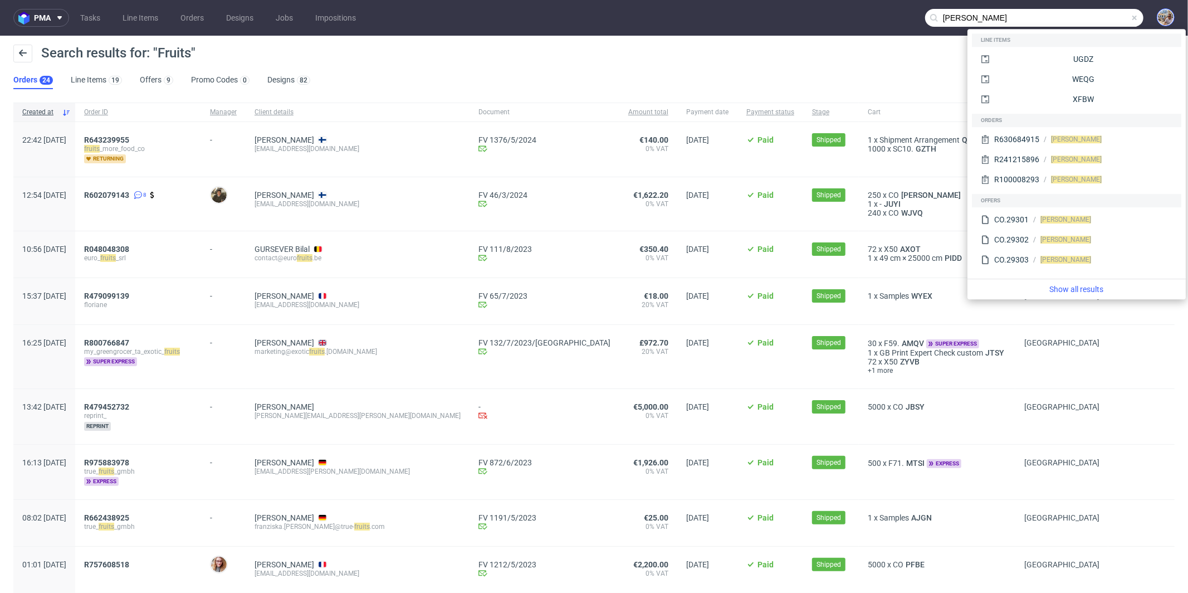
type input "[PERSON_NAME]"
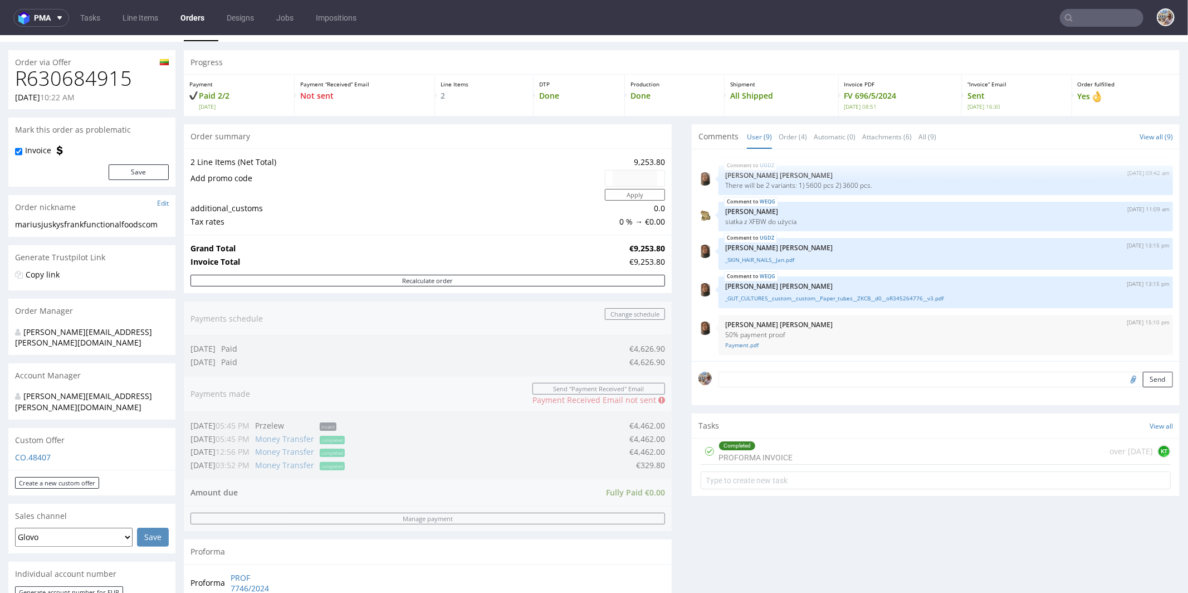
scroll to position [543, 0]
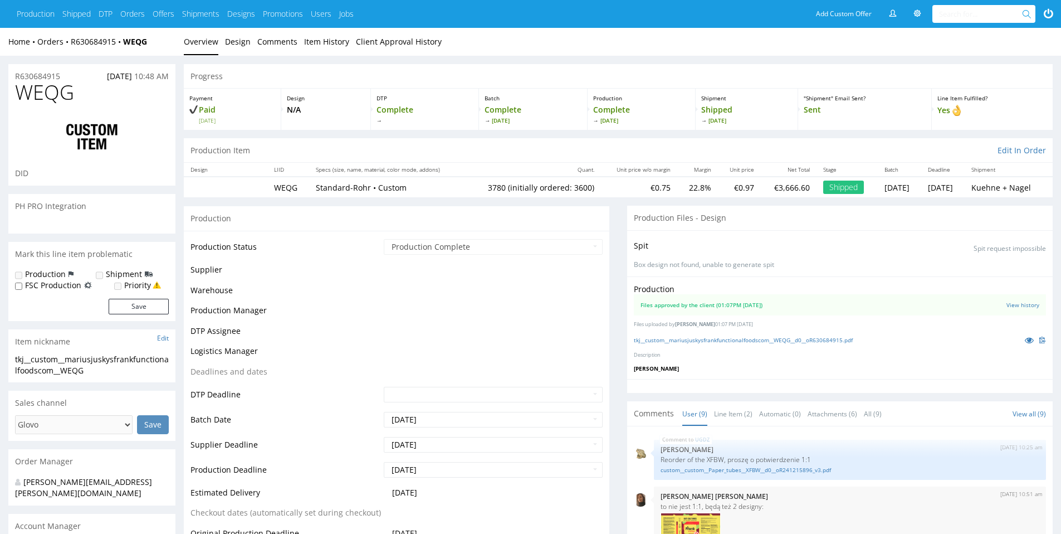
scroll to position [295, 0]
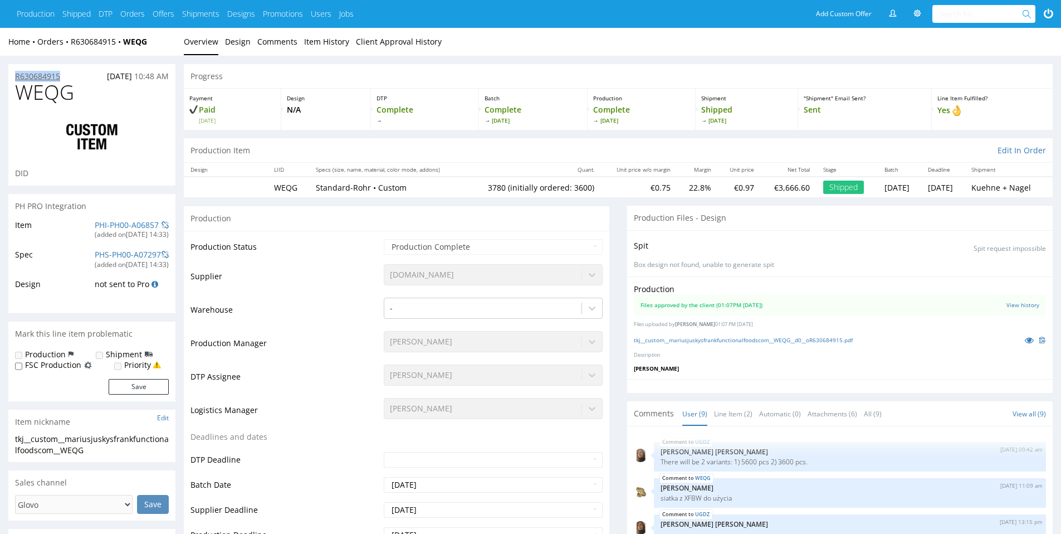
drag, startPoint x: 68, startPoint y: 72, endPoint x: 15, endPoint y: 71, distance: 52.9
click at [15, 71] on div "R630684915 [DATE] 10:48 AM" at bounding box center [91, 73] width 167 height 18
copy p "R630684915"
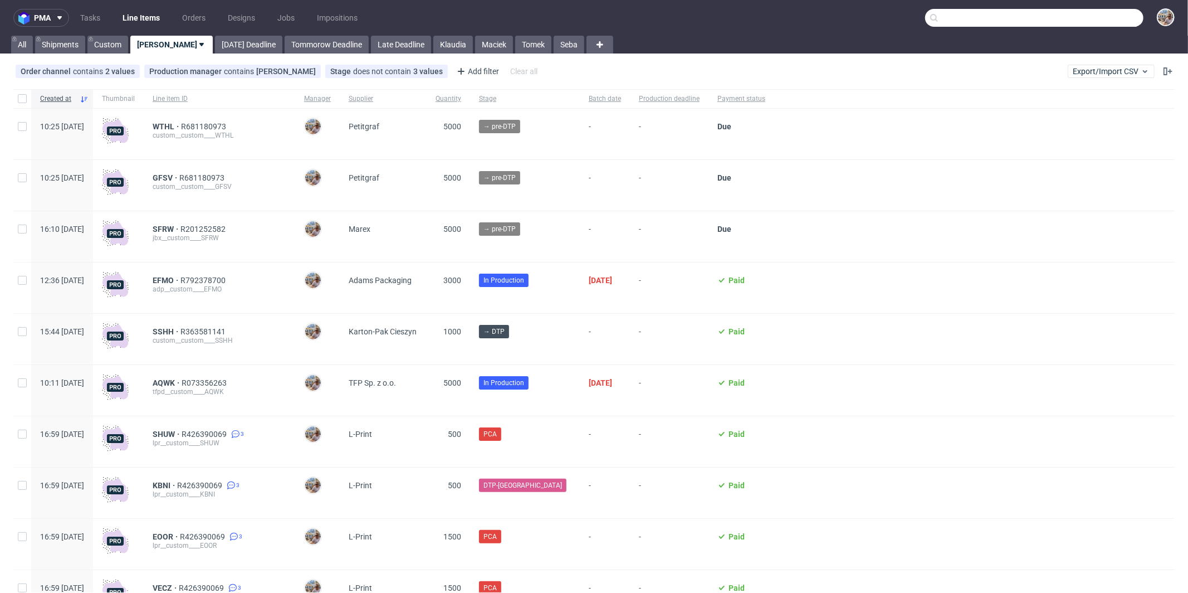
click at [1100, 26] on input "text" at bounding box center [1034, 18] width 218 height 18
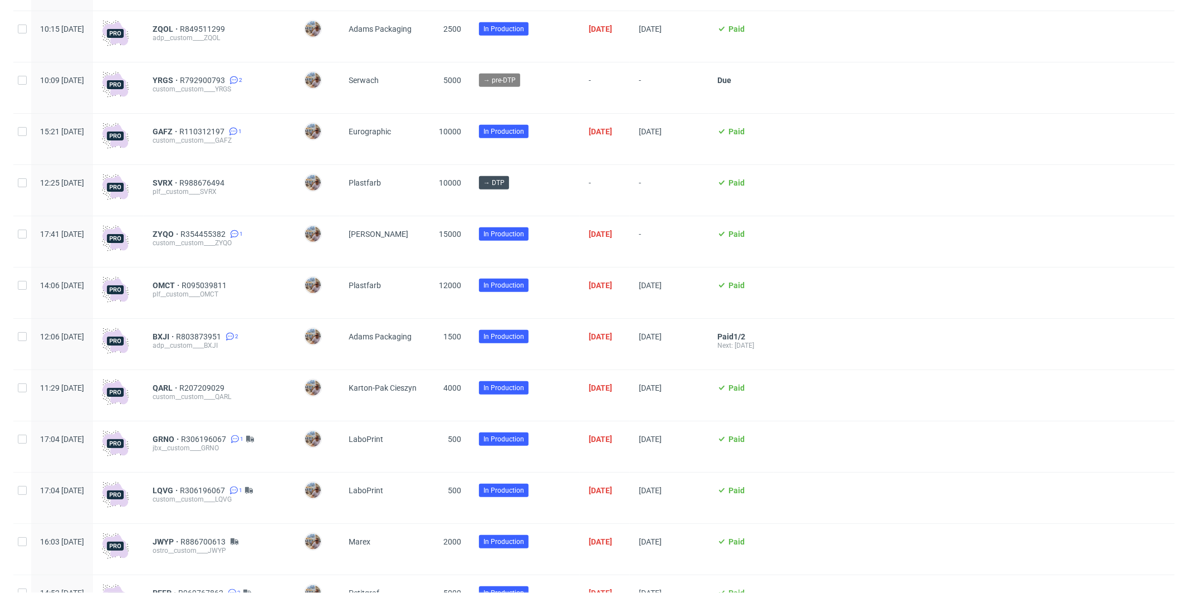
click at [969, 317] on div at bounding box center [974, 292] width 400 height 51
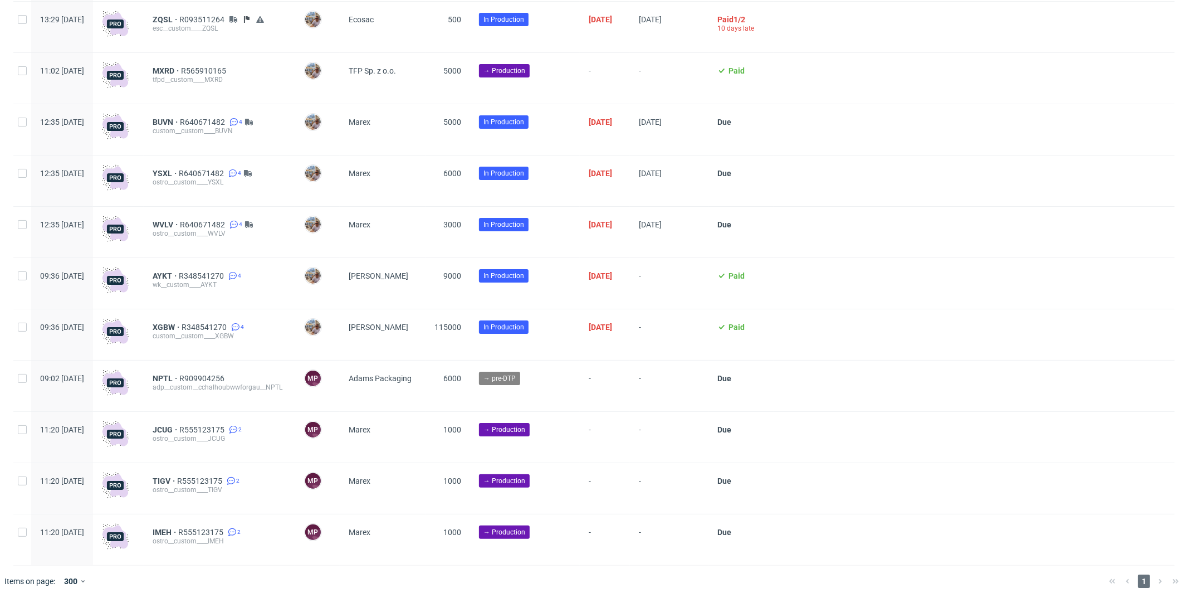
scroll to position [2925, 0]
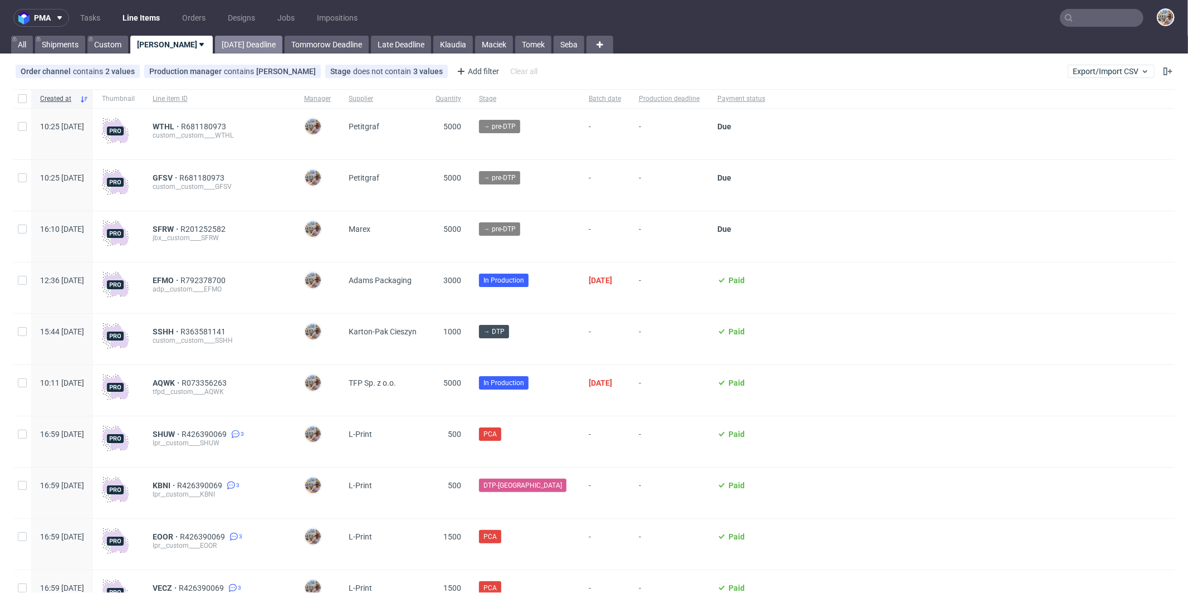
click at [215, 39] on link "[DATE] Deadline" at bounding box center [248, 45] width 67 height 18
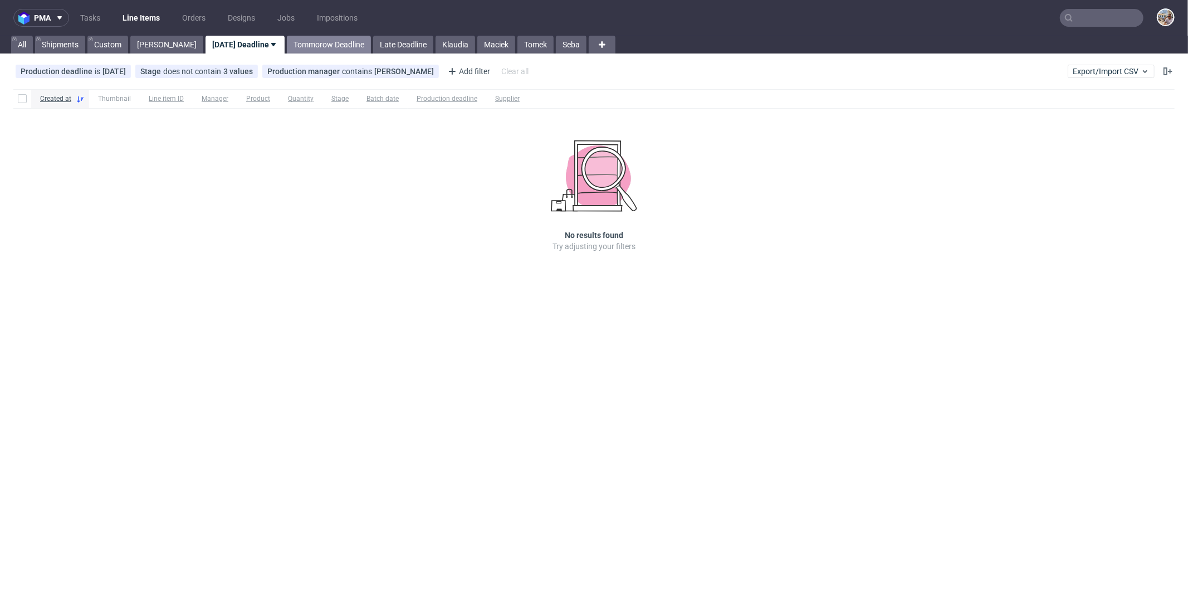
click at [289, 41] on link "Tommorow Deadline" at bounding box center [329, 45] width 84 height 18
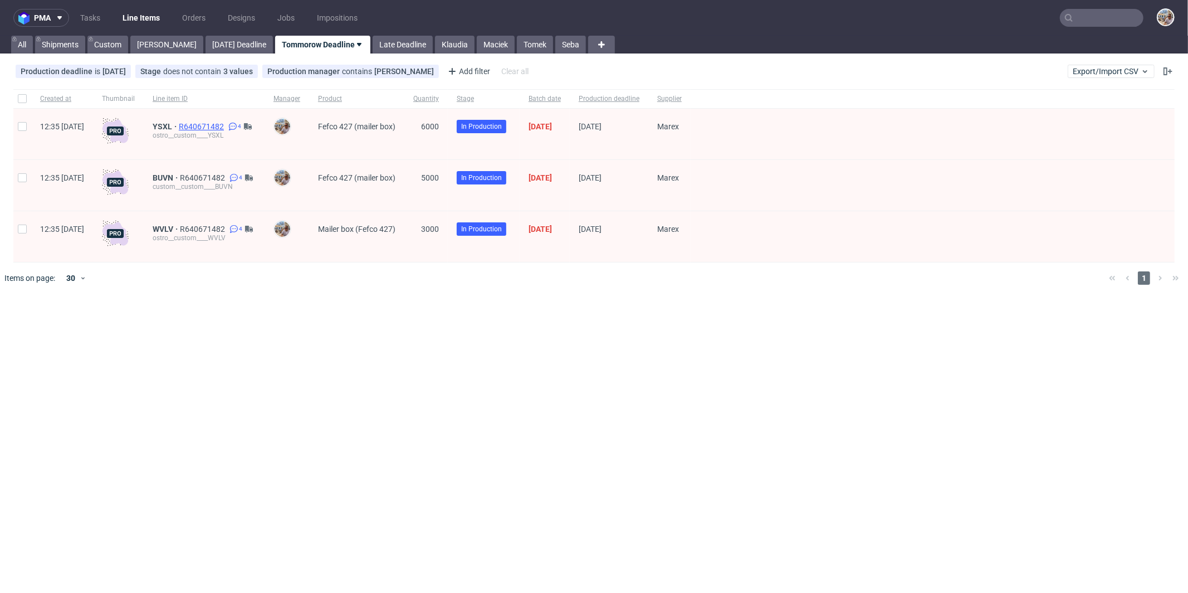
click at [226, 125] on span "R640671482" at bounding box center [202, 126] width 47 height 9
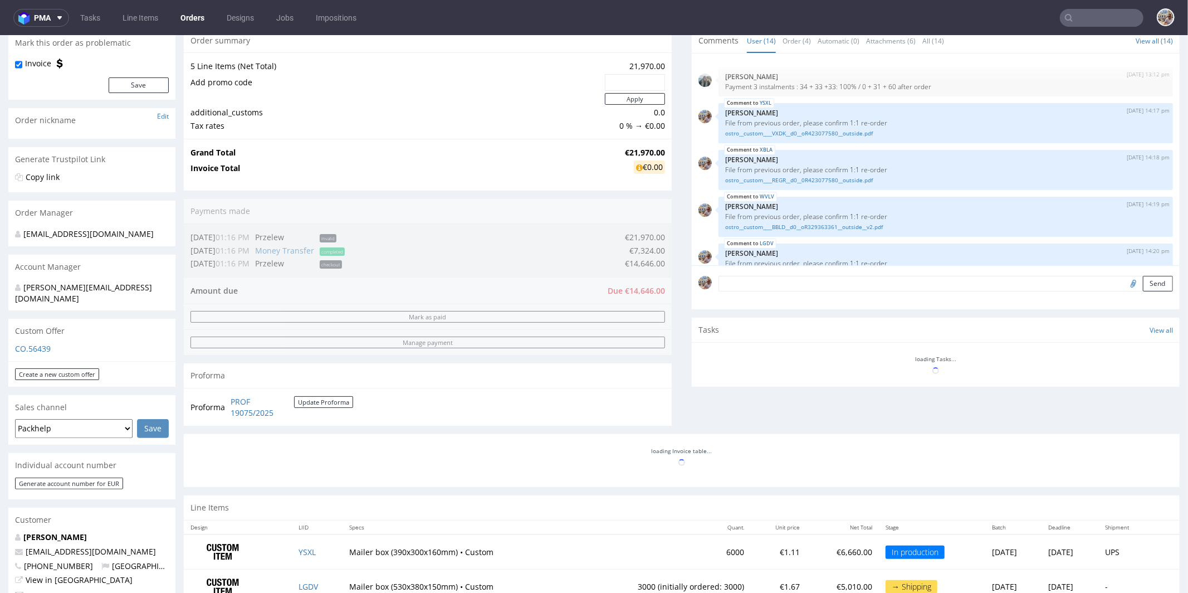
scroll to position [494, 0]
